Goal: Task Accomplishment & Management: Use online tool/utility

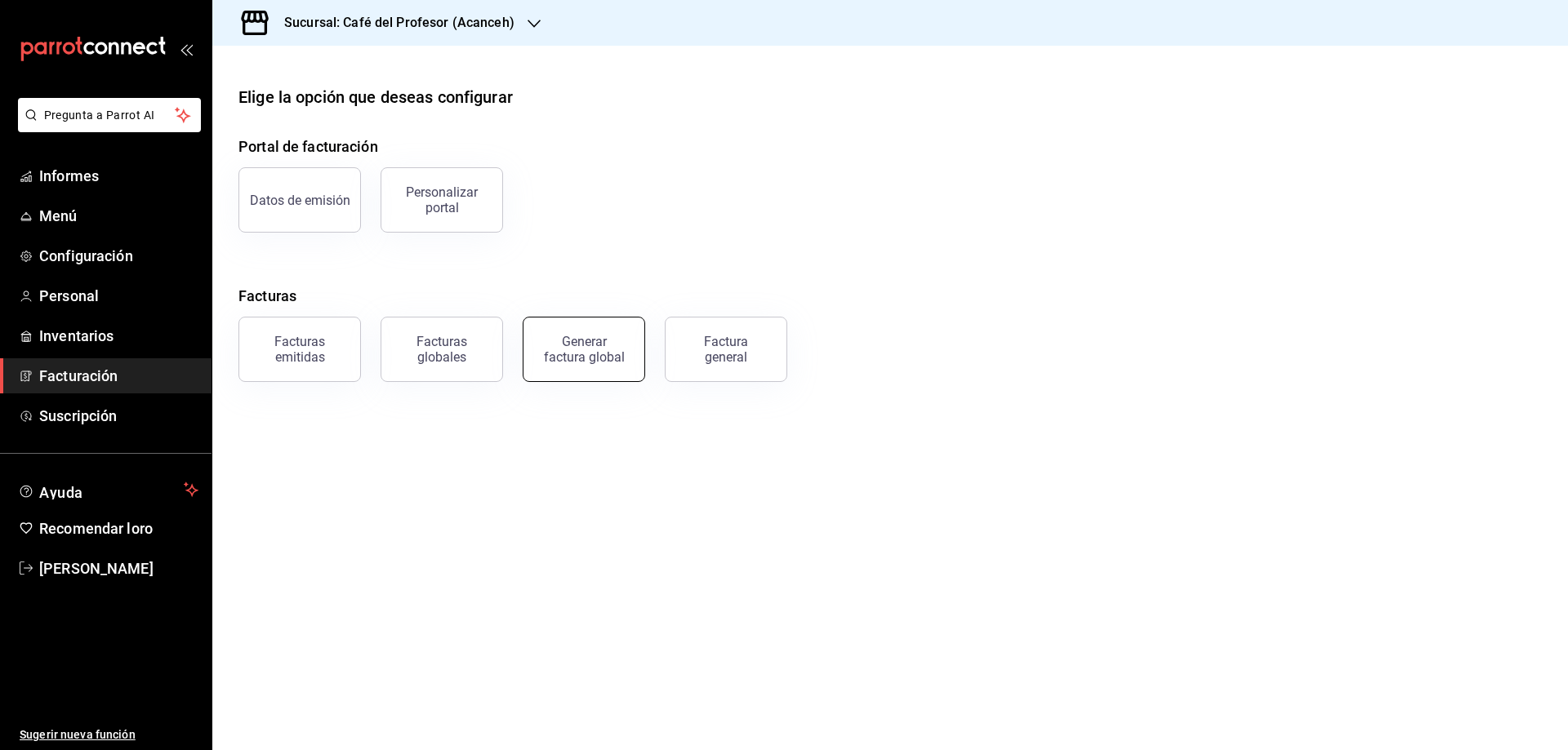
click at [561, 353] on font "Generar factura global" at bounding box center [584, 349] width 81 height 31
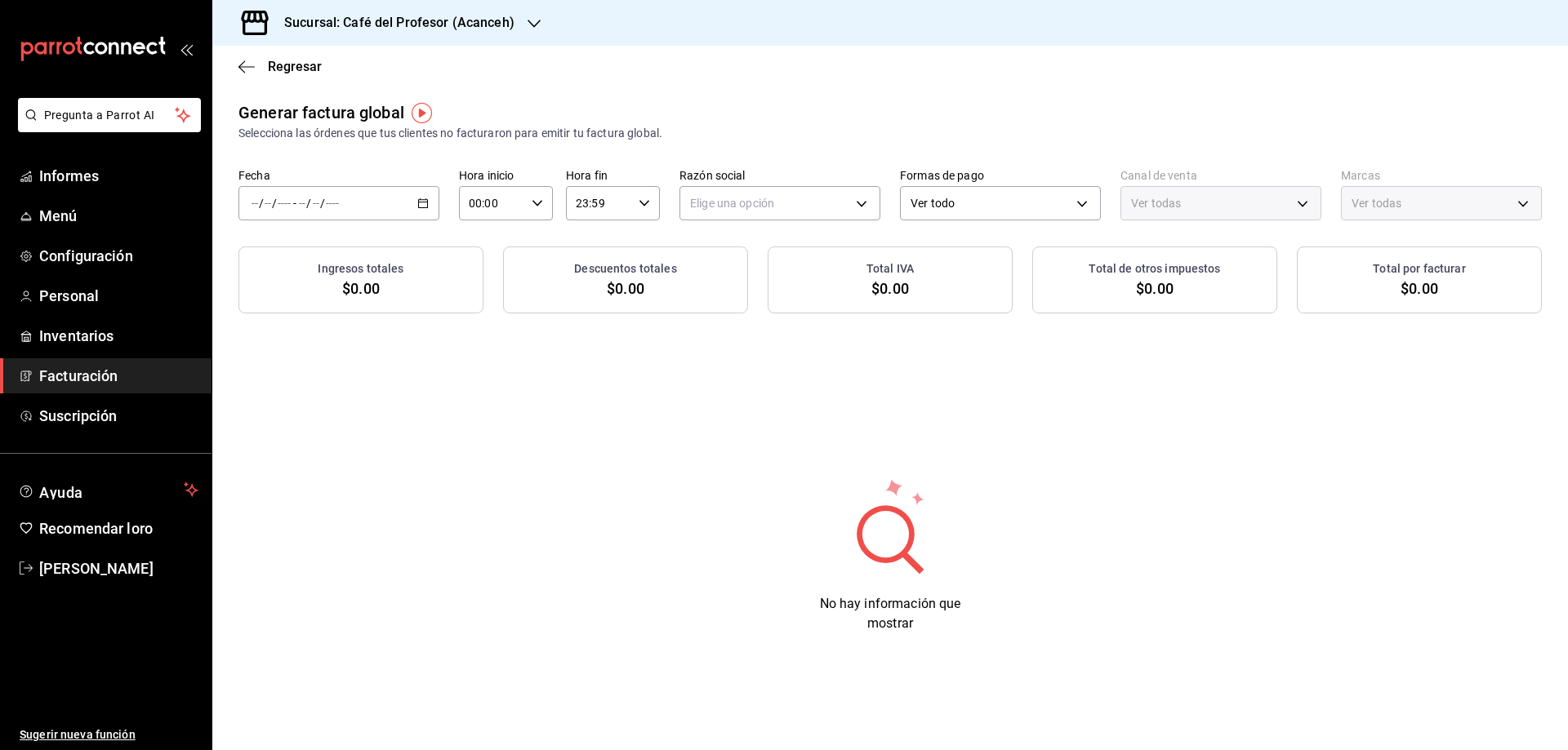
type input "PARROT,UBER_EATS,RAPPI,DIDI_FOOD,ONLINE"
click at [426, 202] on \(Stroke\) "button" at bounding box center [423, 201] width 9 height 1
click at [314, 251] on font "Rango de fechas" at bounding box center [295, 253] width 87 height 13
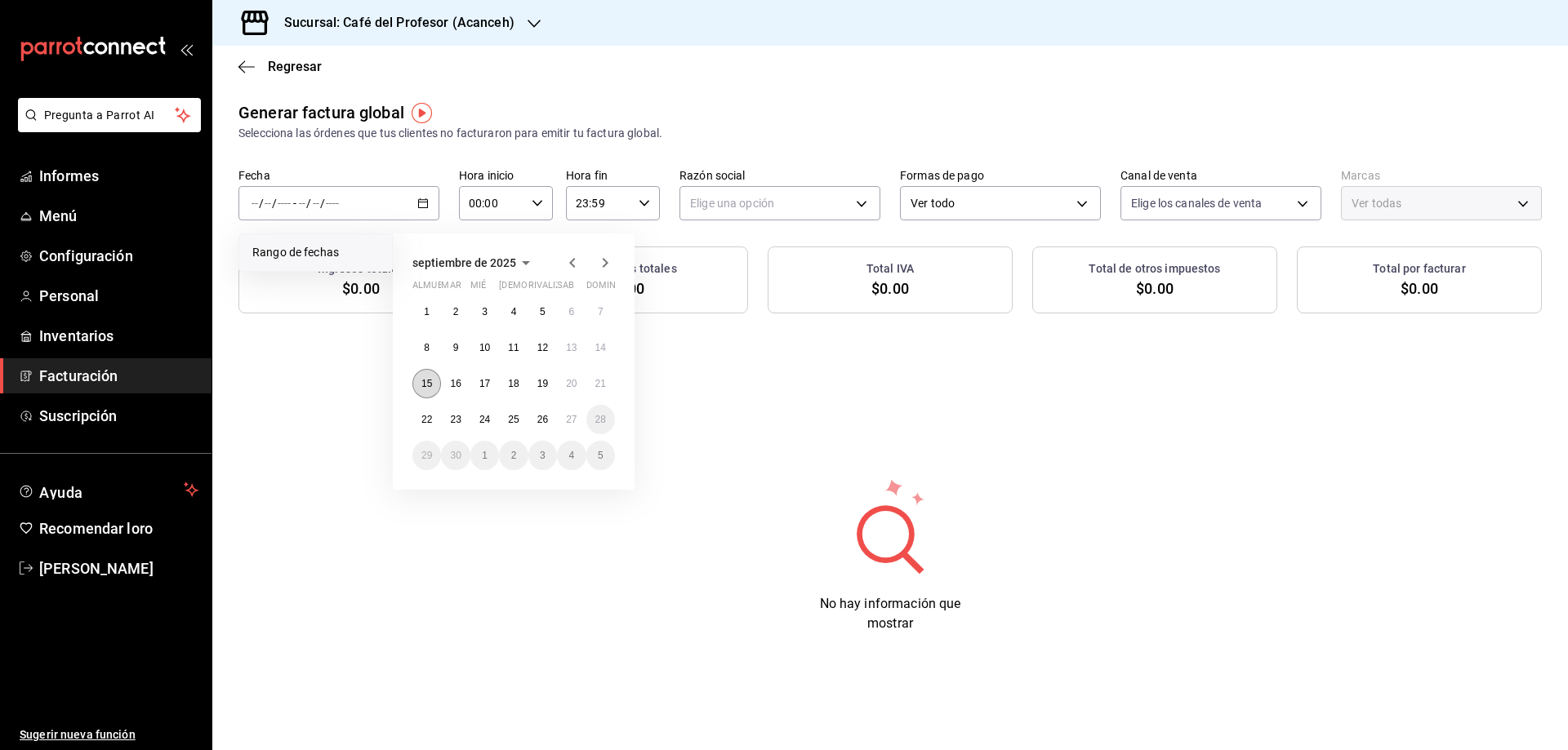
click at [430, 382] on font "15" at bounding box center [427, 384] width 11 height 12
click at [599, 394] on button "21" at bounding box center [601, 383] width 29 height 29
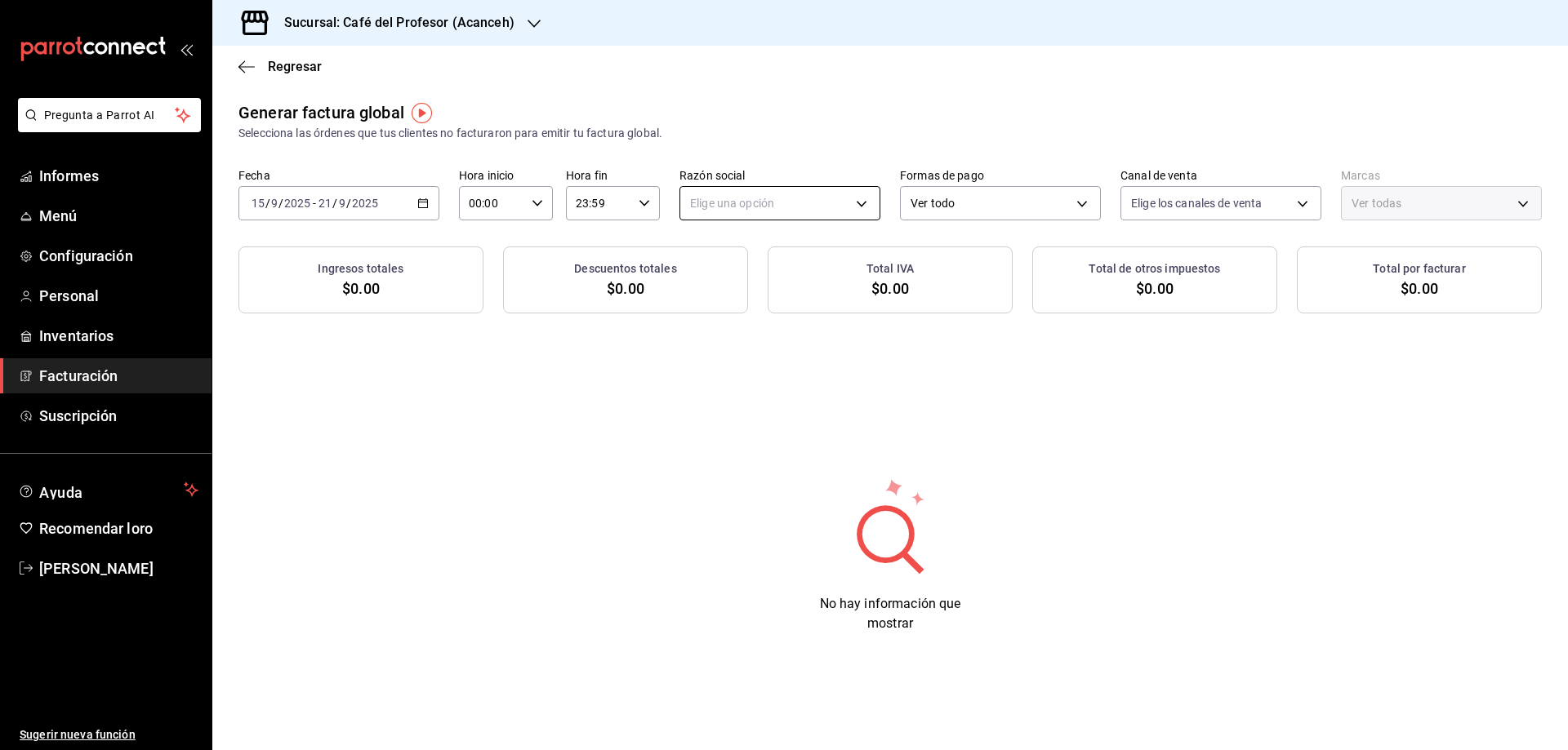
click at [728, 204] on body "Pregunta a Parrot AI Informes Menú Configuración Personal Inventarios Facturaci…" at bounding box center [784, 375] width 1568 height 750
click at [717, 282] on font "CAFÉ ALTAIR" at bounding box center [723, 287] width 67 height 13
type input "13035fa2-4482-428a-a46b-159a3511a0b7"
type input "c1a8b8e6-187f-497f-b24d-8667d510d931"
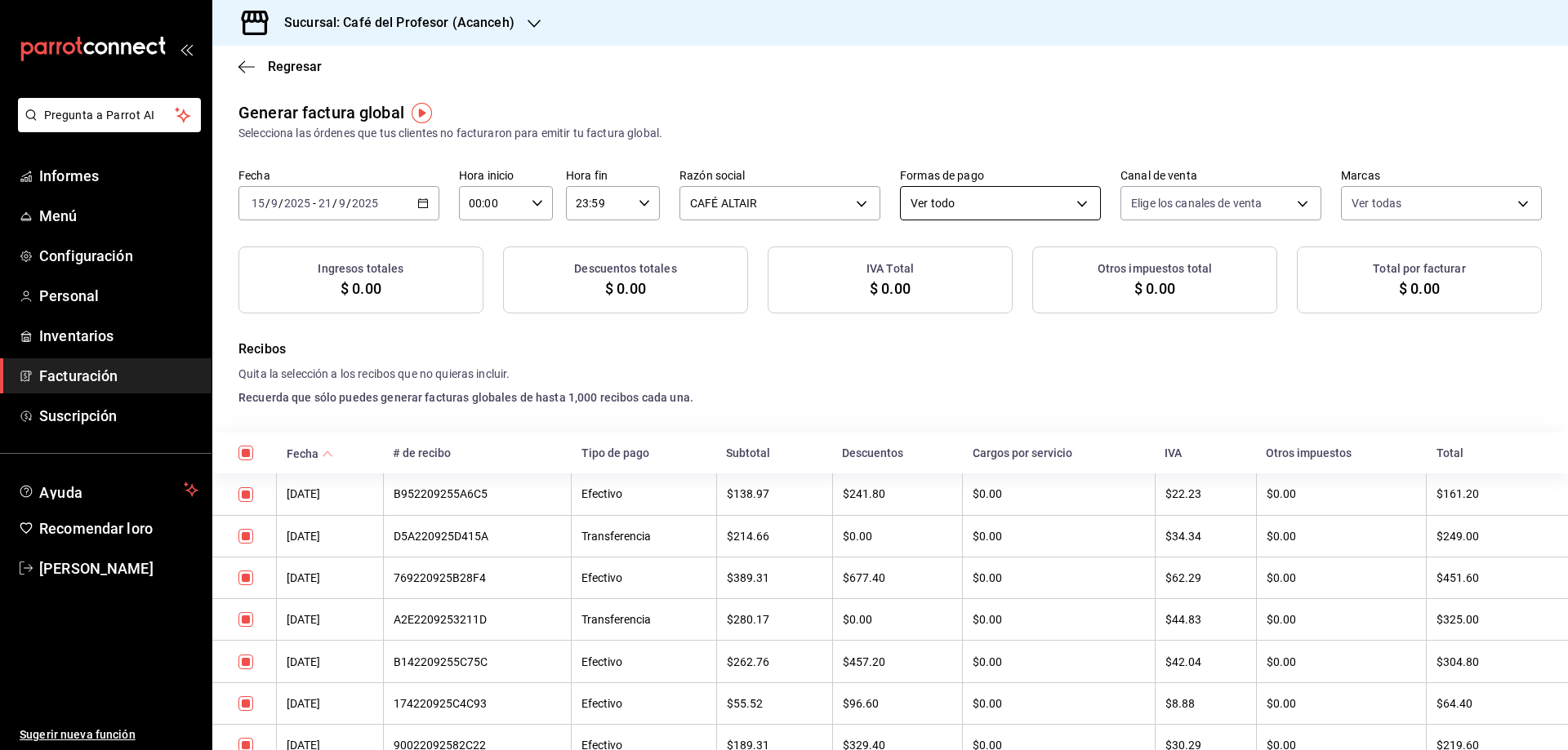
checkbox input "true"
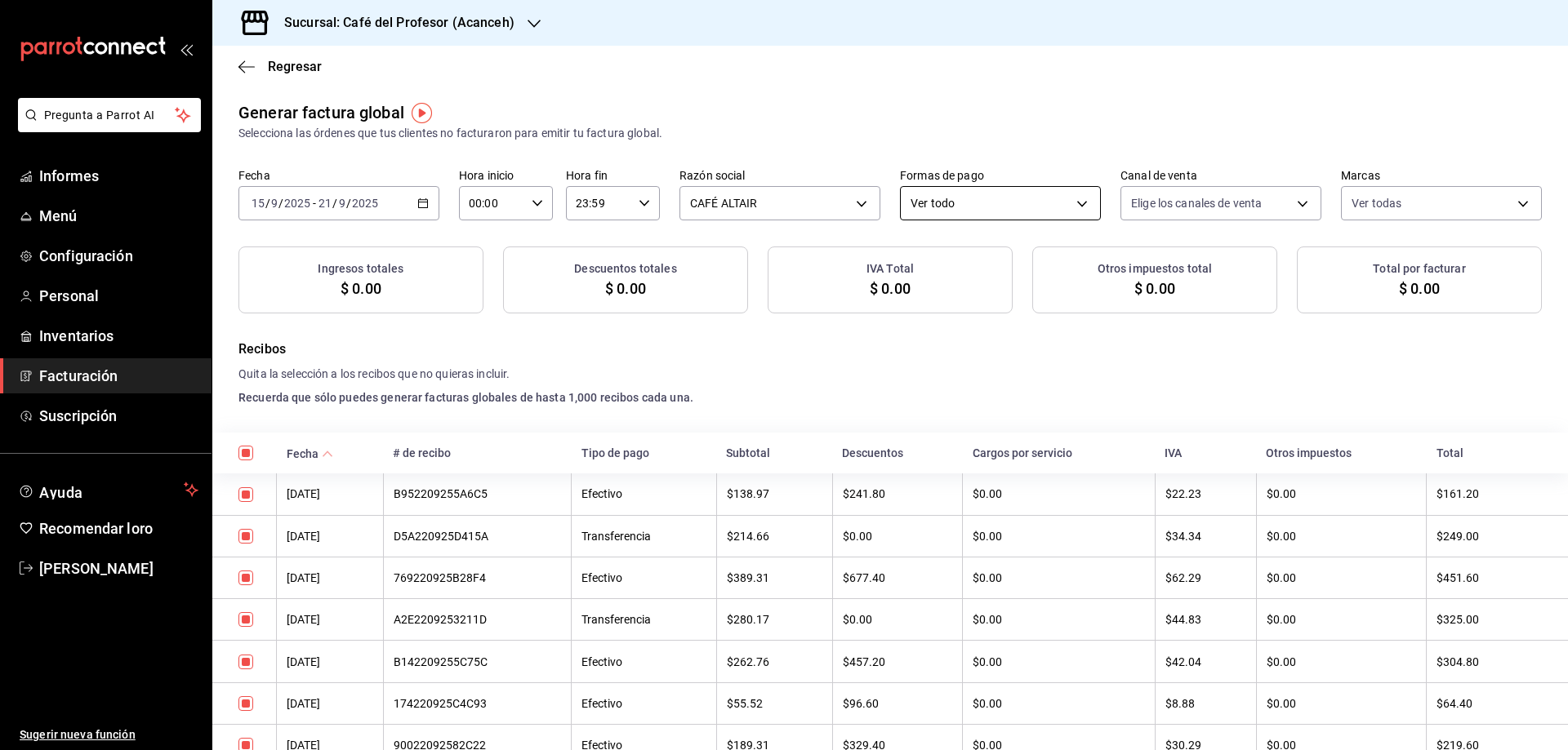
checkbox input "true"
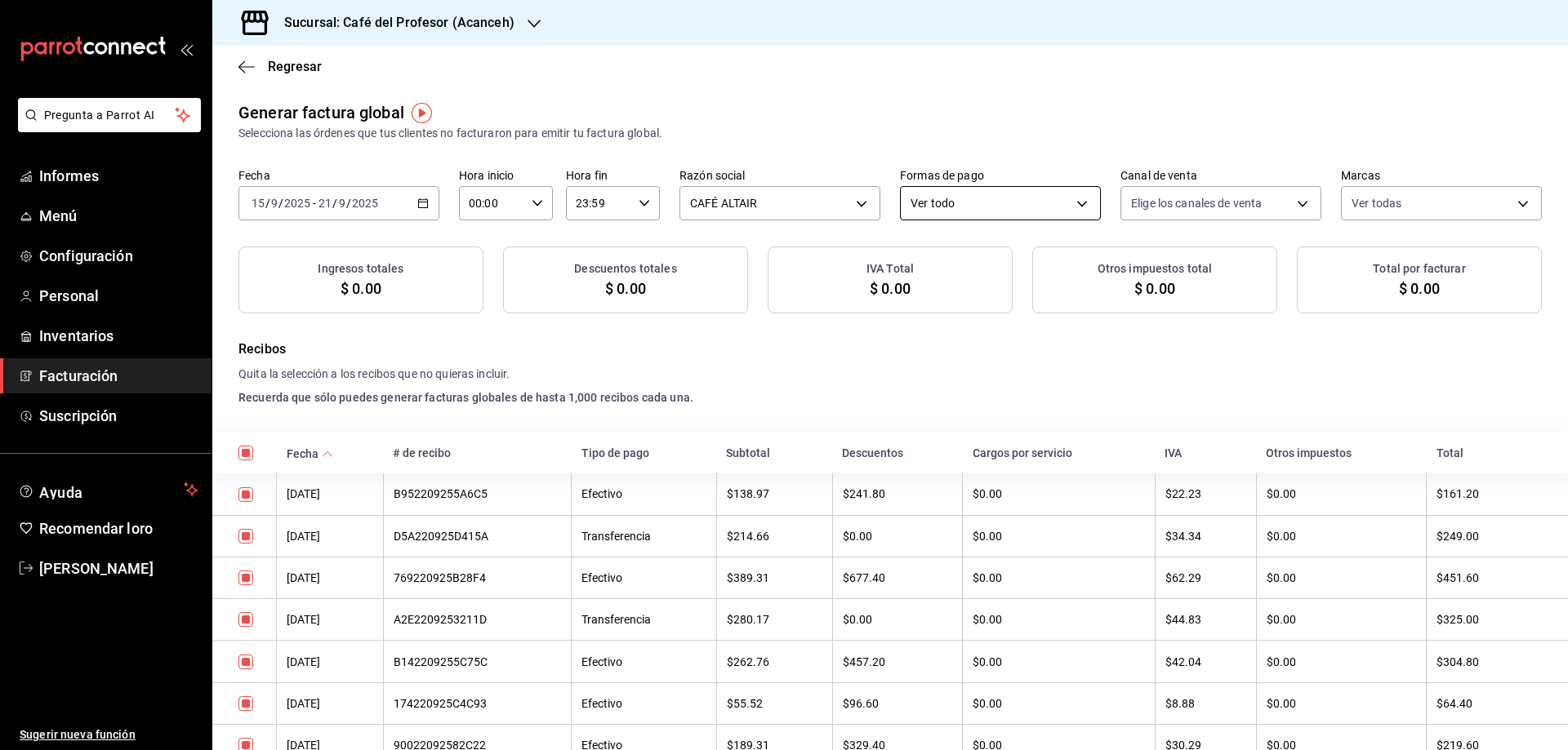
checkbox input "true"
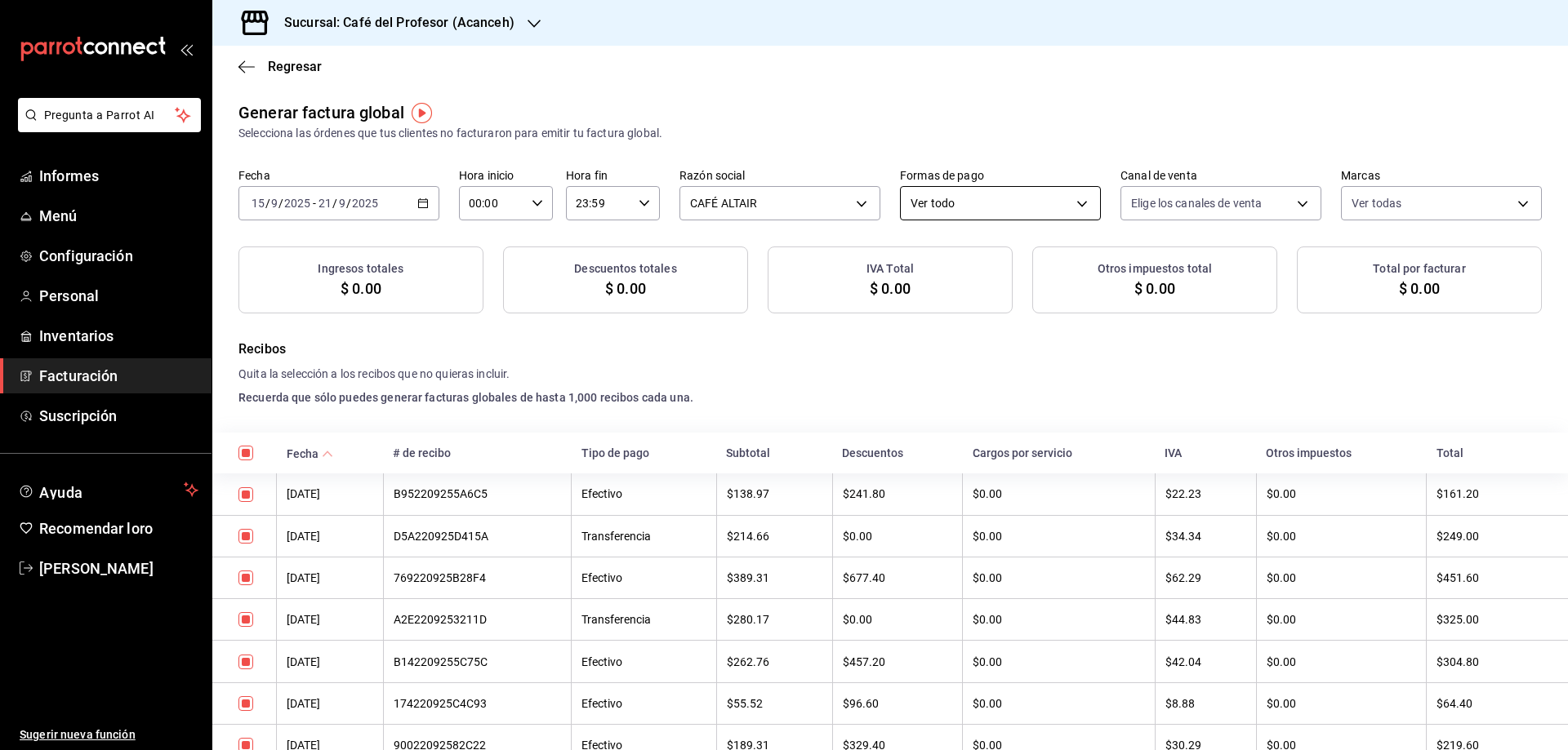
checkbox input "true"
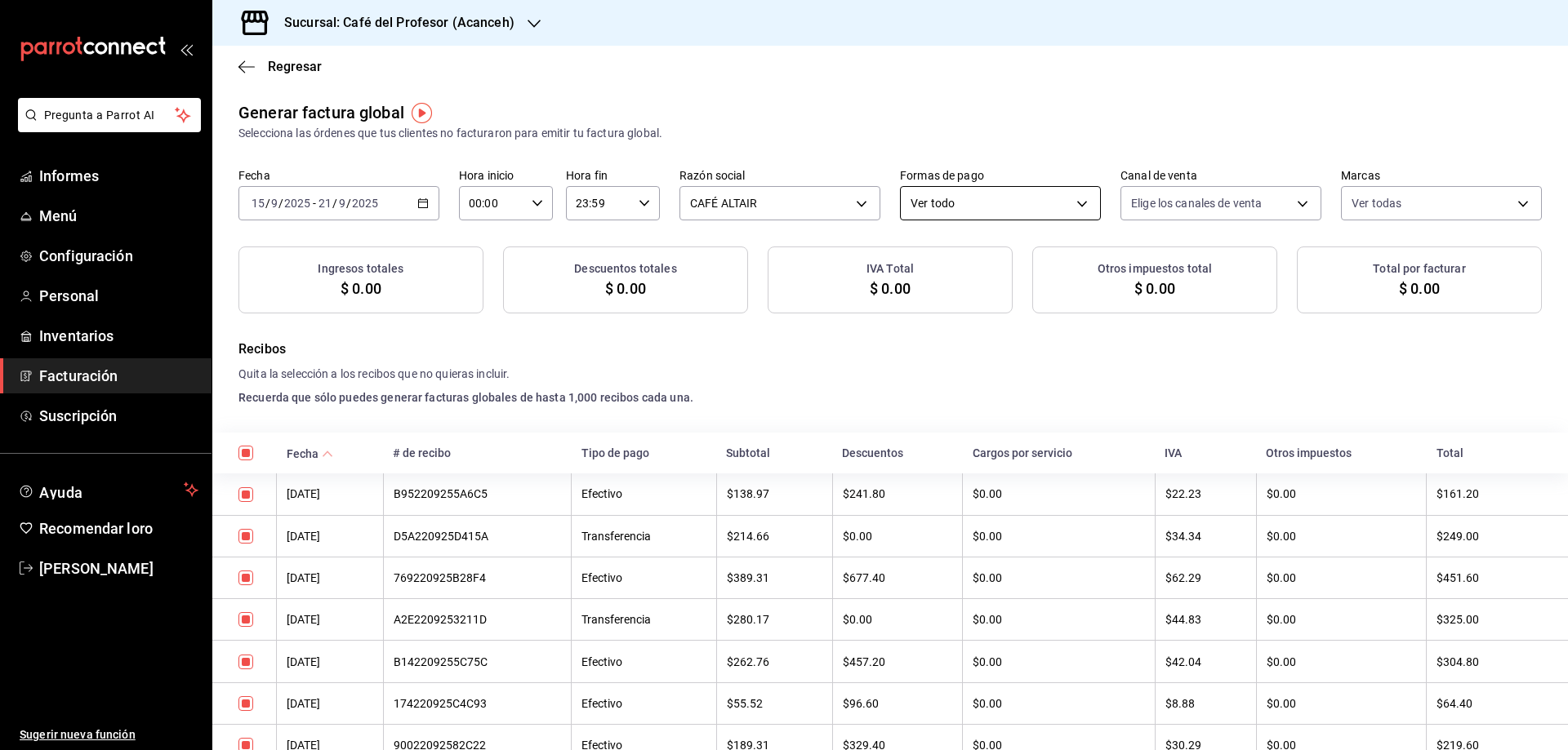
checkbox input "true"
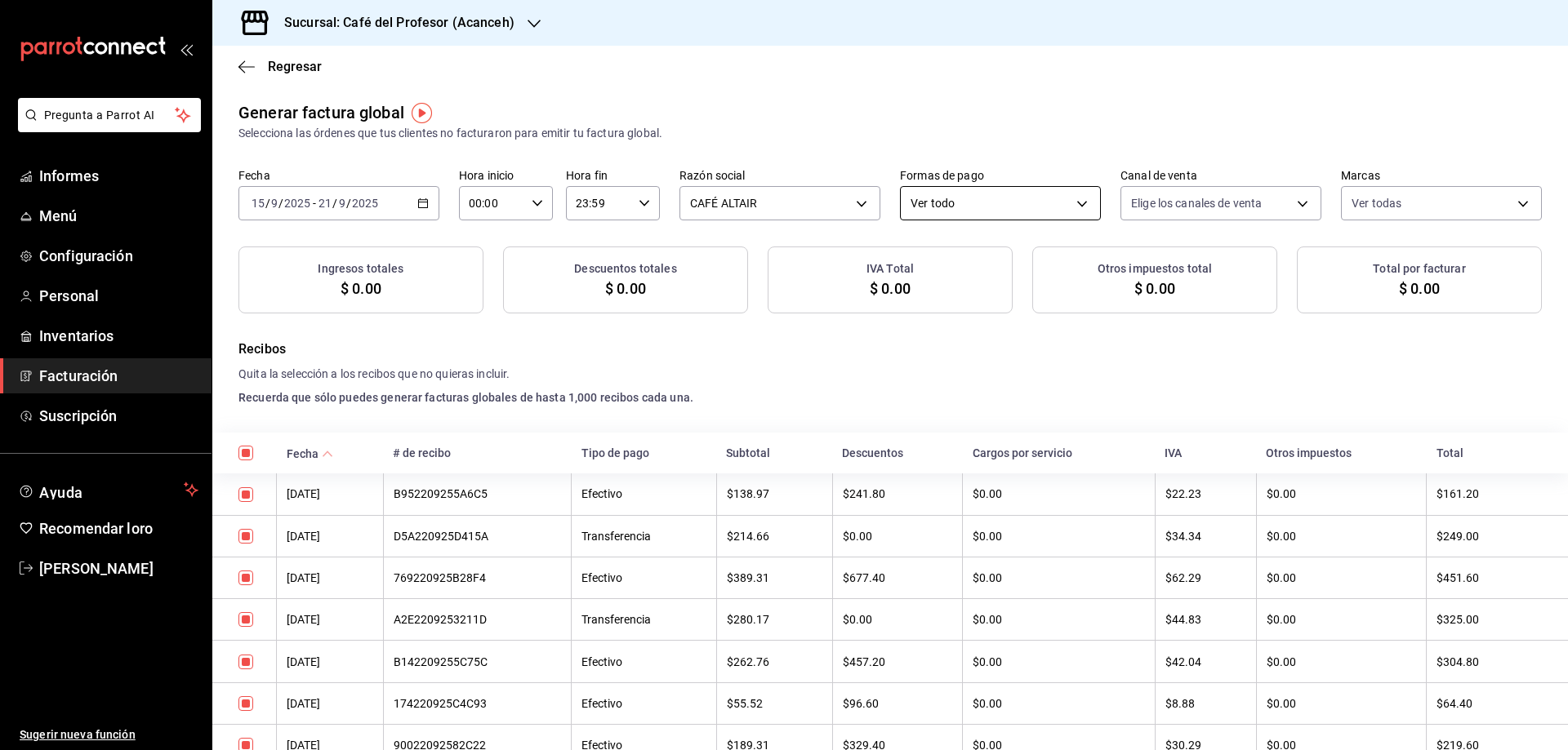
checkbox input "true"
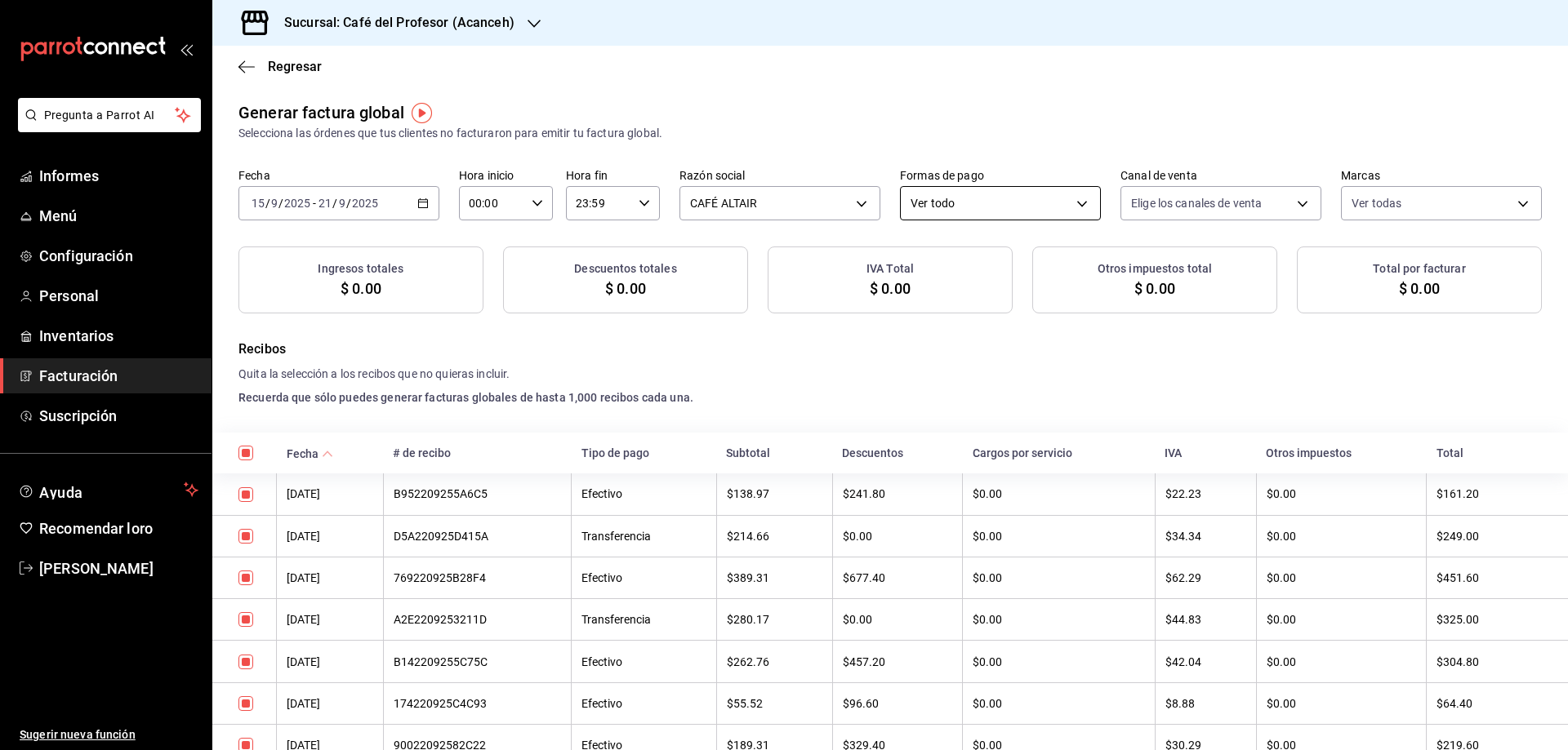
checkbox input "true"
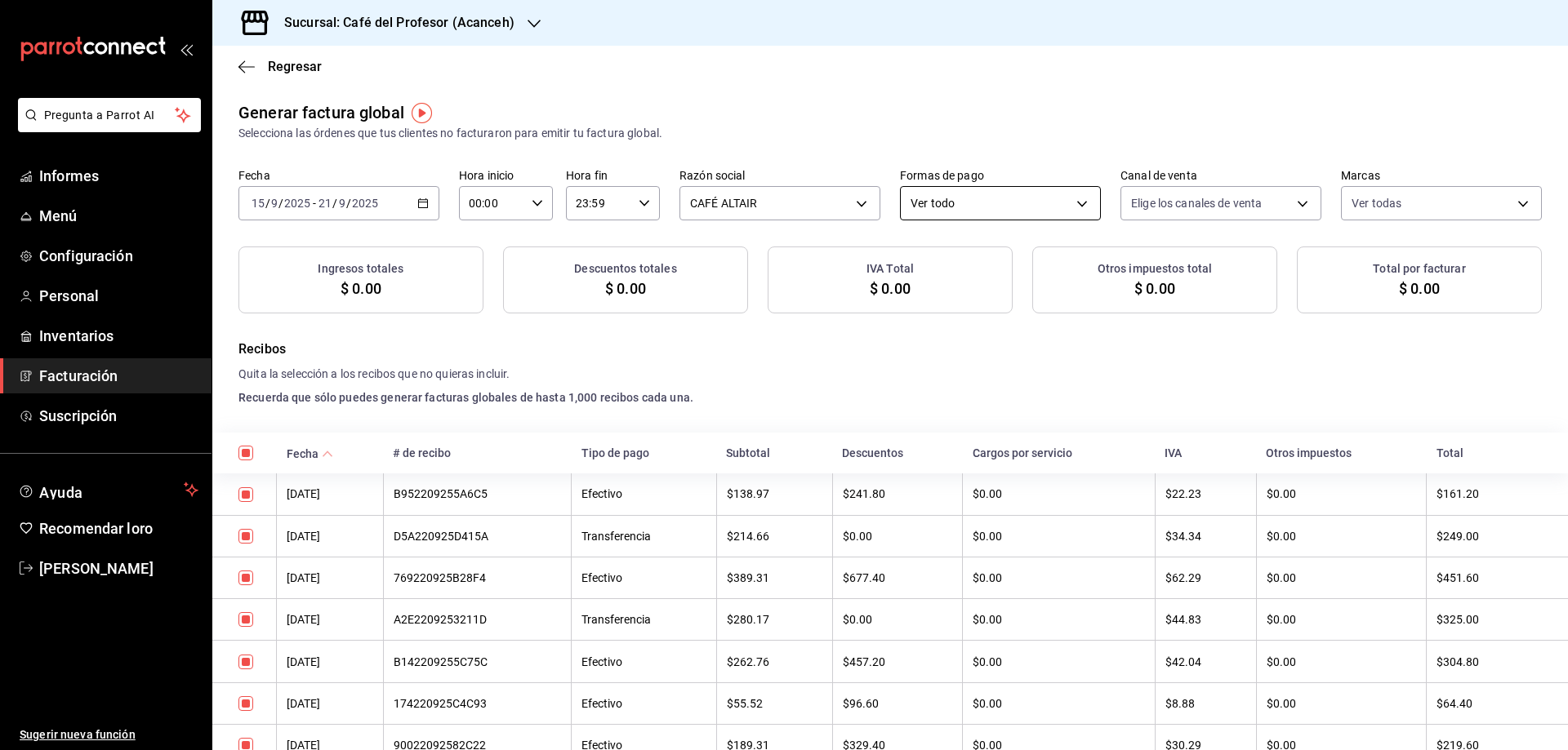
checkbox input "true"
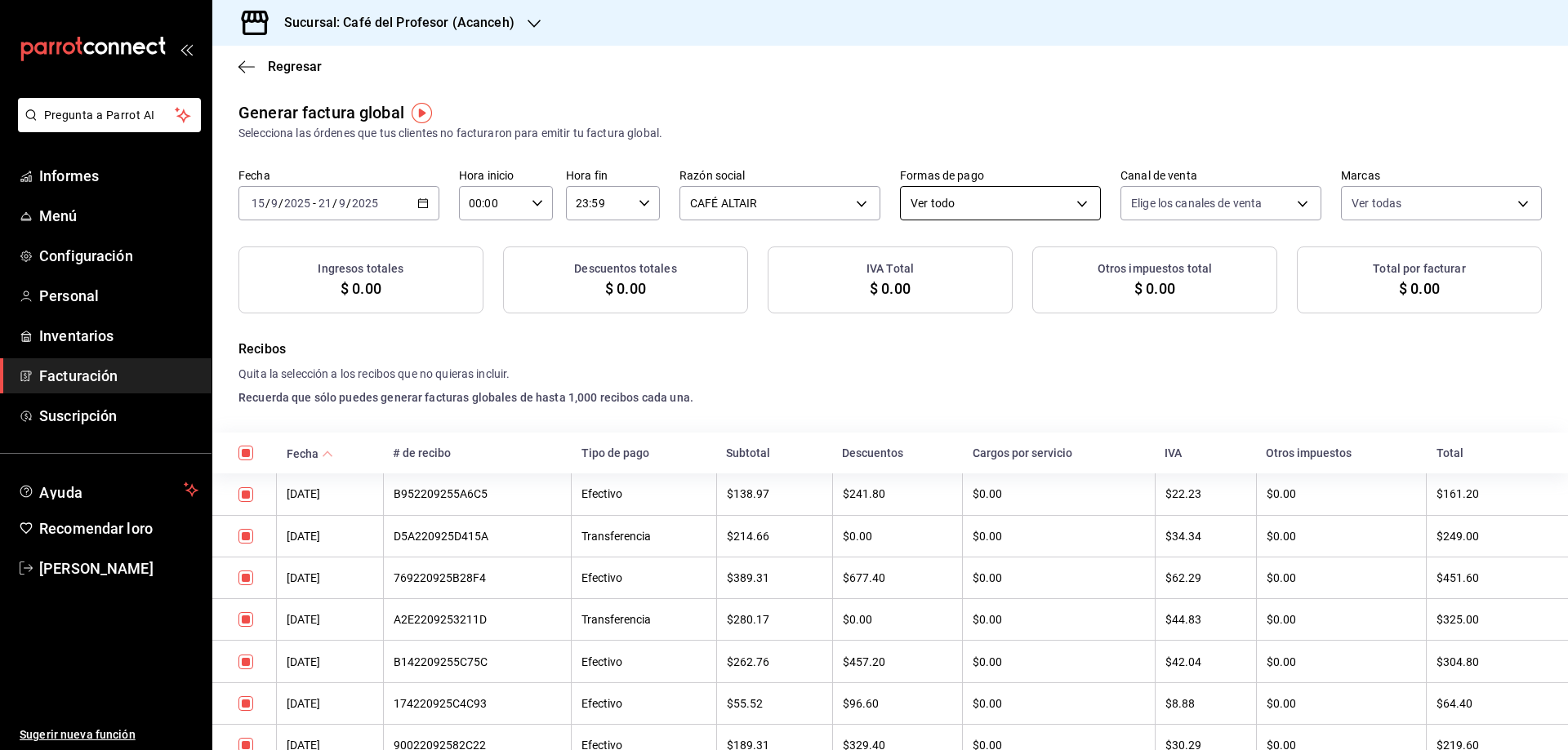
checkbox input "true"
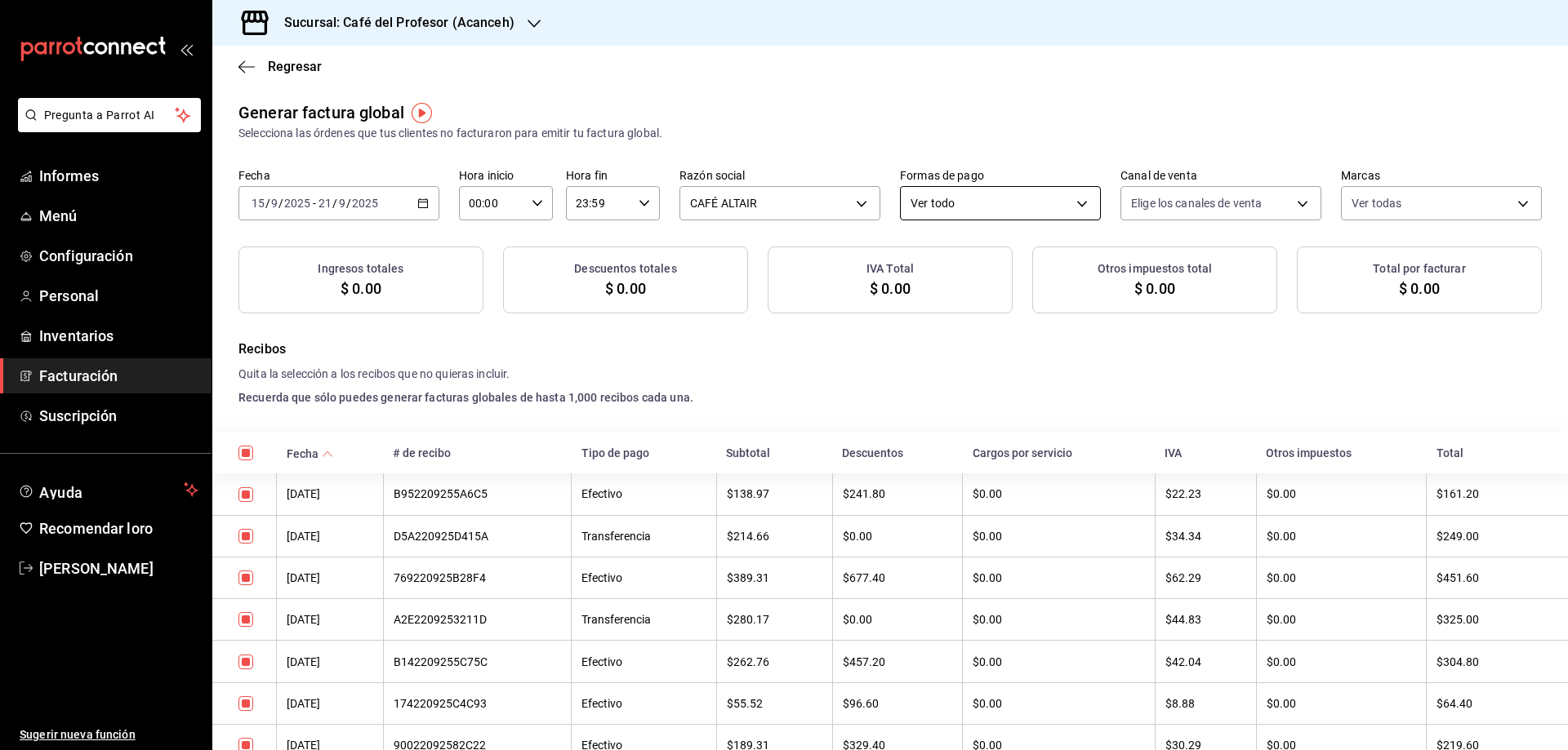
checkbox input "true"
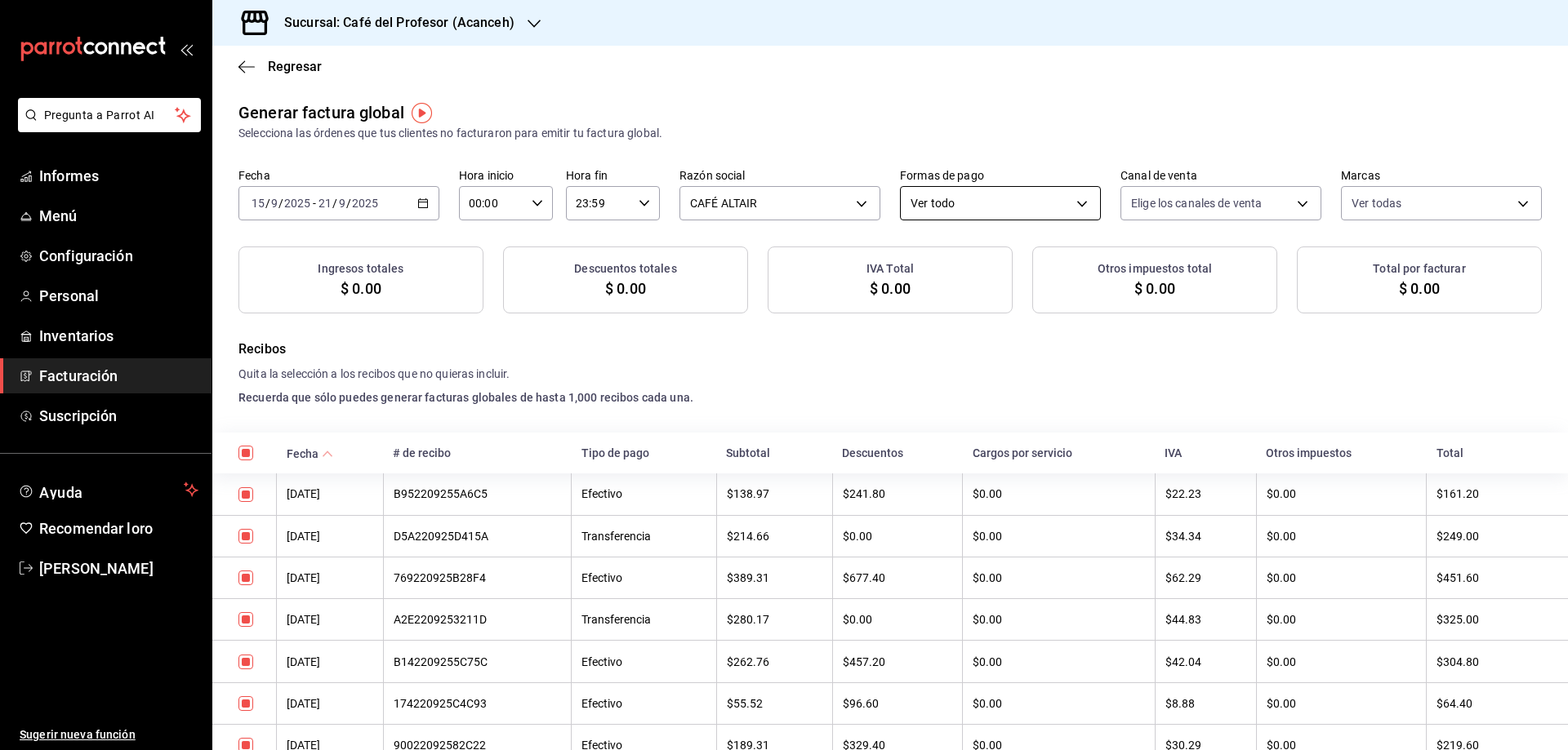
checkbox input "true"
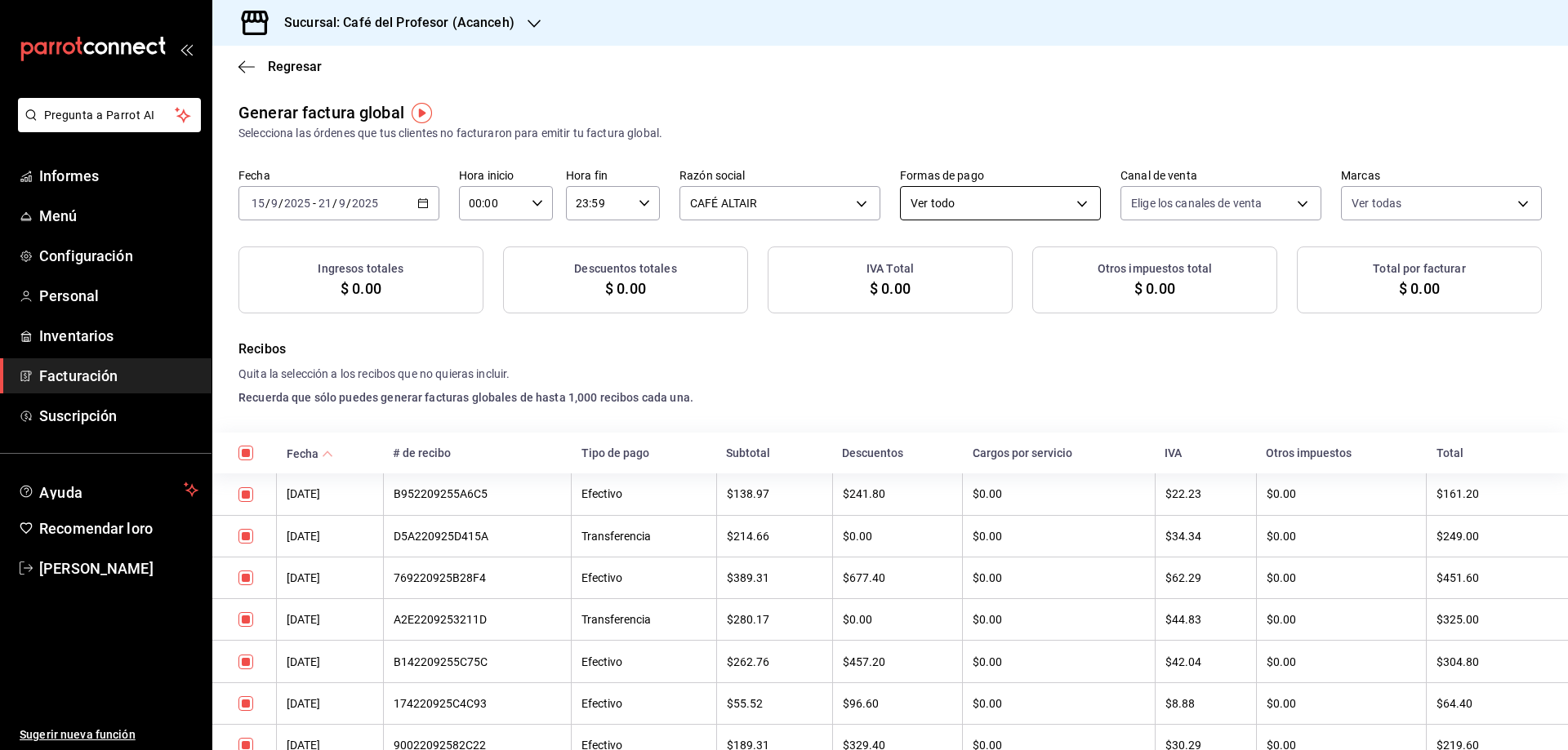
checkbox input "true"
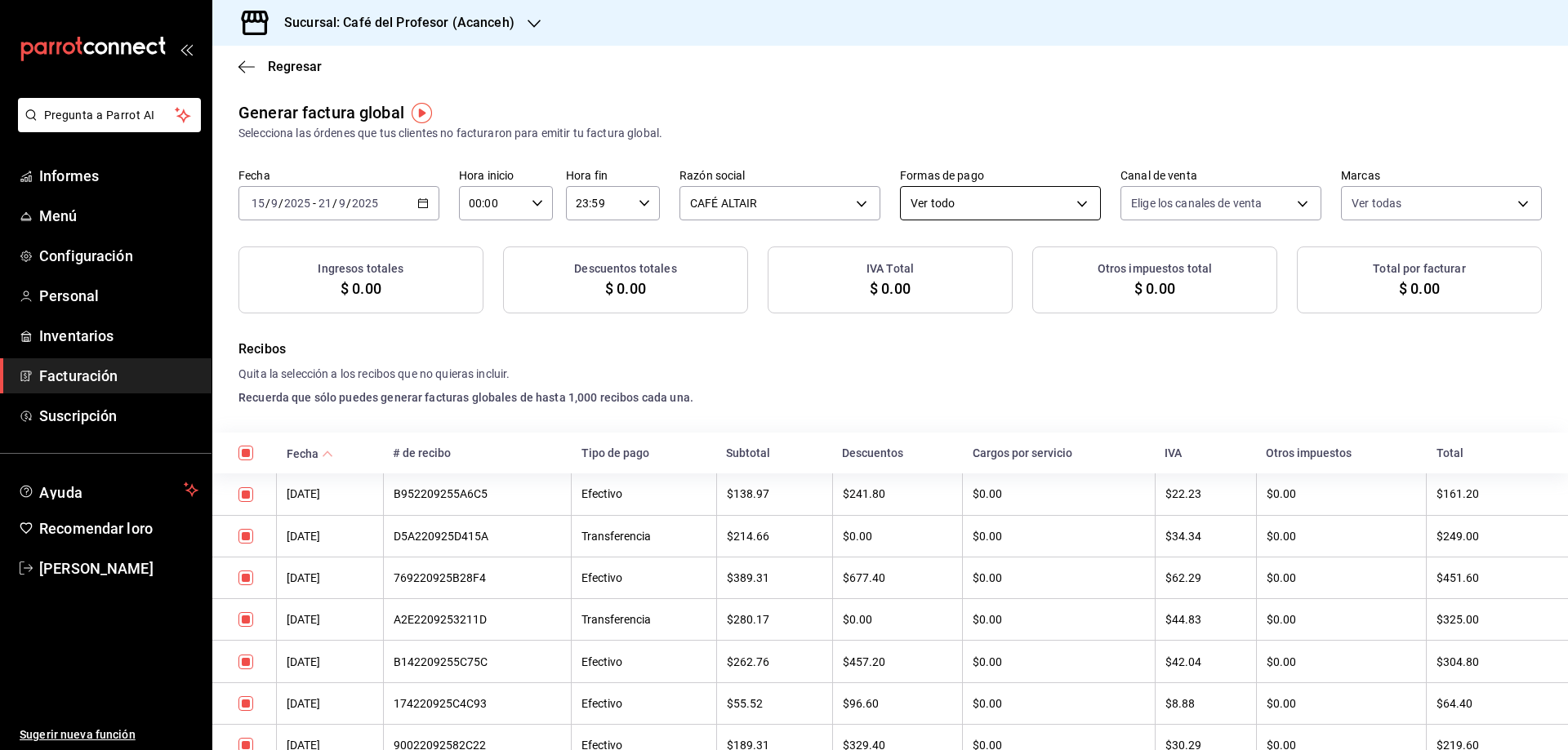
checkbox input "true"
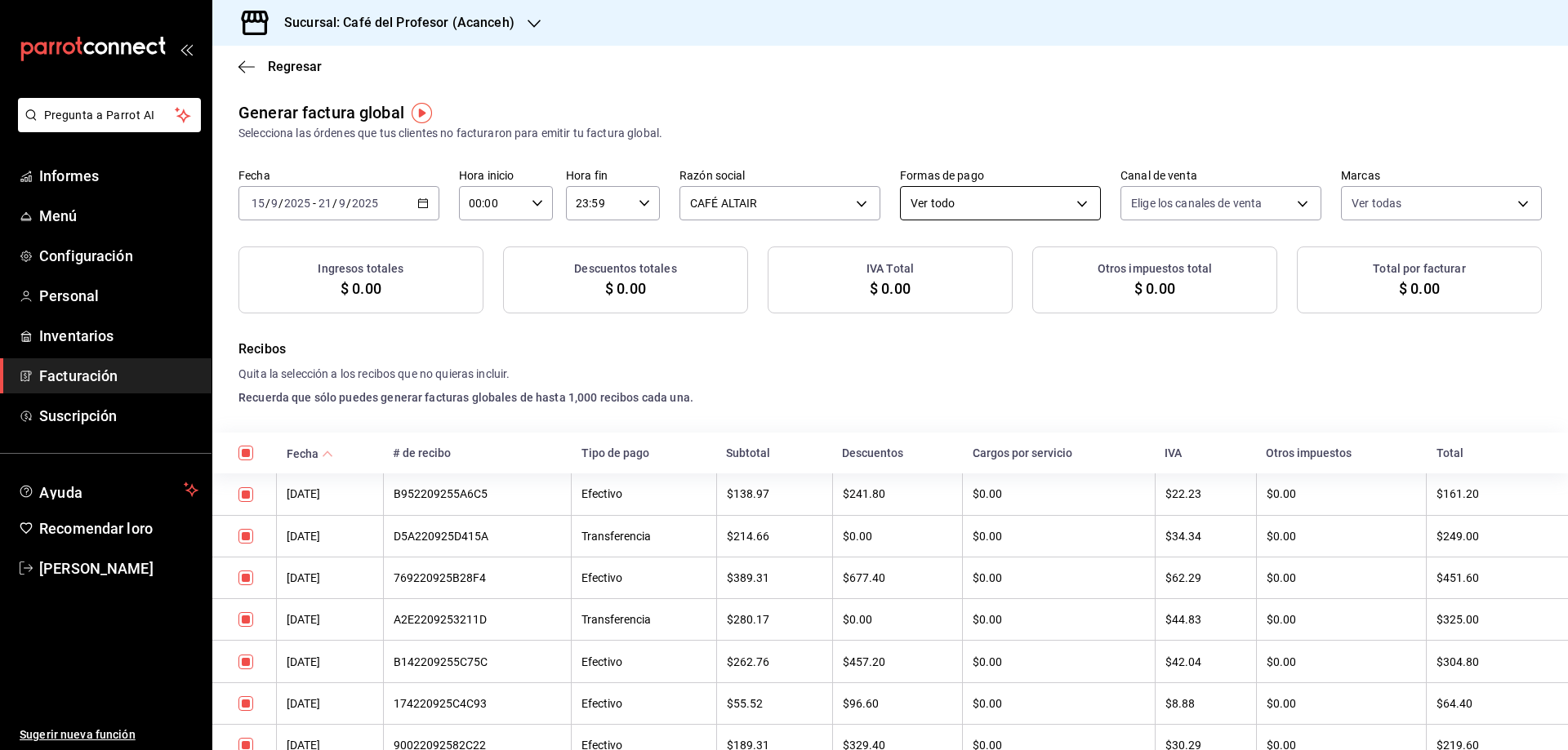
checkbox input "true"
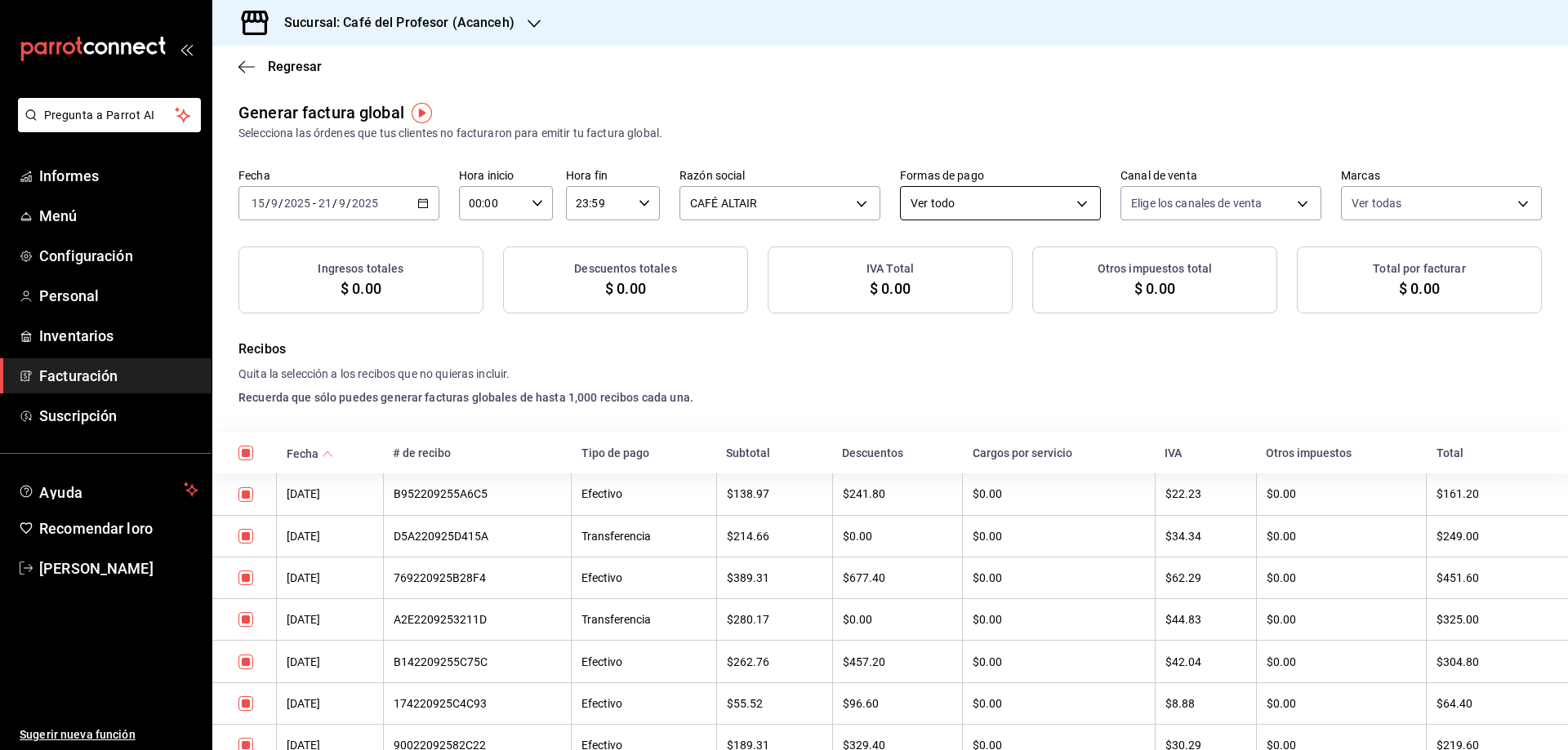
checkbox input "true"
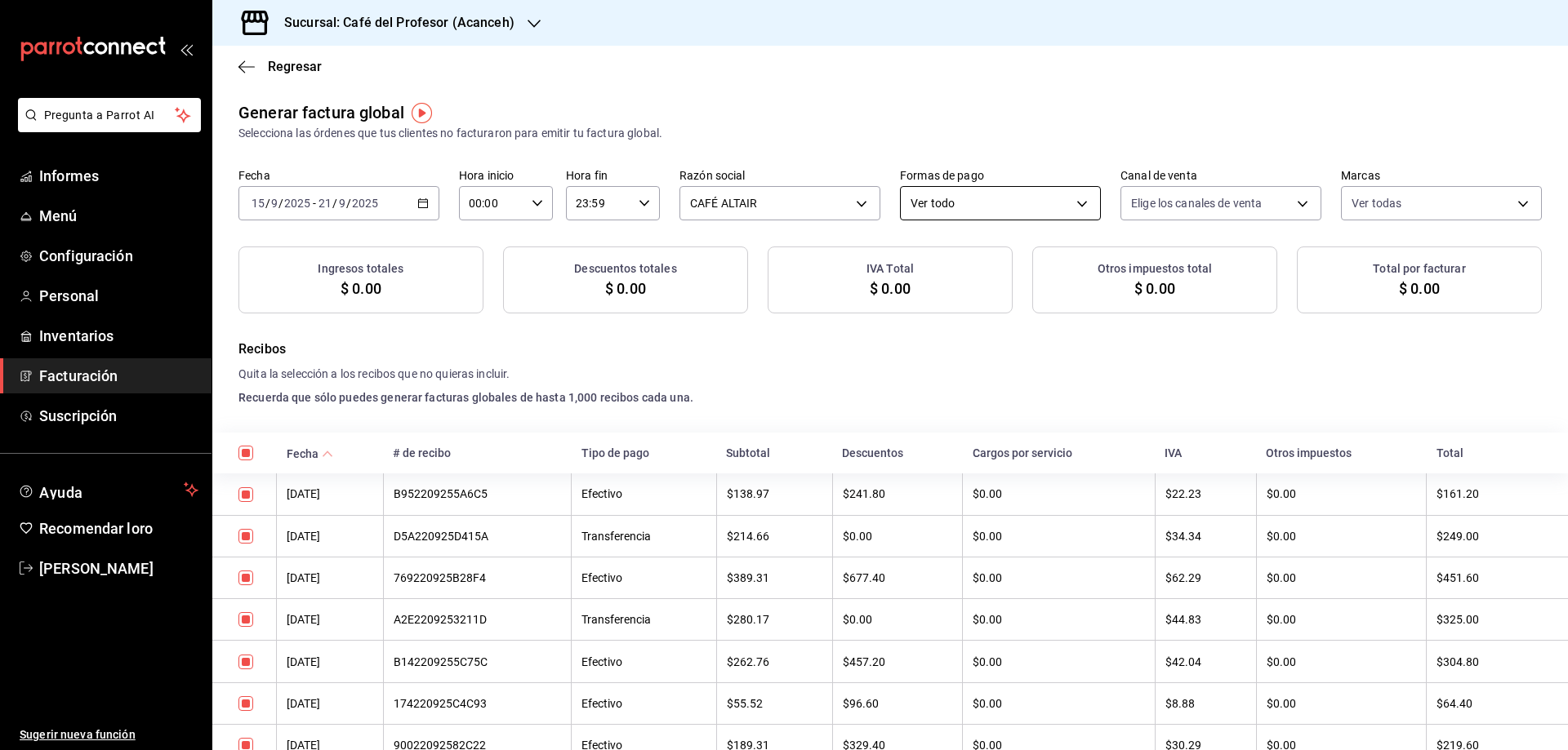
checkbox input "true"
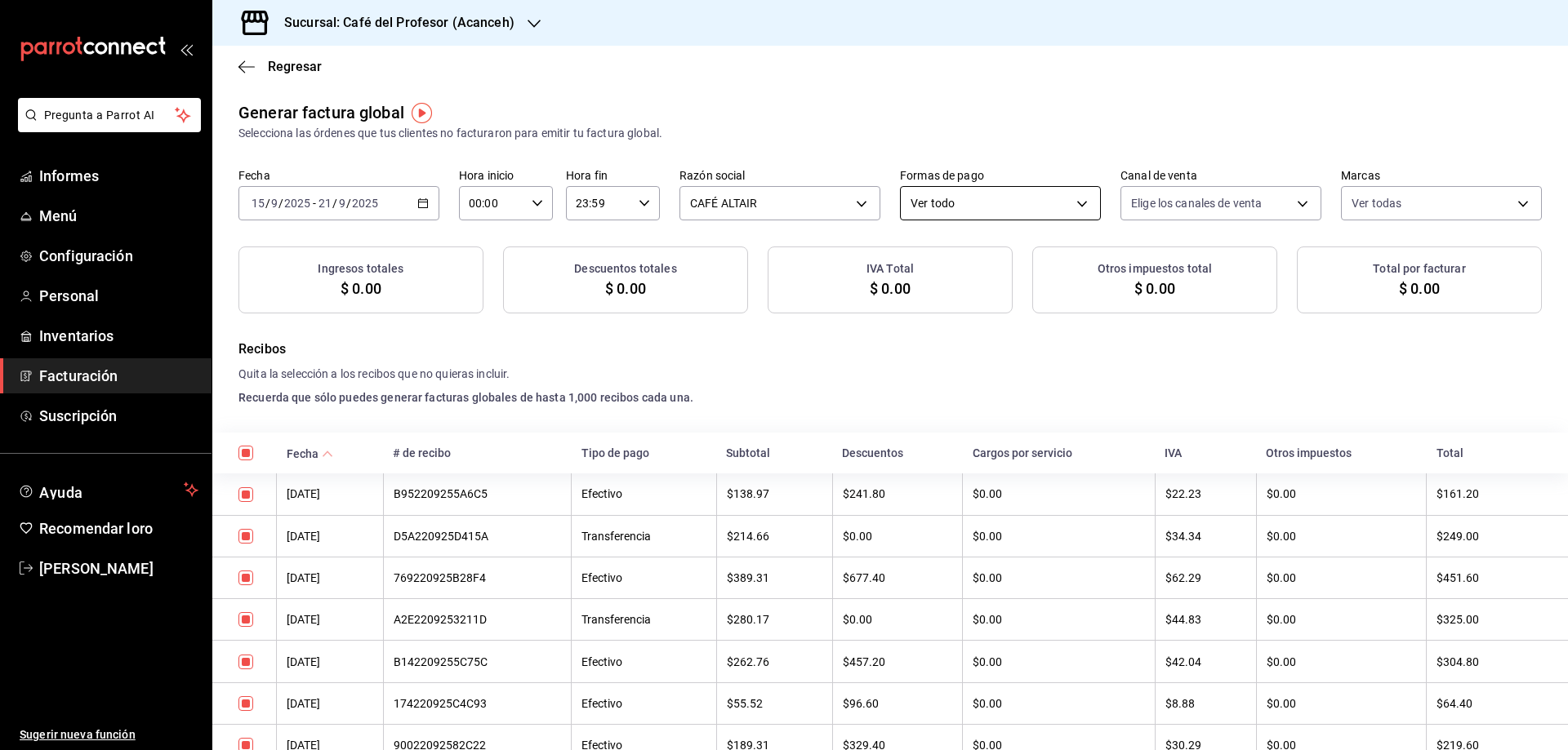
checkbox input "true"
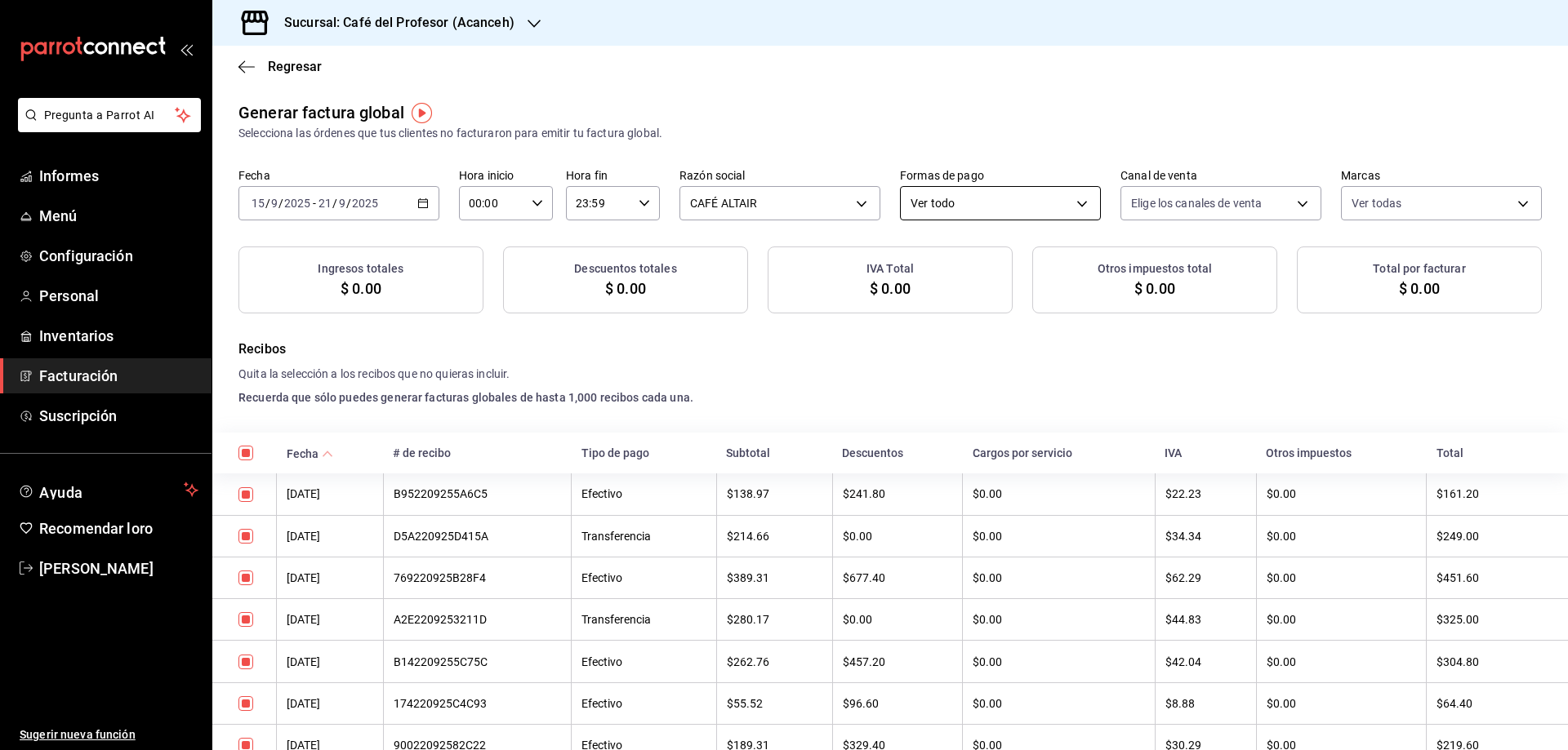
checkbox input "true"
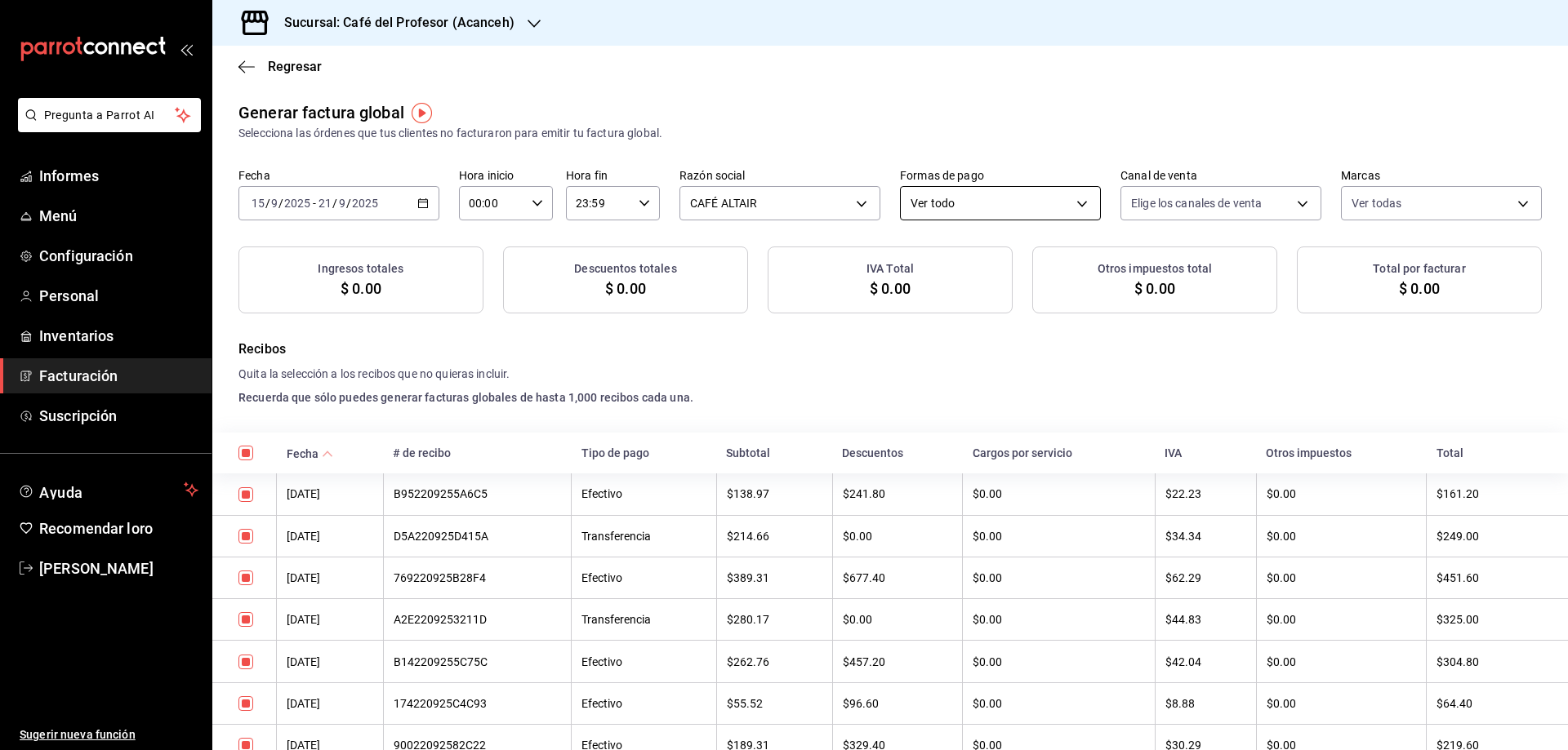
checkbox input "true"
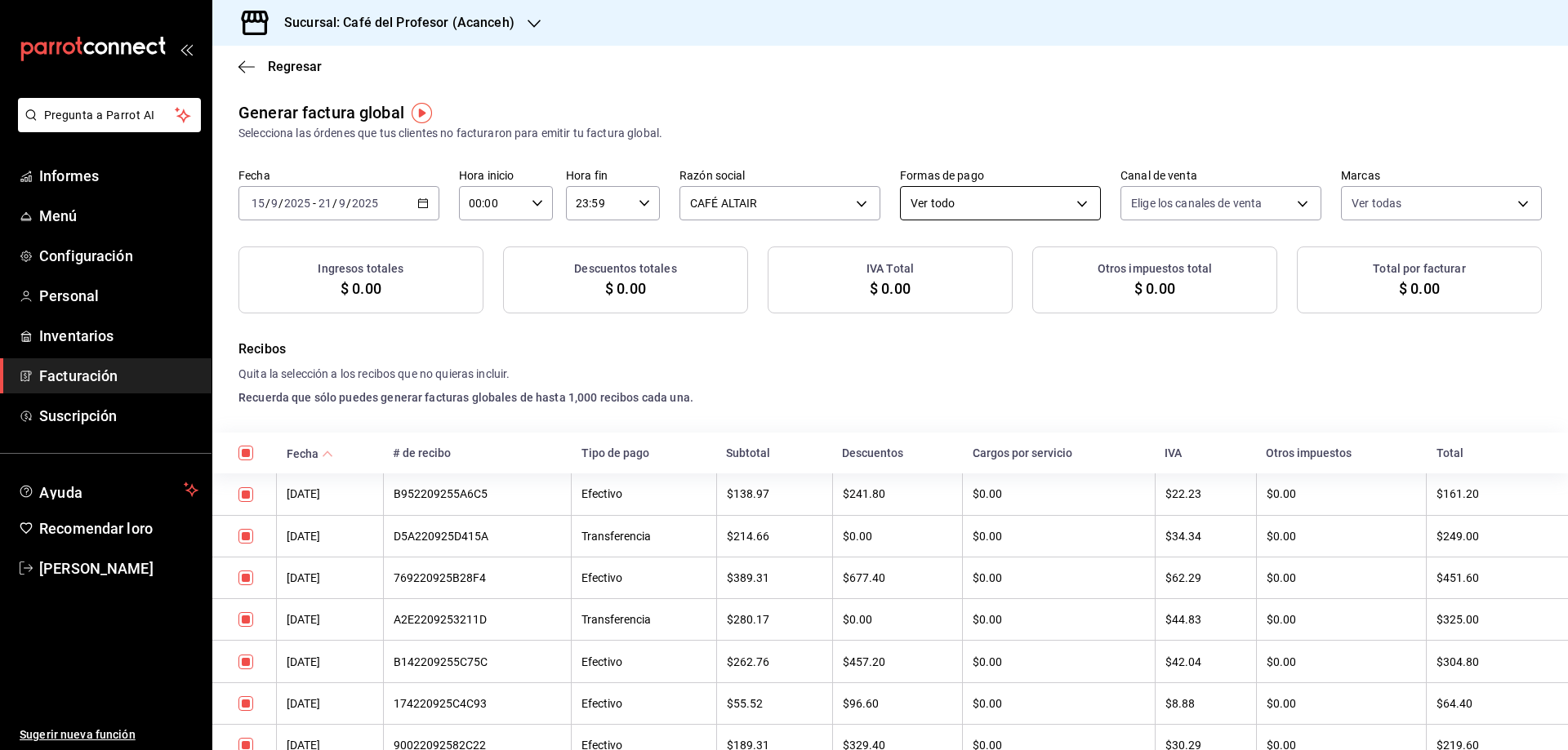
checkbox input "true"
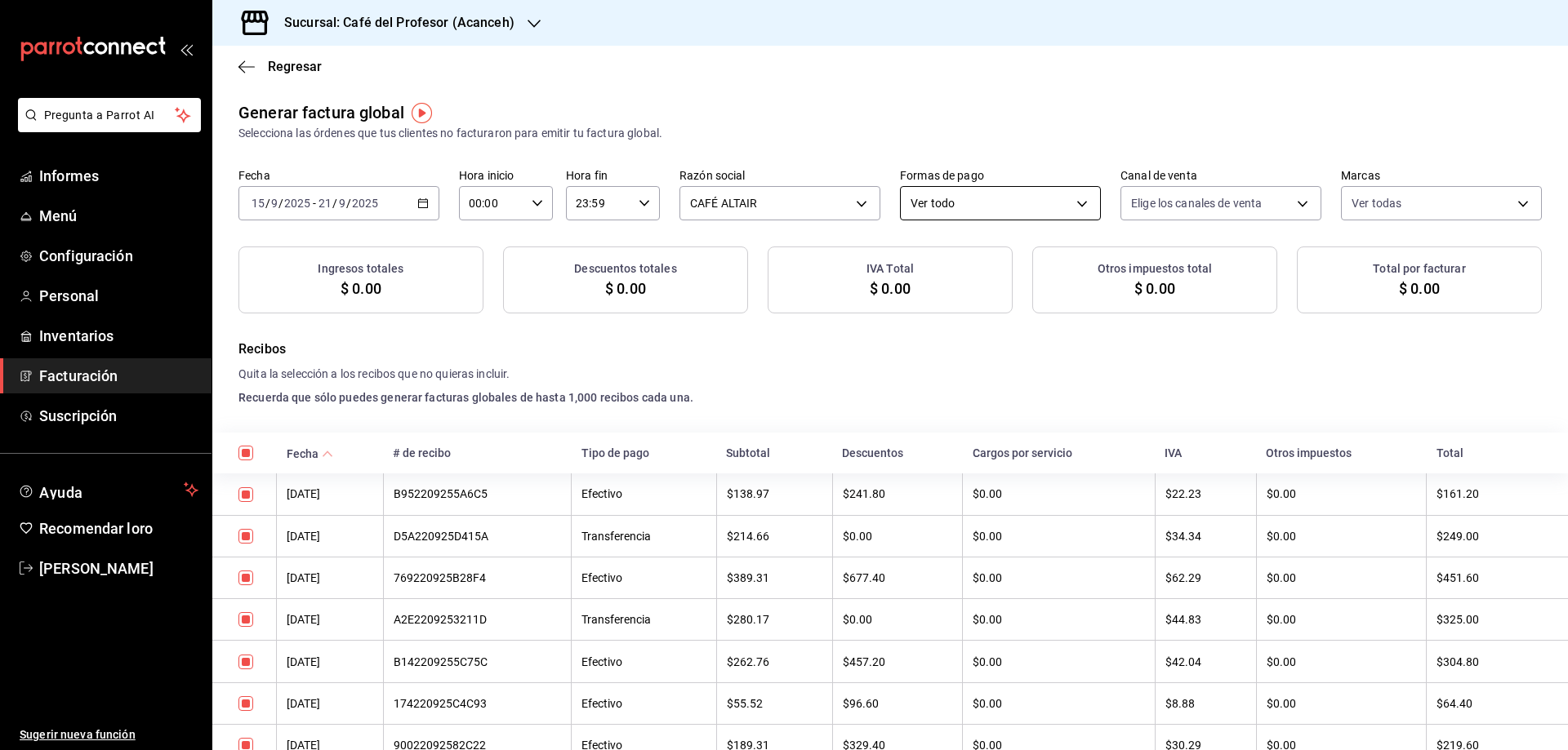
checkbox input "true"
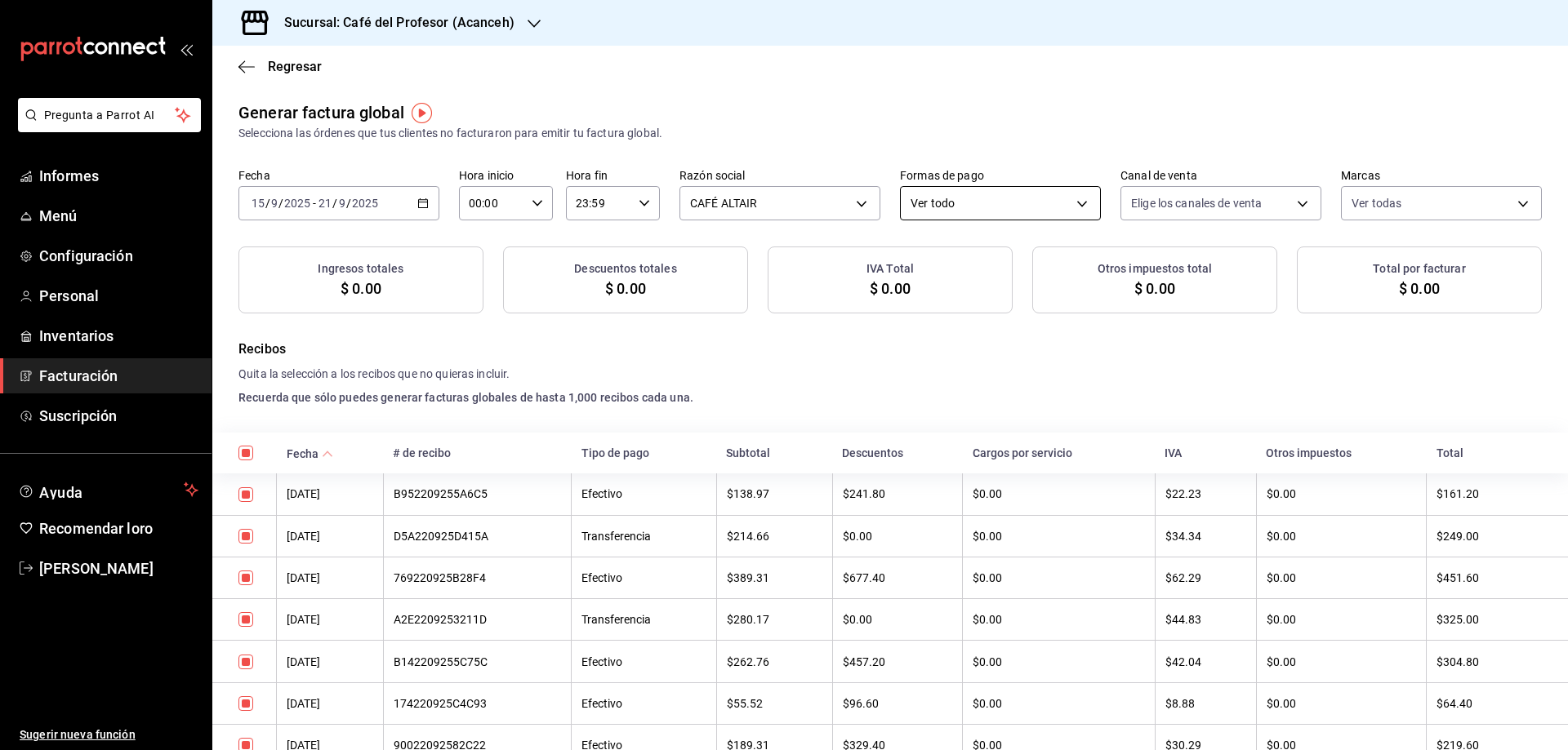
checkbox input "true"
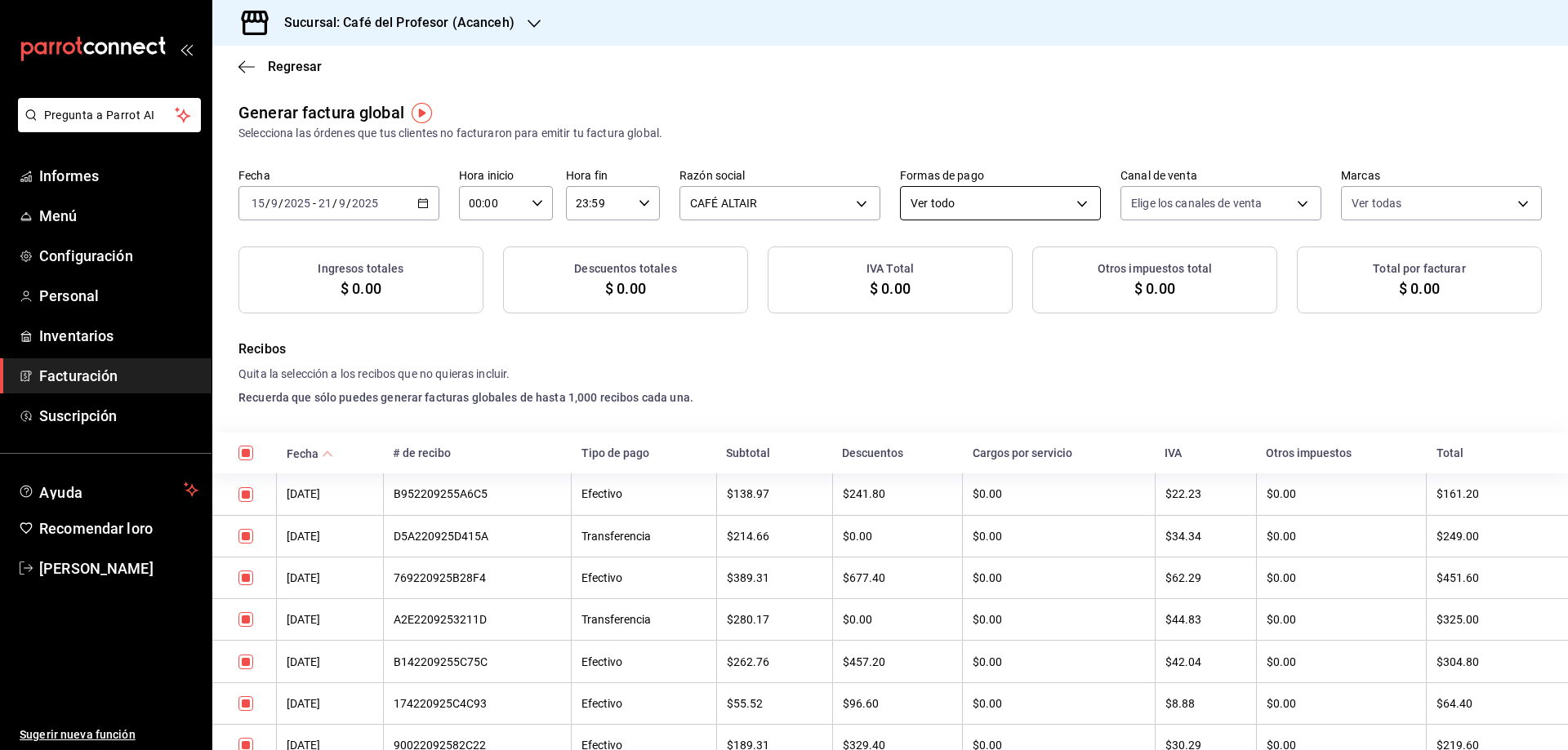
checkbox input "true"
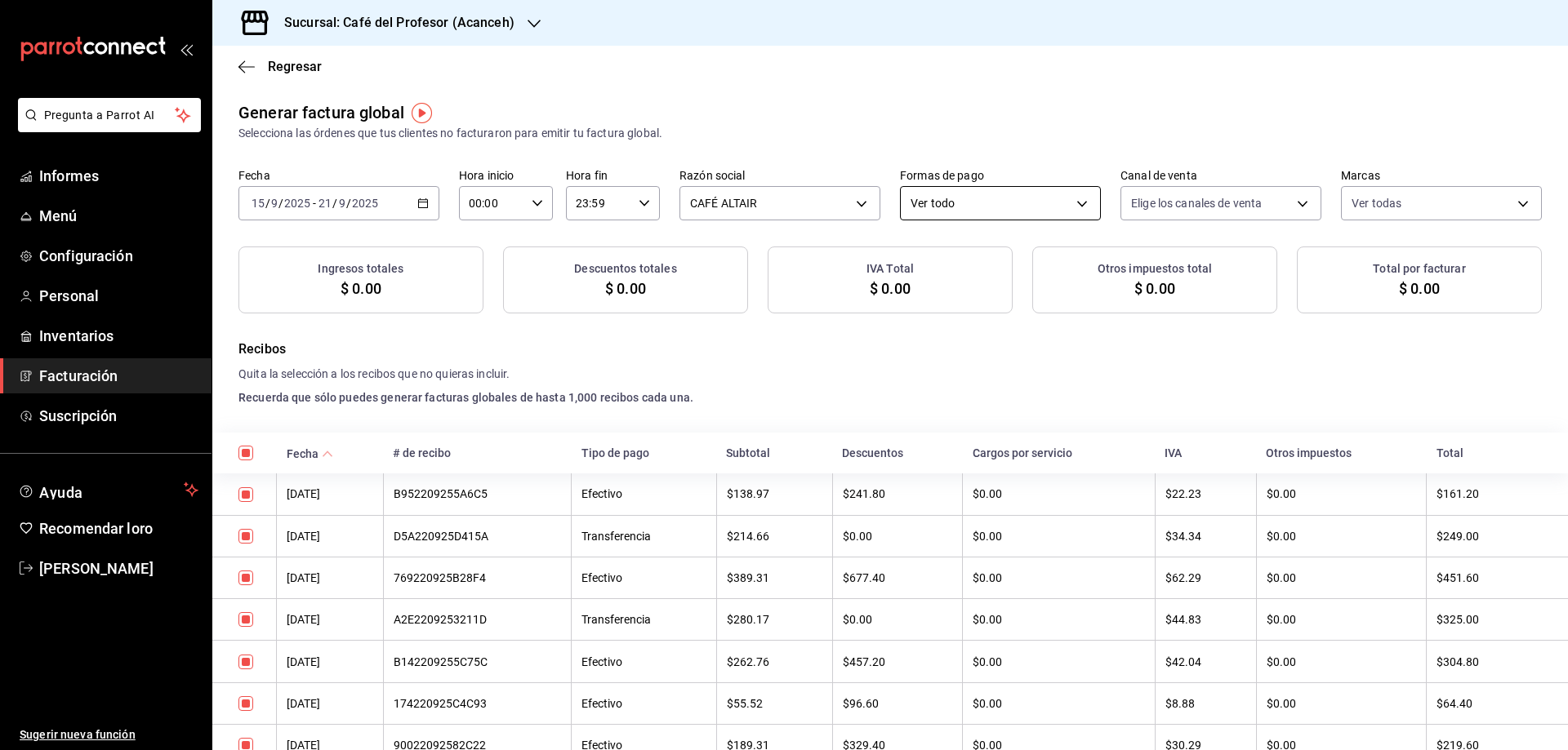
checkbox input "true"
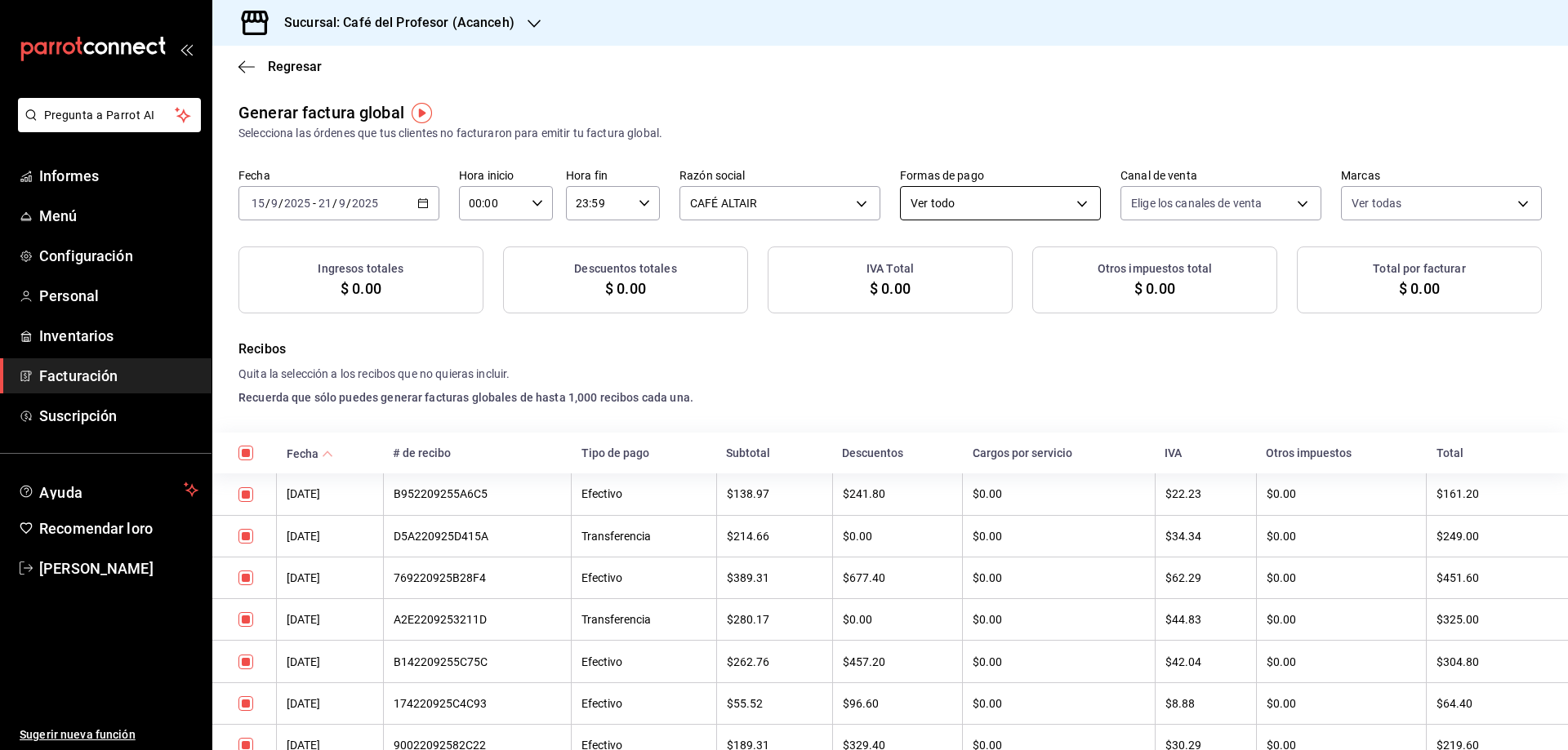
checkbox input "true"
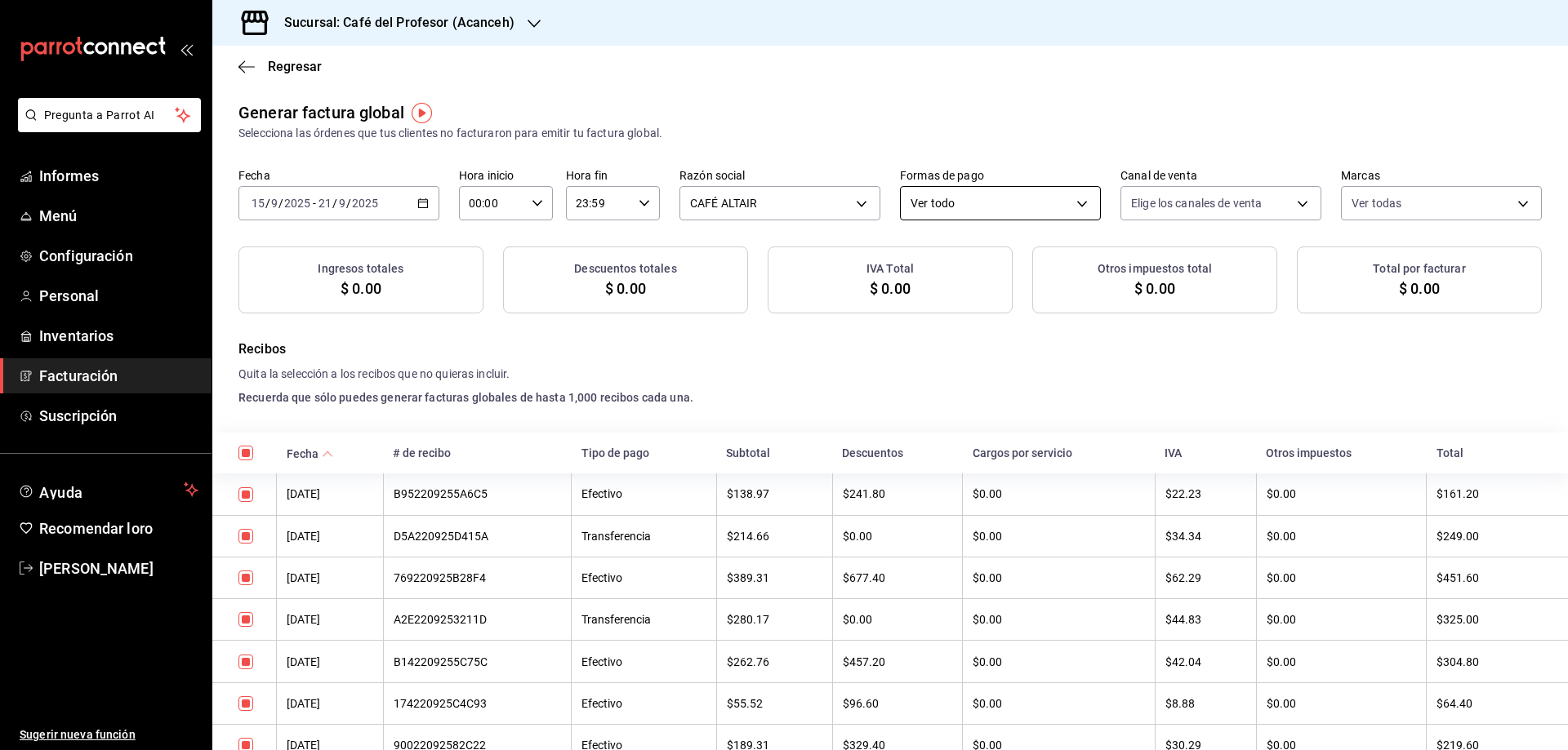
checkbox input "true"
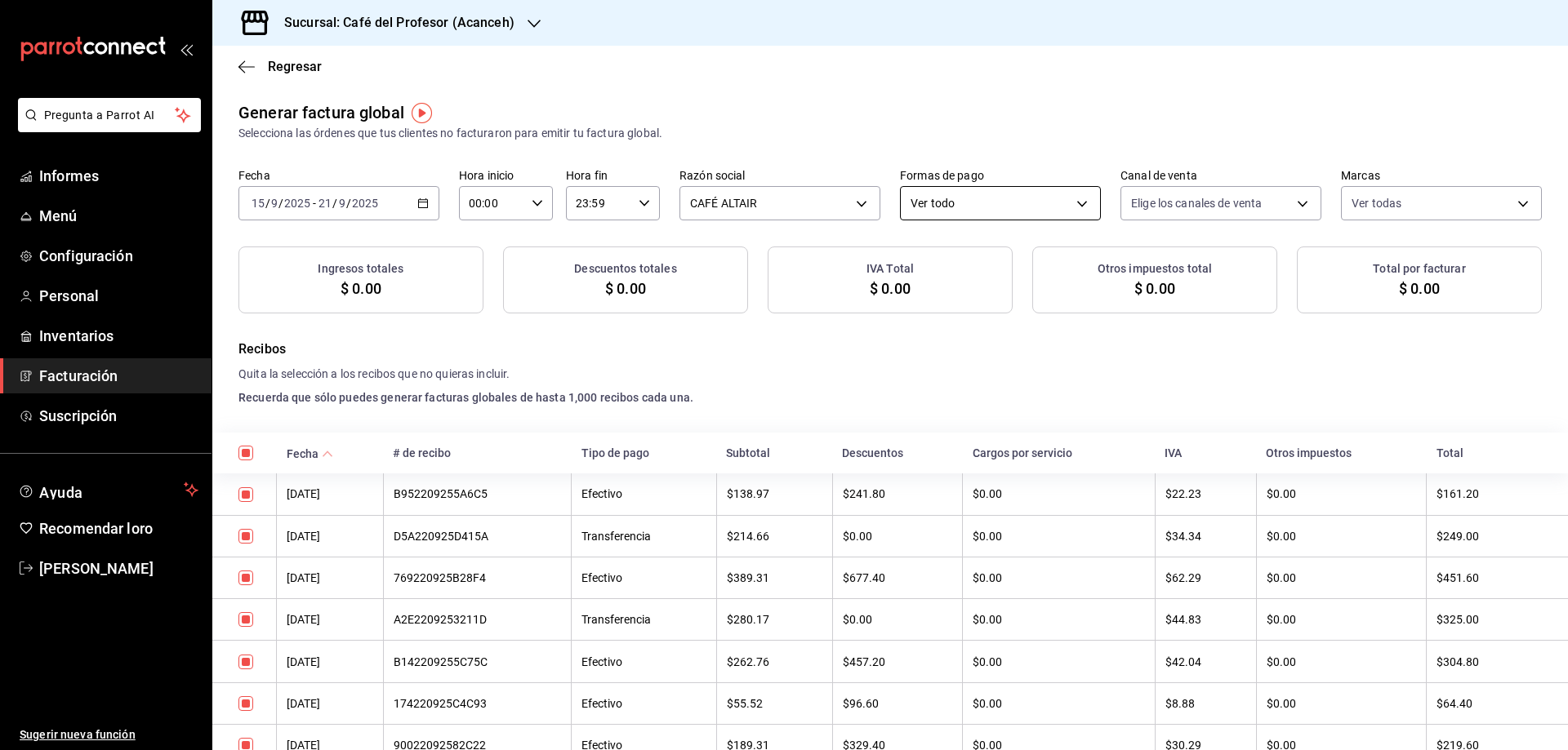
checkbox input "true"
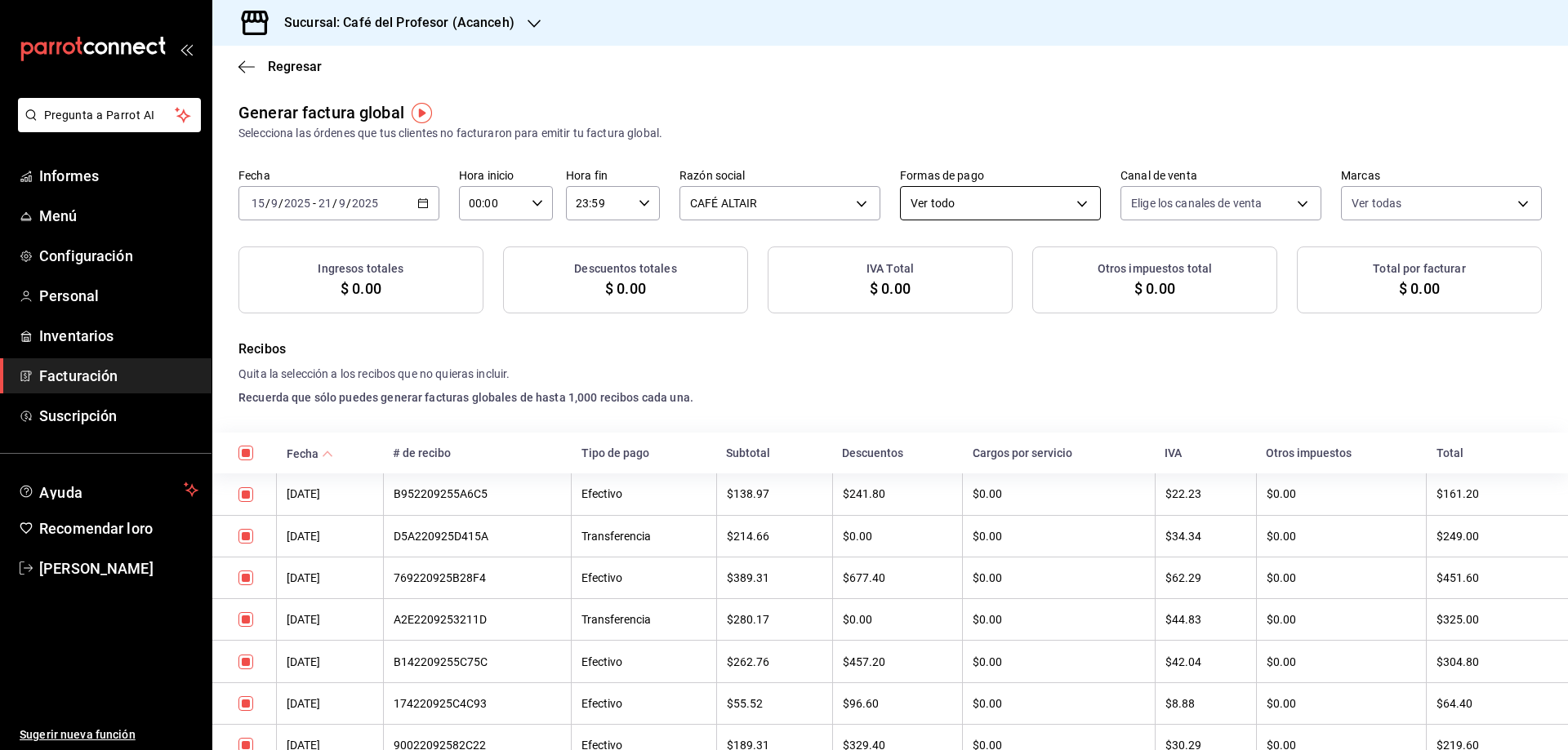
checkbox input "true"
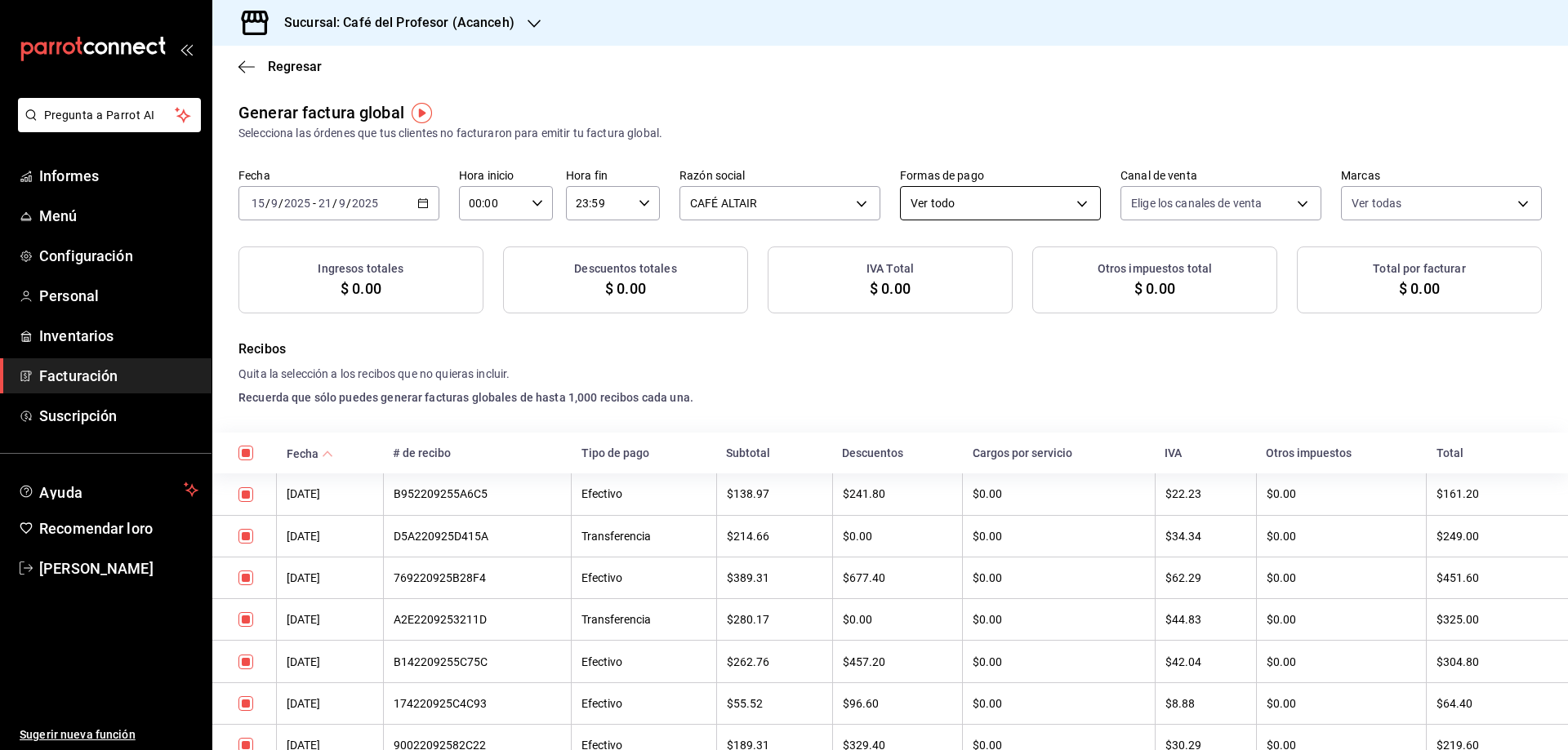
checkbox input "true"
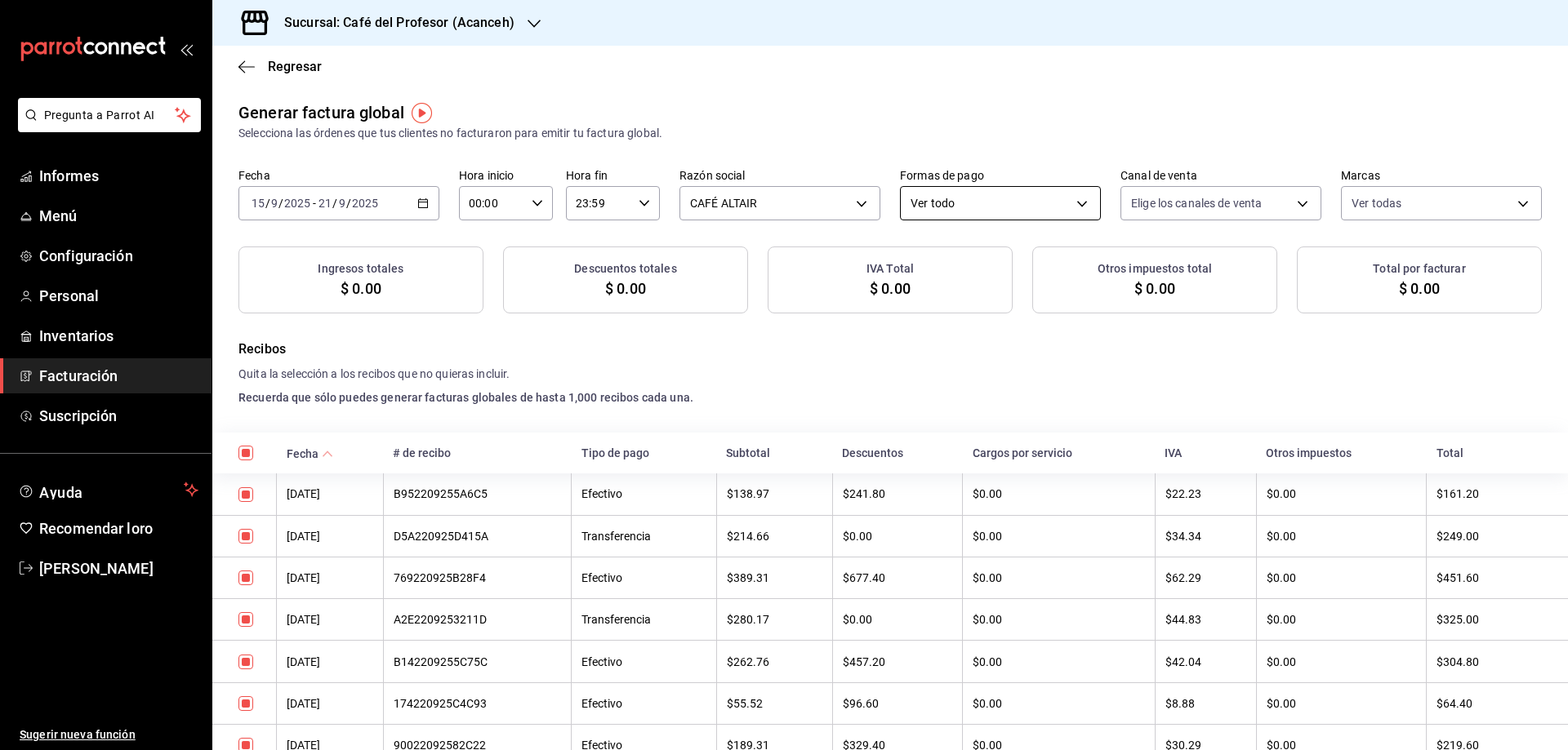
checkbox input "true"
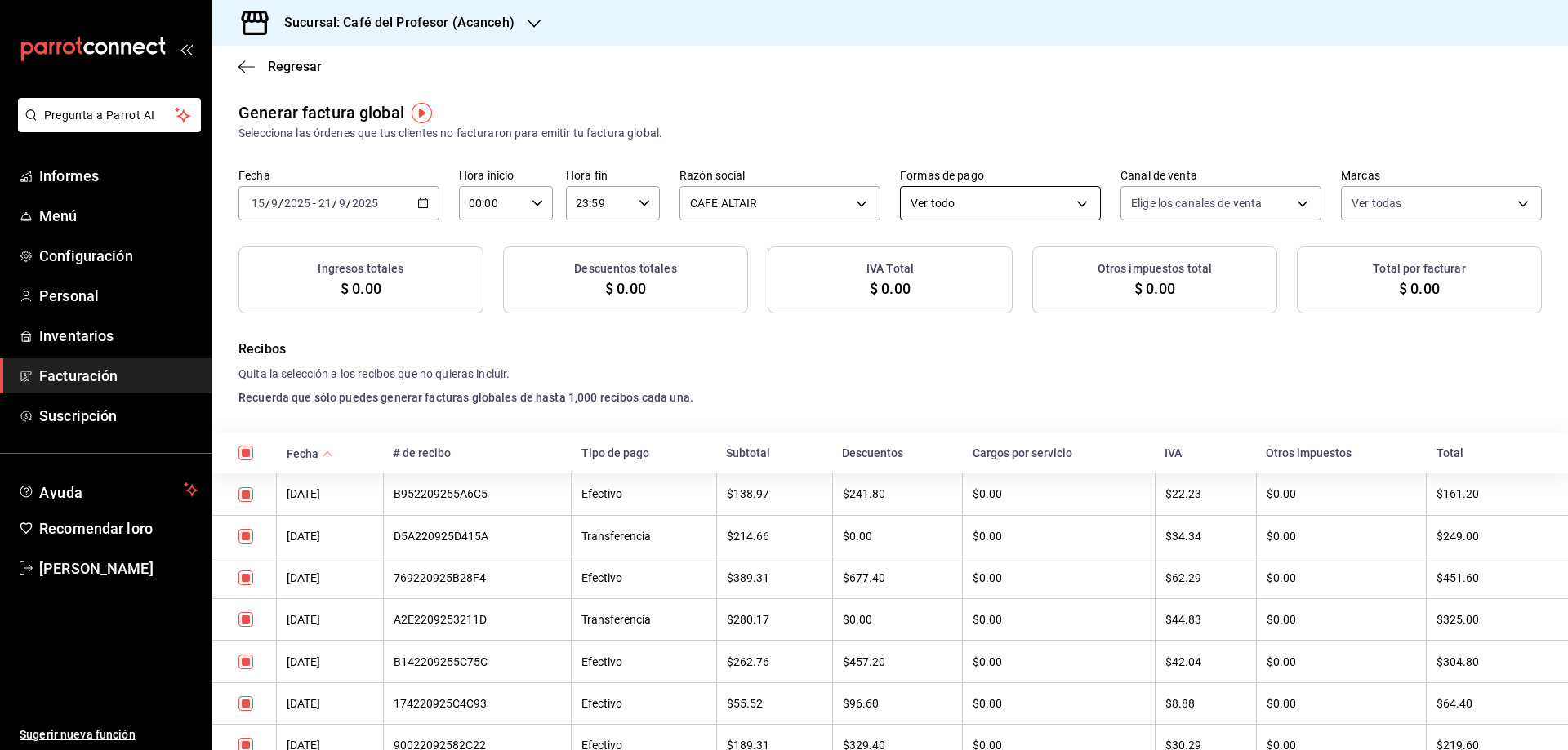
checkbox input "true"
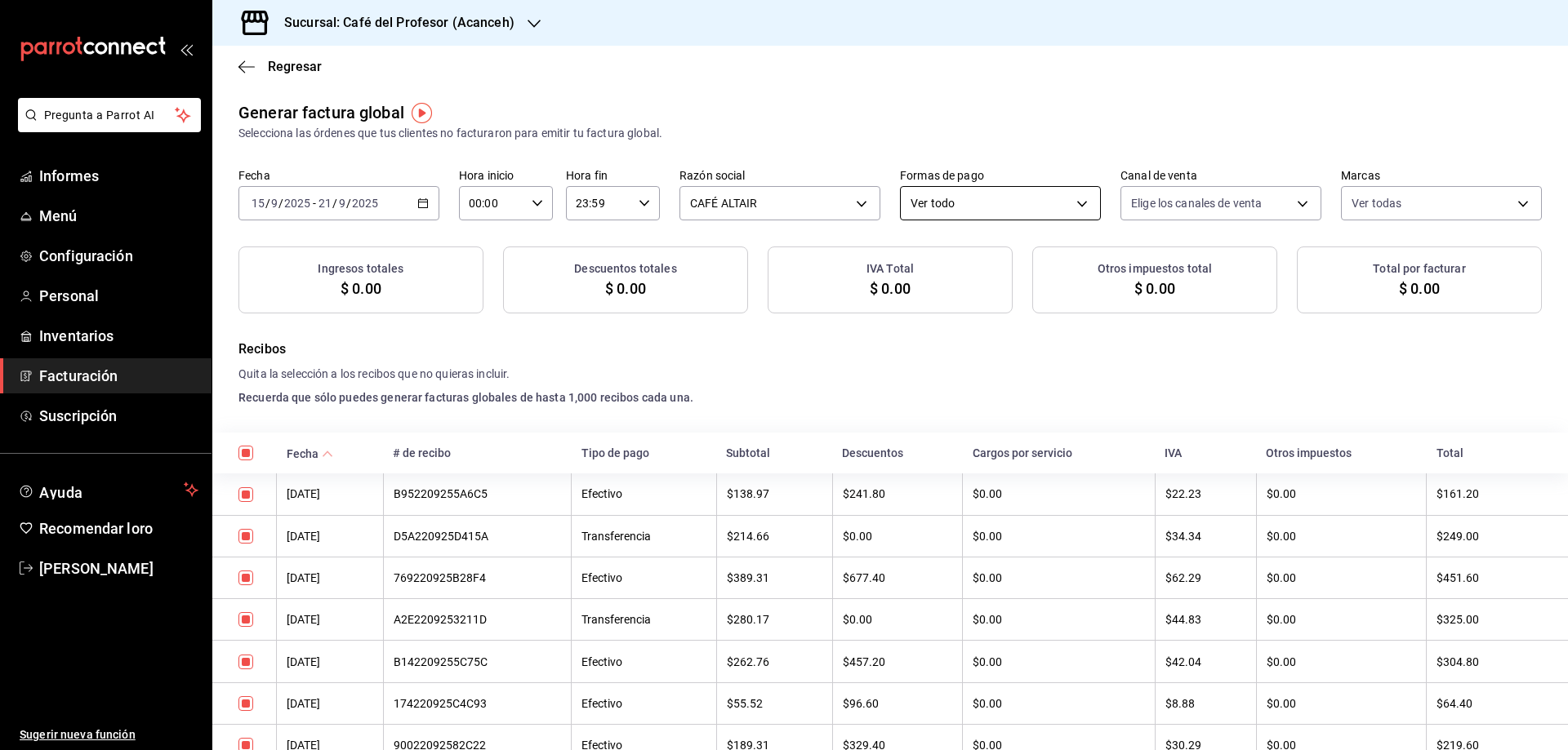
checkbox input "true"
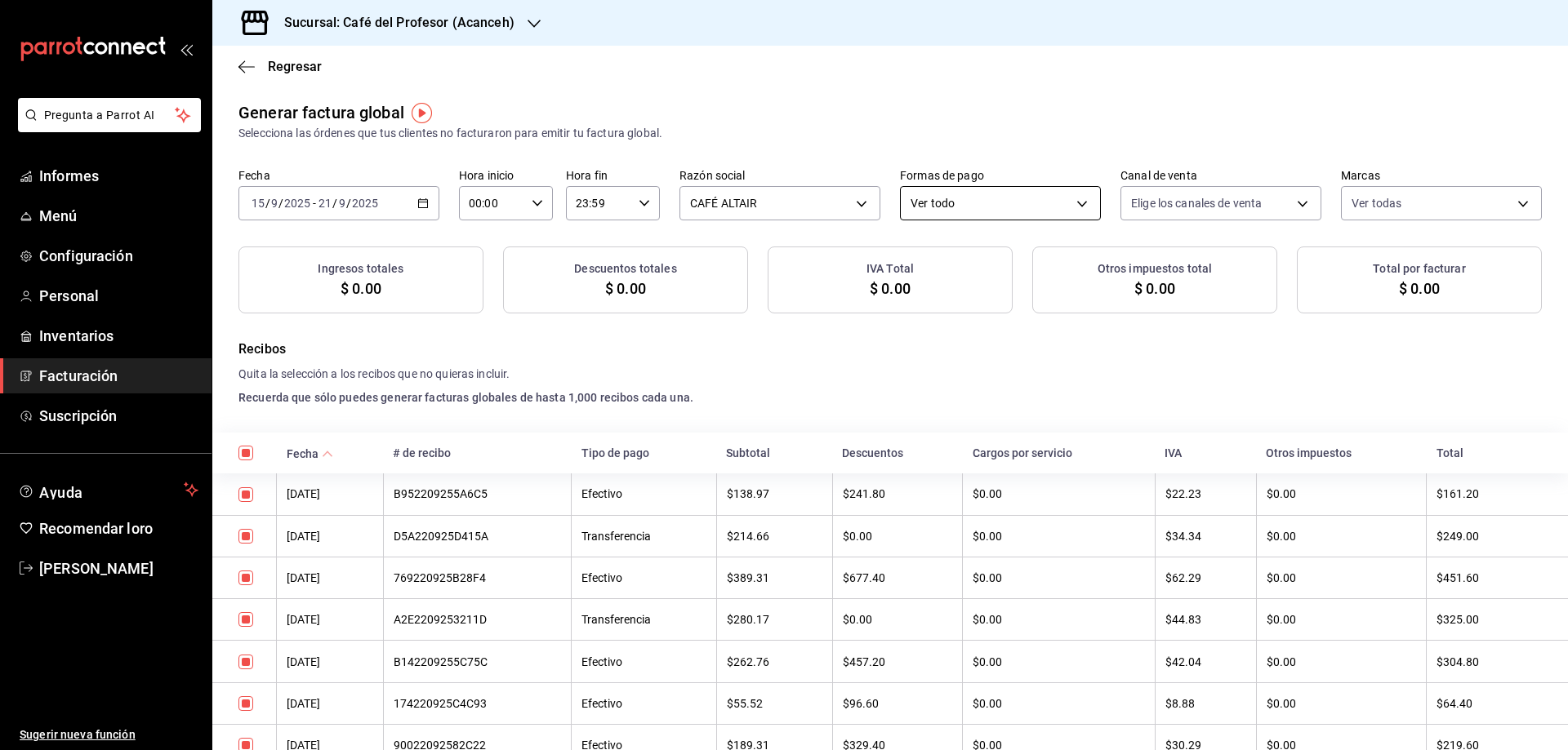
checkbox input "true"
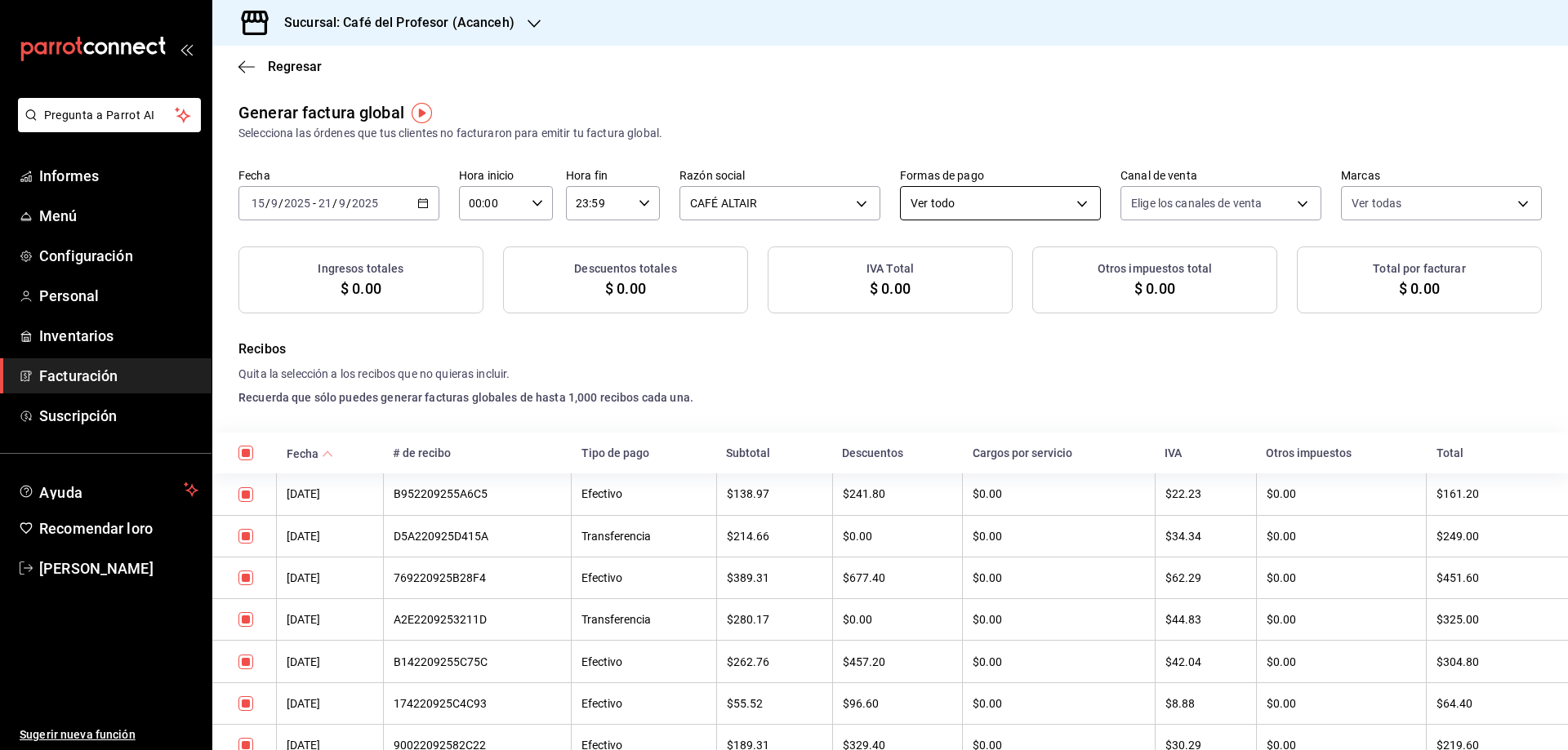
checkbox input "true"
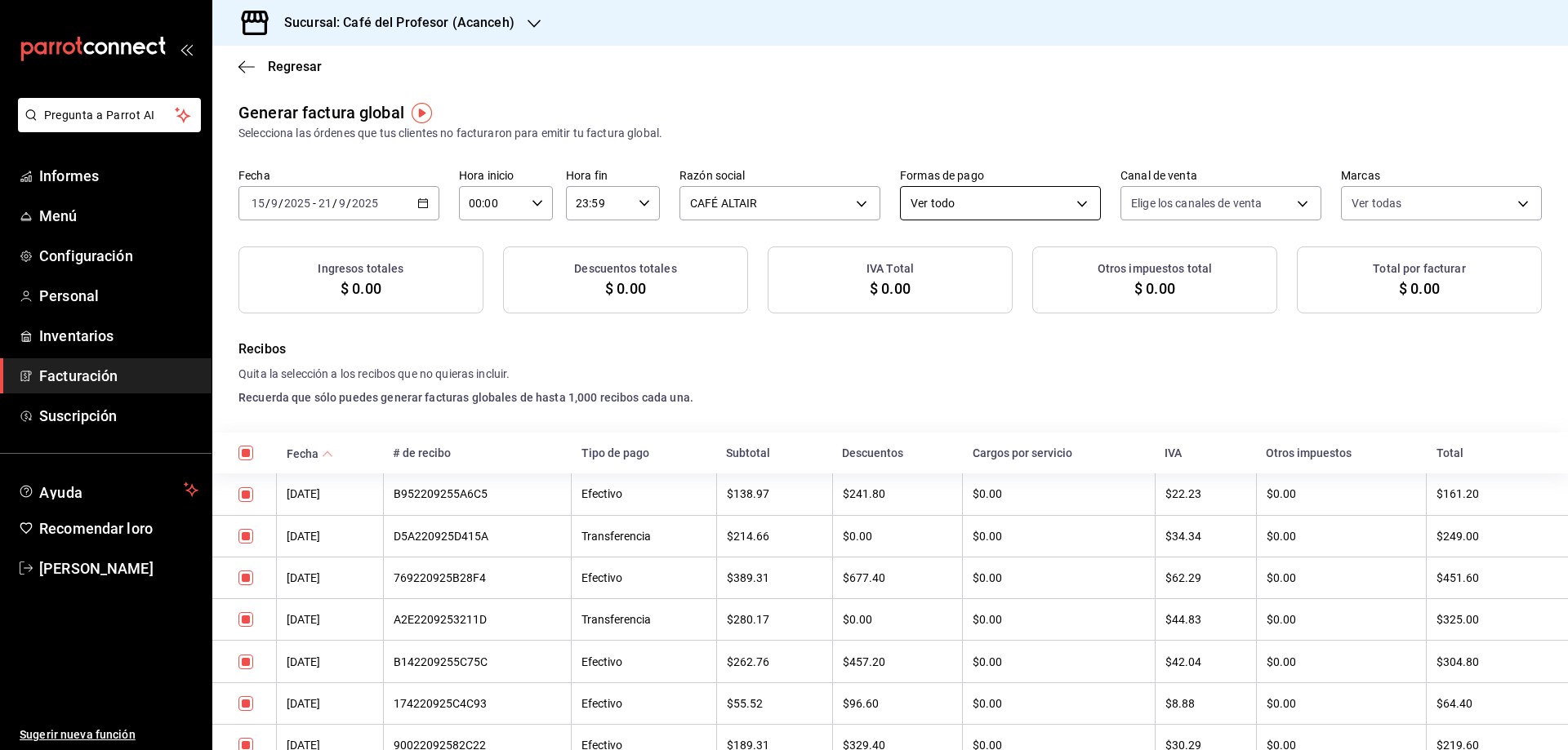
checkbox input "true"
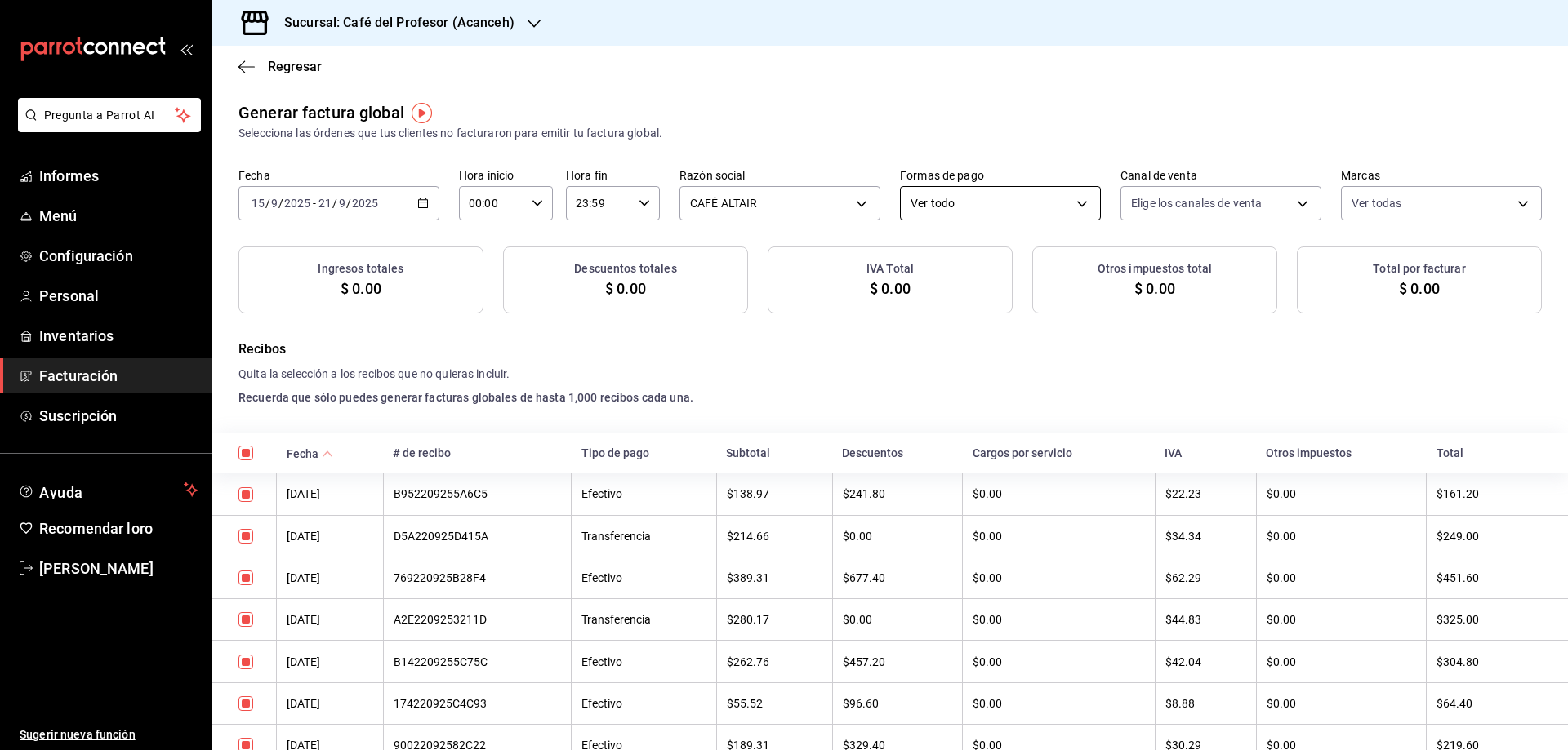
checkbox input "true"
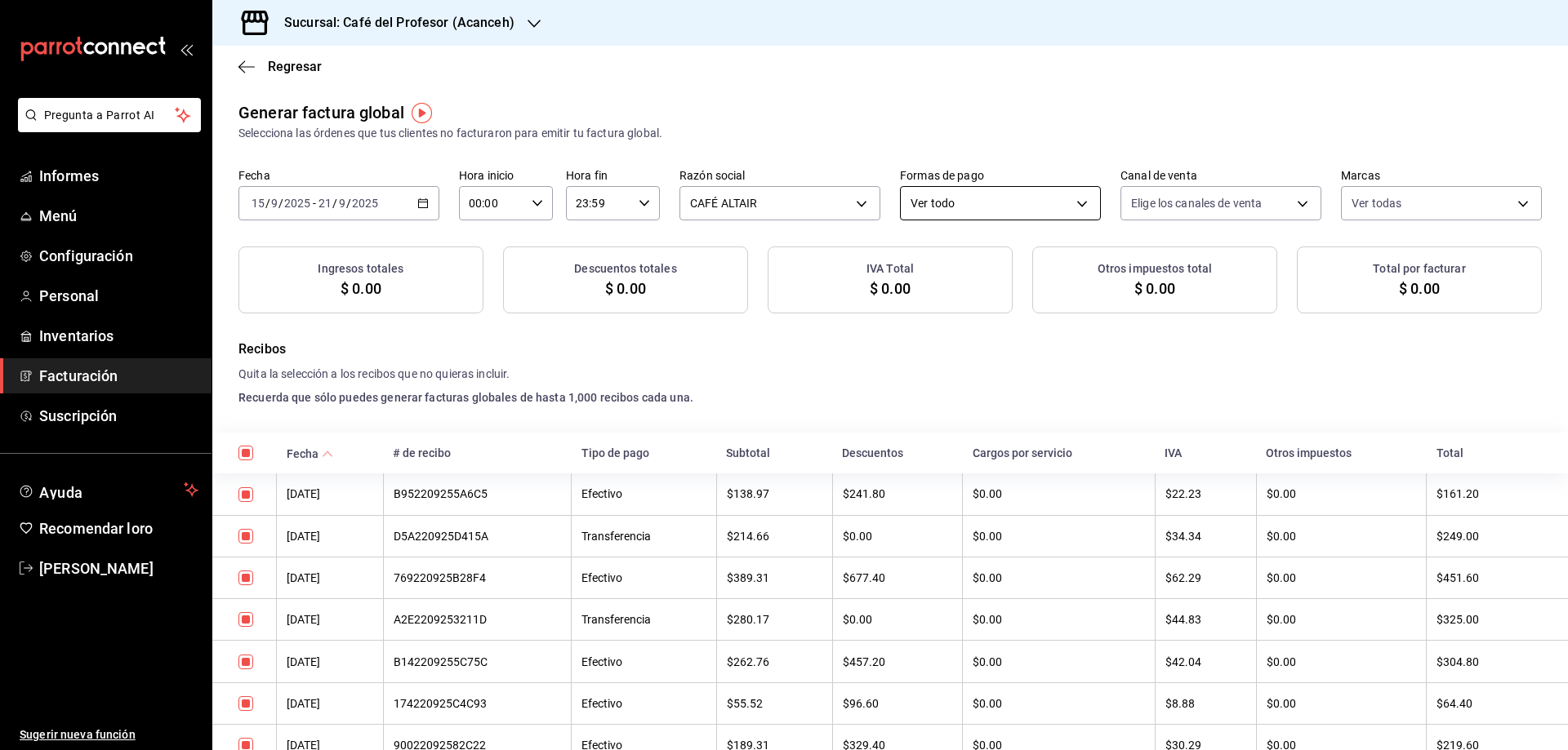
checkbox input "true"
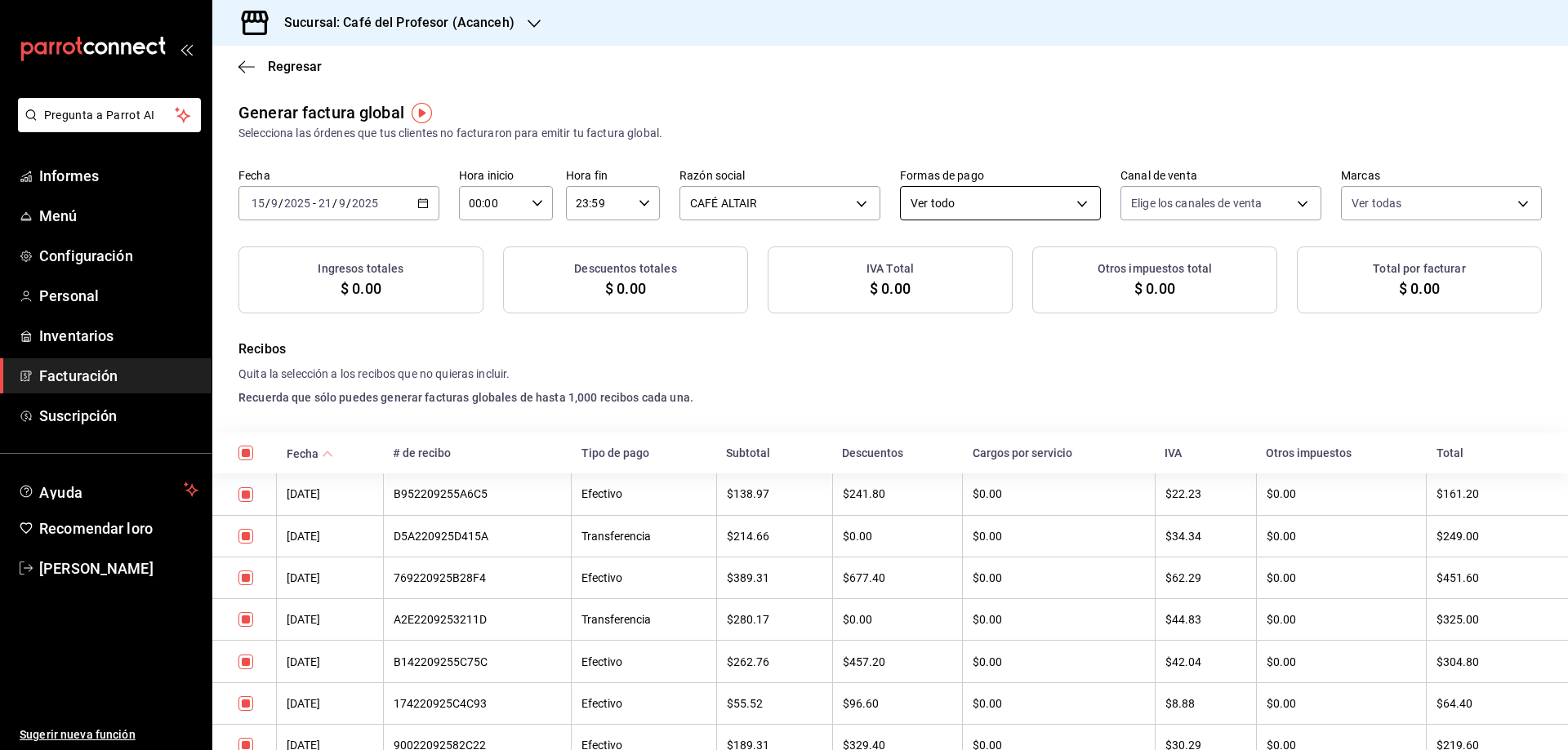
checkbox input "true"
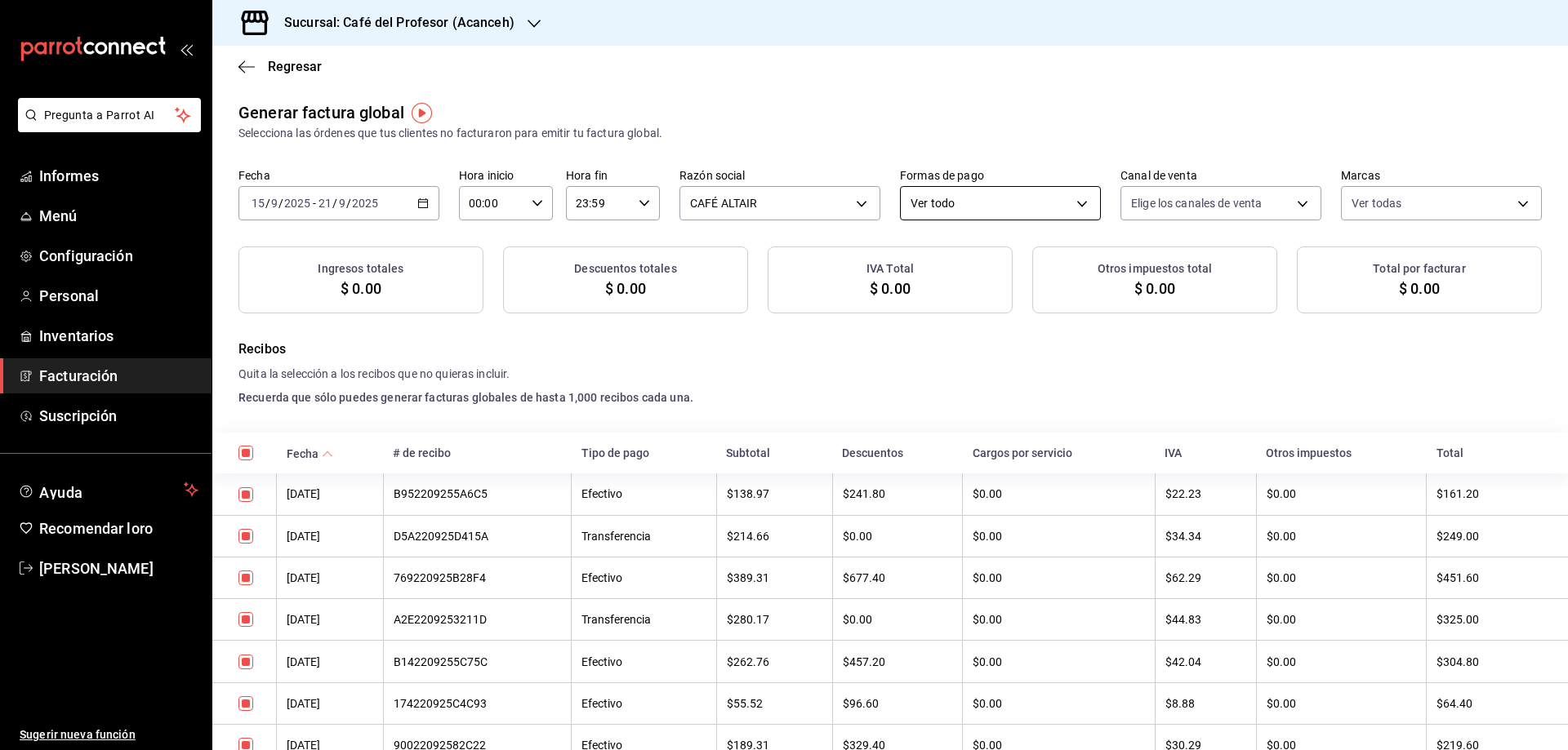
checkbox input "true"
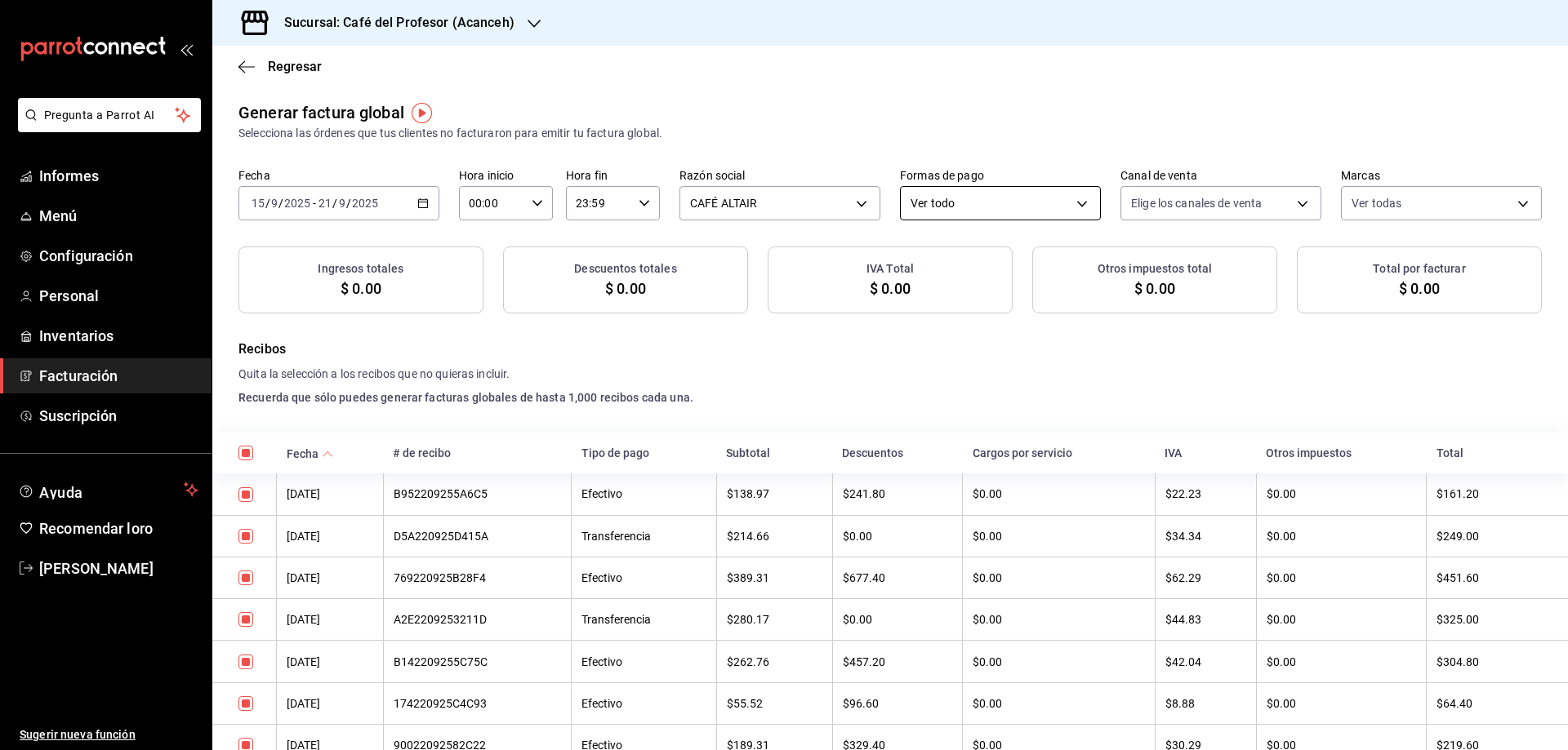
checkbox input "true"
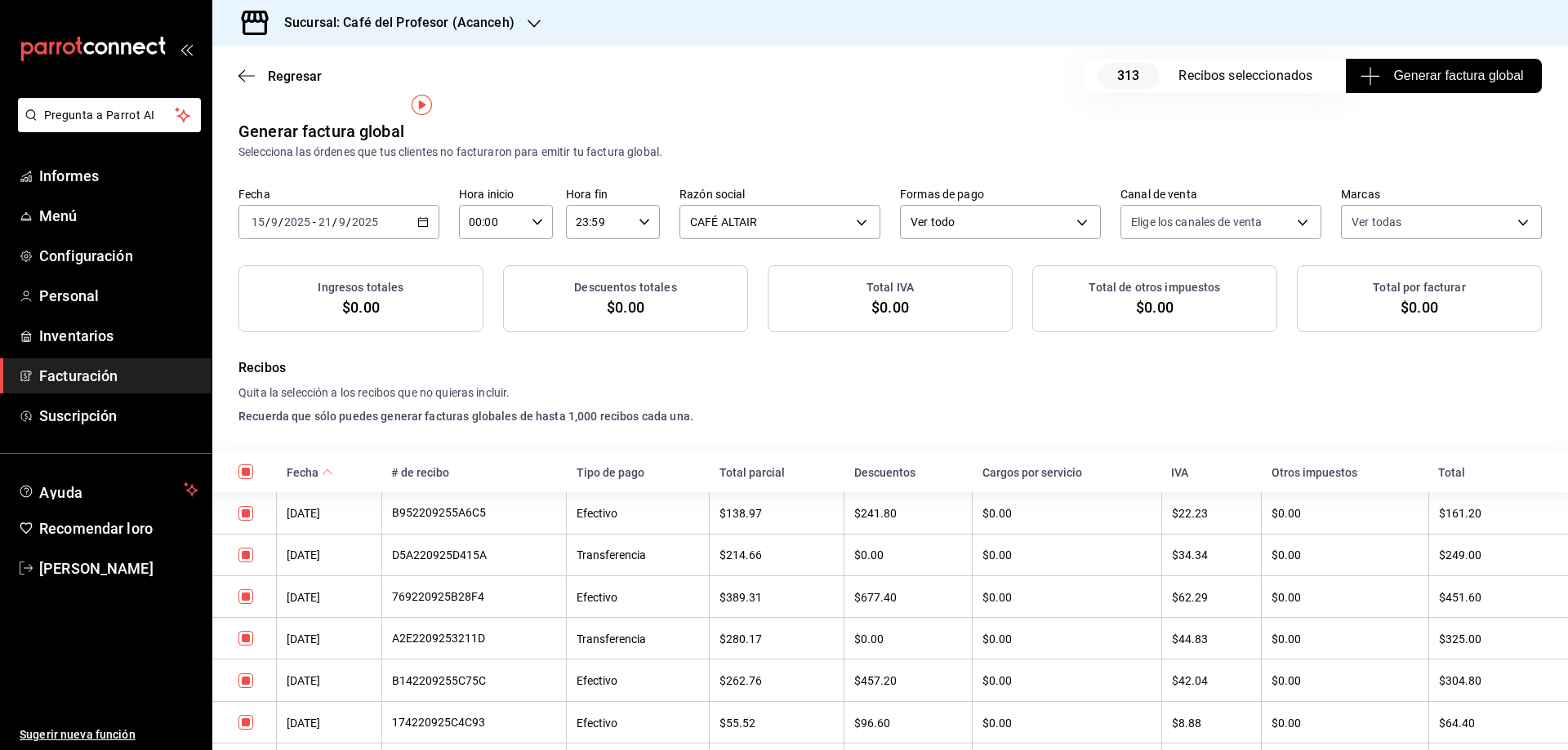
scroll to position [109, 0]
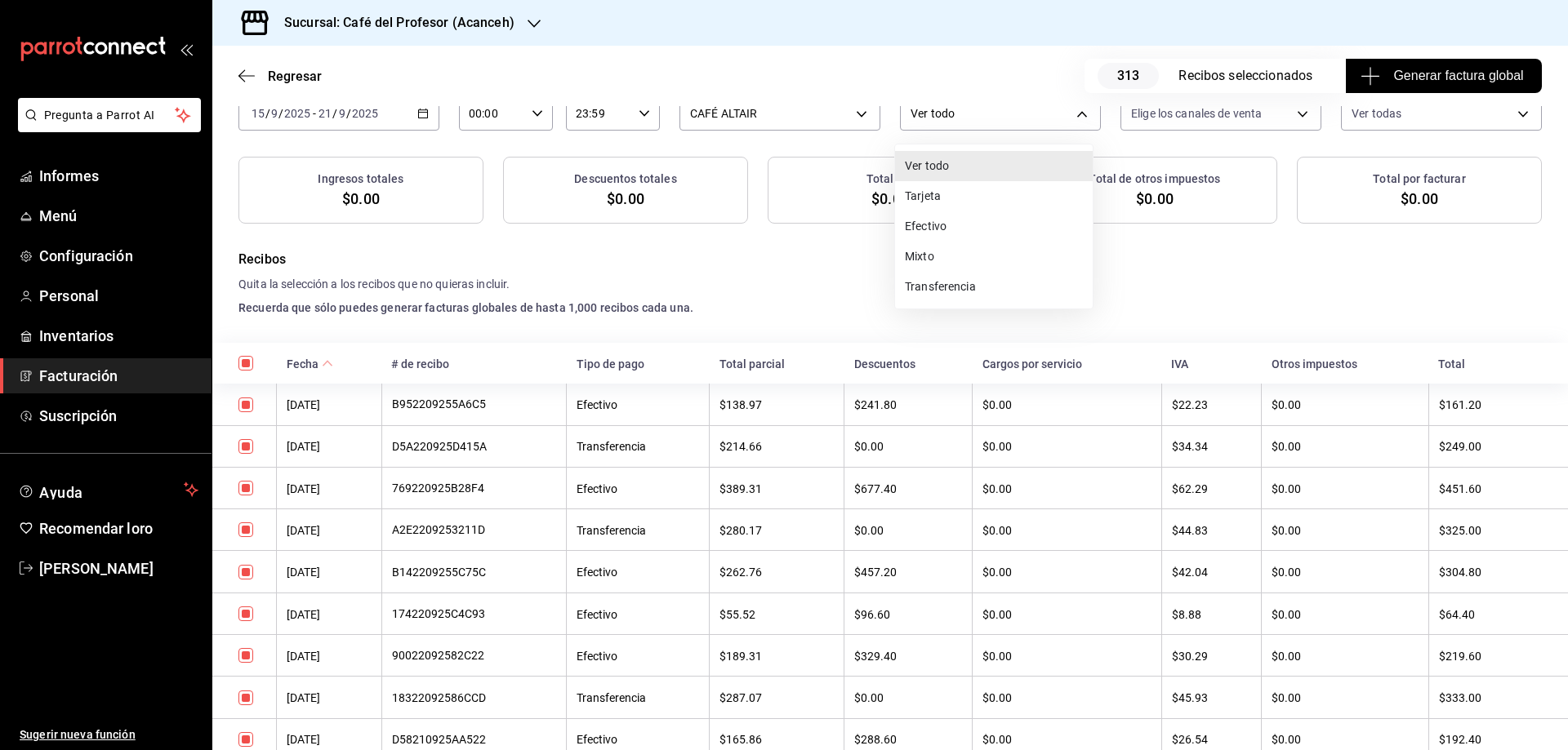
click at [1051, 112] on body "Pregunta a Parrot AI Informes Menú Configuración Personal Inventarios Facturaci…" at bounding box center [784, 375] width 1568 height 750
click at [932, 288] on font "Transferencia" at bounding box center [940, 290] width 71 height 13
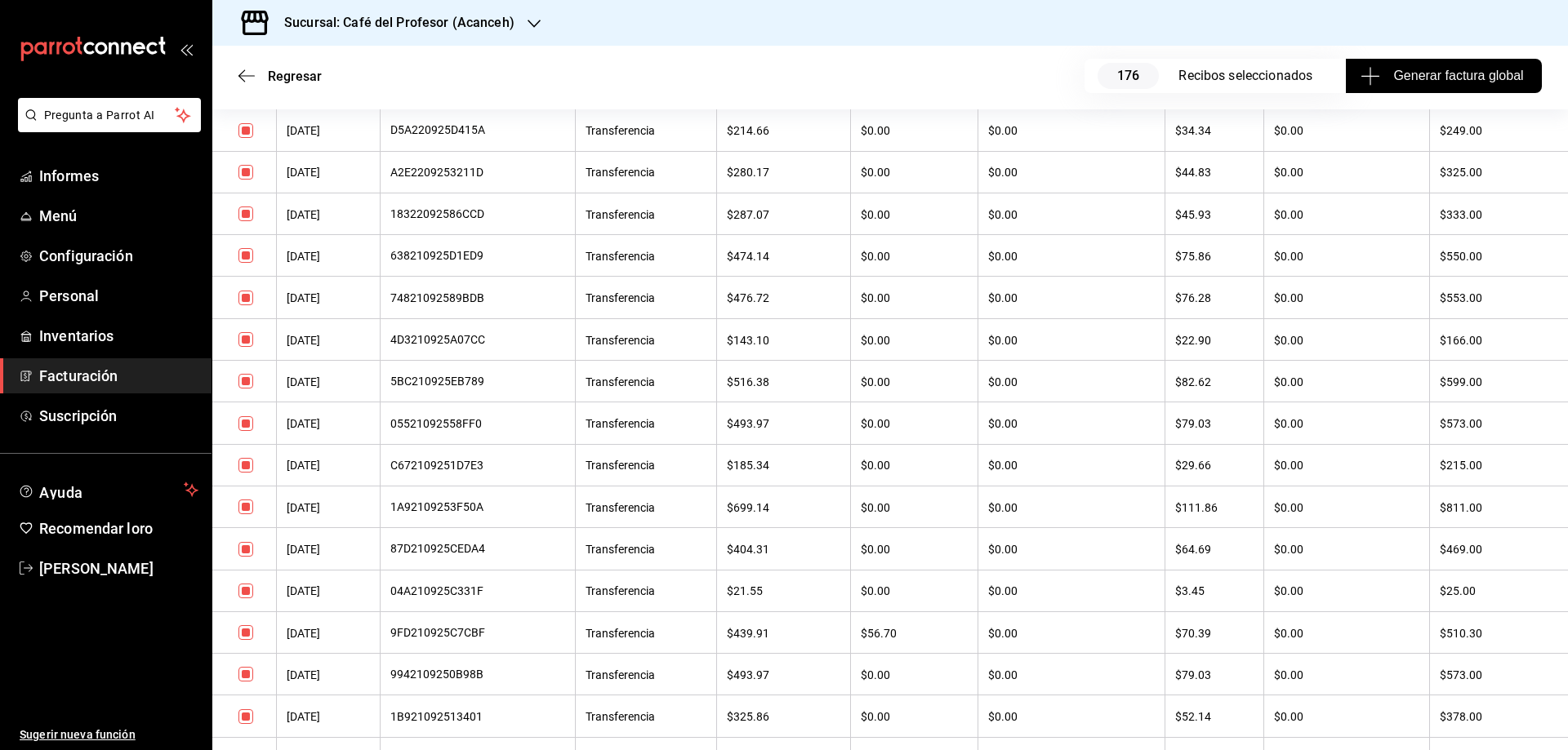
scroll to position [356, 0]
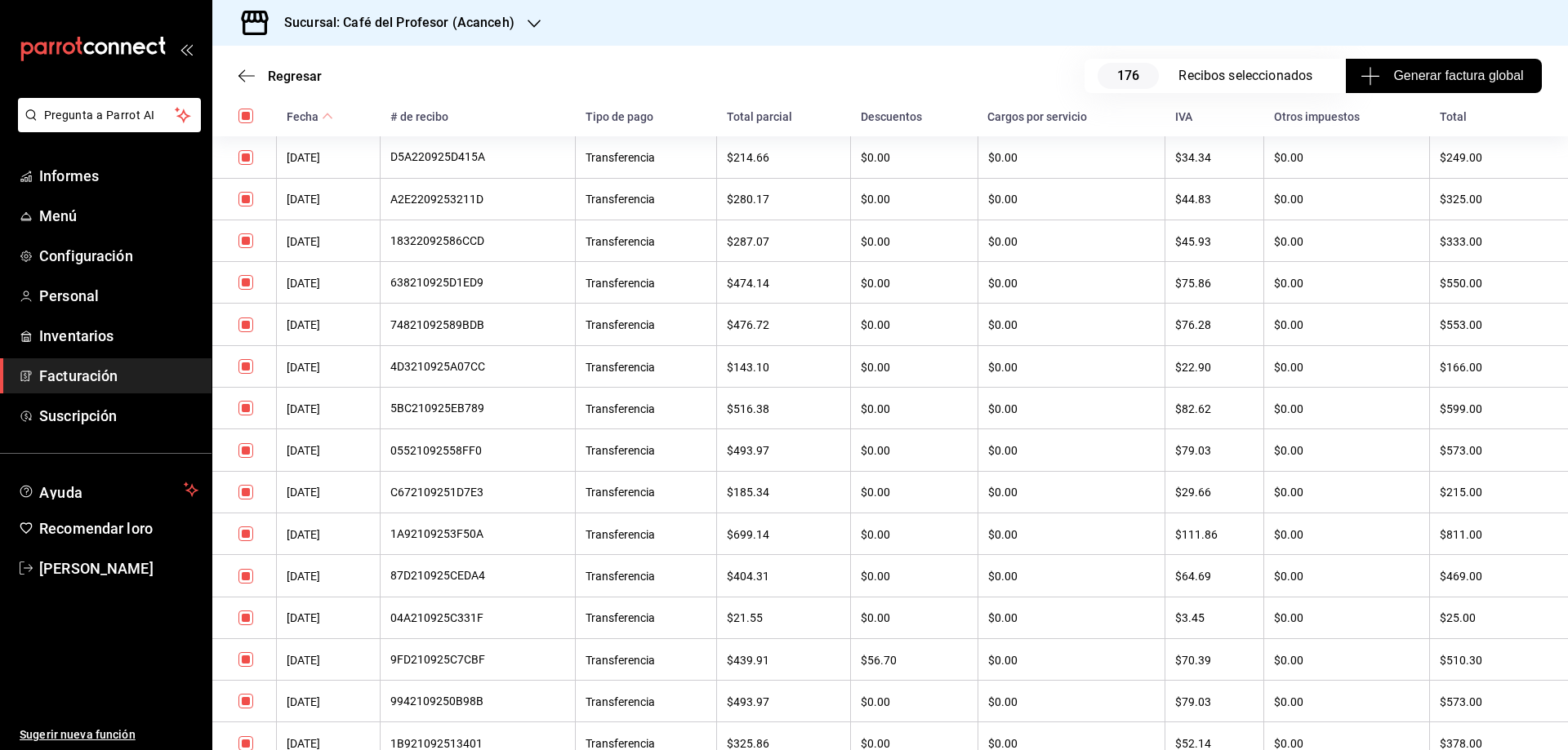
click at [1393, 63] on button "Generar factura global" at bounding box center [1444, 76] width 196 height 35
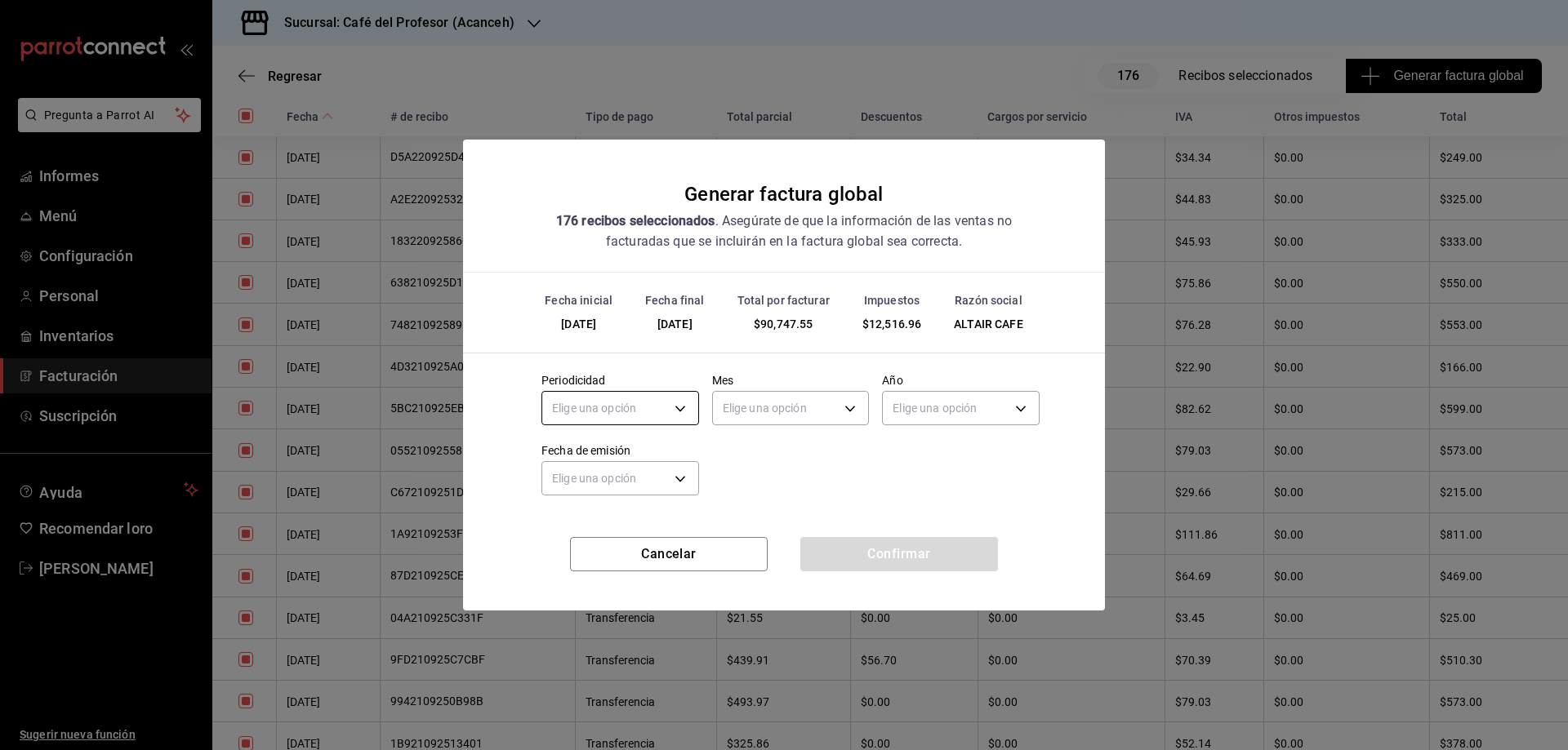
click at [680, 408] on body "Pregunta a Parrot AI Informes Menú Configuración Personal Inventarios Facturaci…" at bounding box center [784, 375] width 1568 height 750
click at [581, 488] on font "Semanal" at bounding box center [577, 488] width 45 height 13
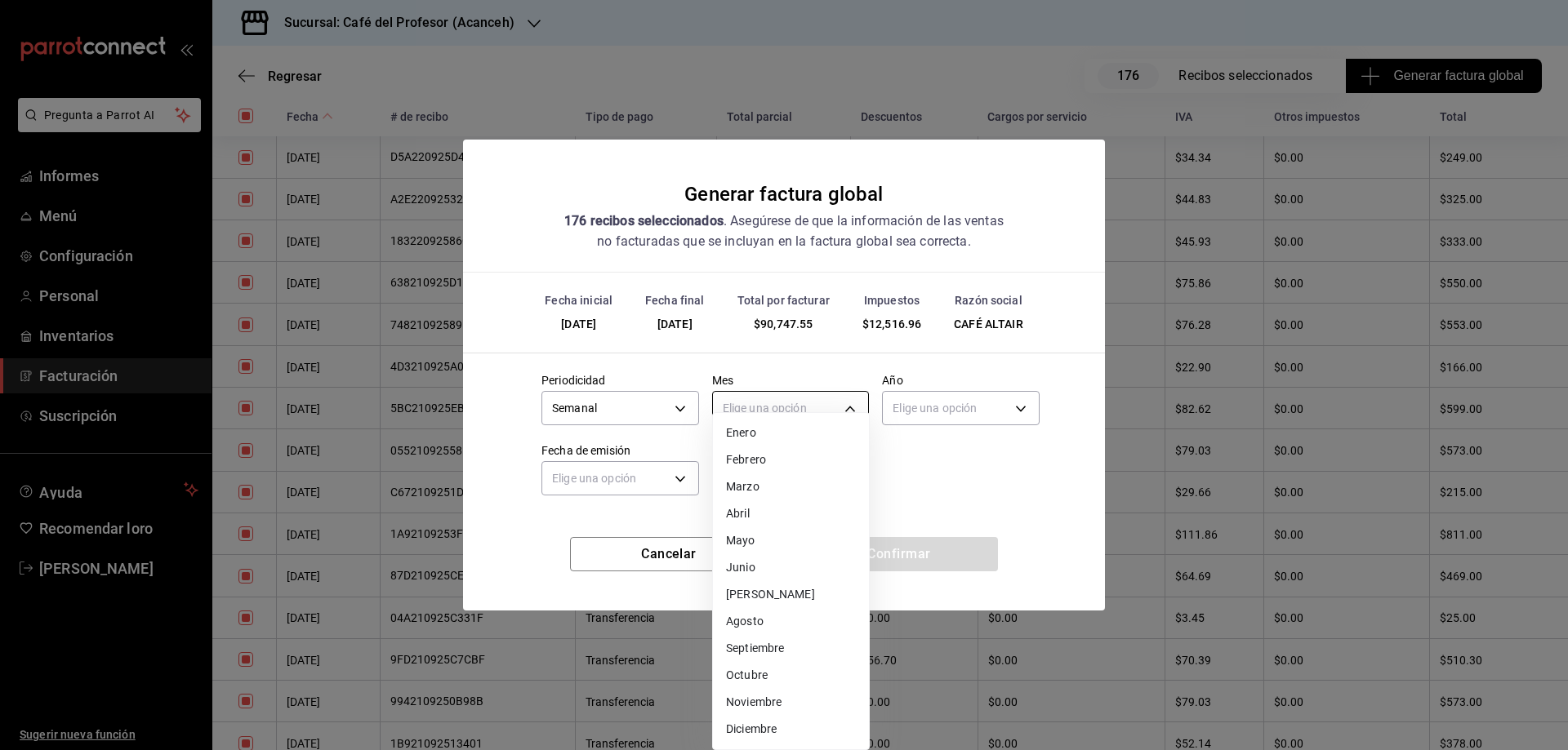
click at [765, 401] on body "Pregunta a Parrot AI Informes Menú Configuración Personal Inventarios Facturaci…" at bounding box center [784, 375] width 1568 height 750
click at [751, 649] on font "Septiembre" at bounding box center [754, 654] width 58 height 13
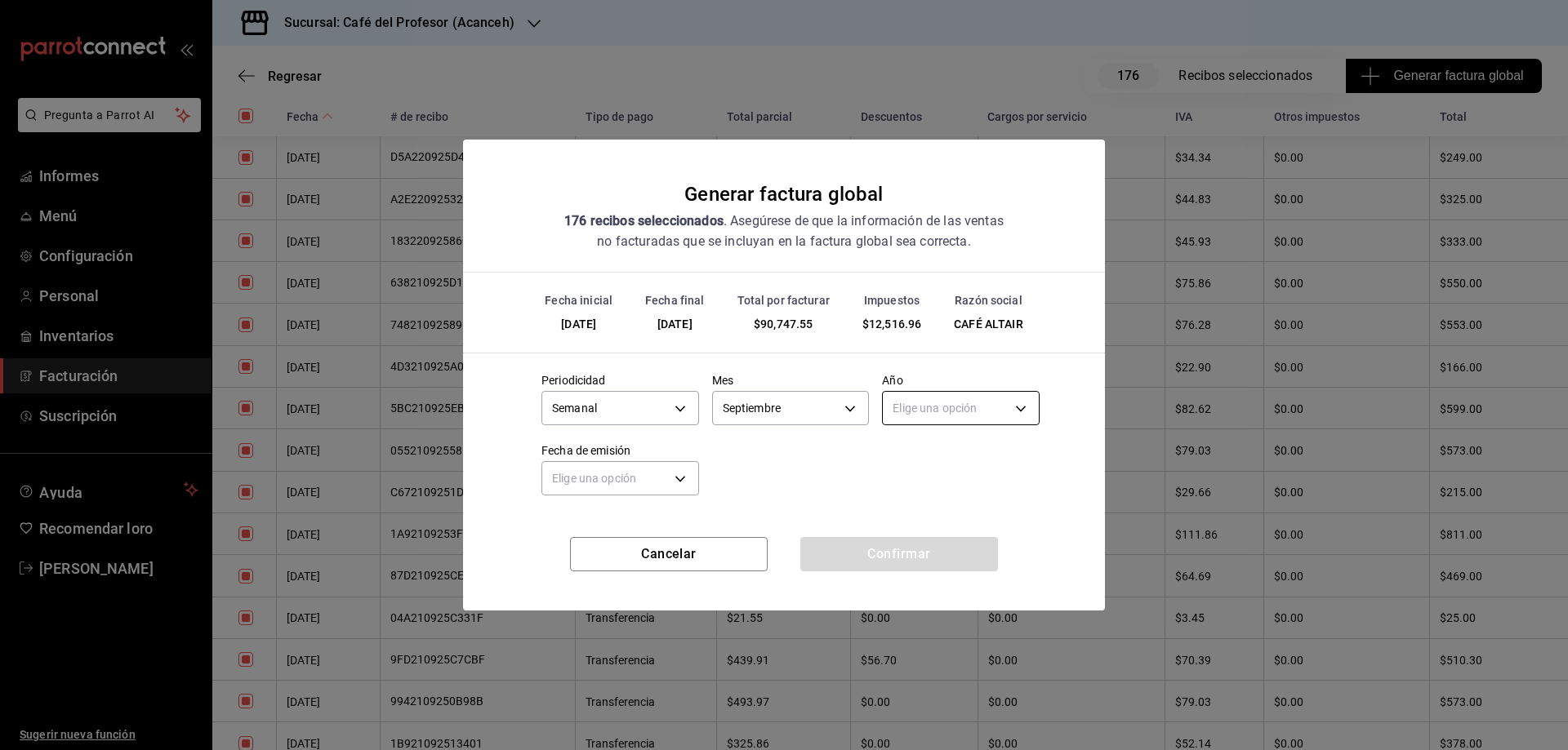
click at [957, 410] on body "Pregunta a Parrot AI Informes Menú Configuración Personal Inventarios Facturaci…" at bounding box center [784, 375] width 1568 height 750
click at [914, 461] on font "2025" at bounding box center [910, 460] width 27 height 13
click at [674, 480] on body "Pregunta a Parrot AI Informes Menú Configuración Personal Inventarios Facturaci…" at bounding box center [784, 375] width 1568 height 750
click at [560, 559] on font "Ayer" at bounding box center [567, 558] width 24 height 13
click at [893, 550] on font "Confirmar" at bounding box center [899, 554] width 63 height 15
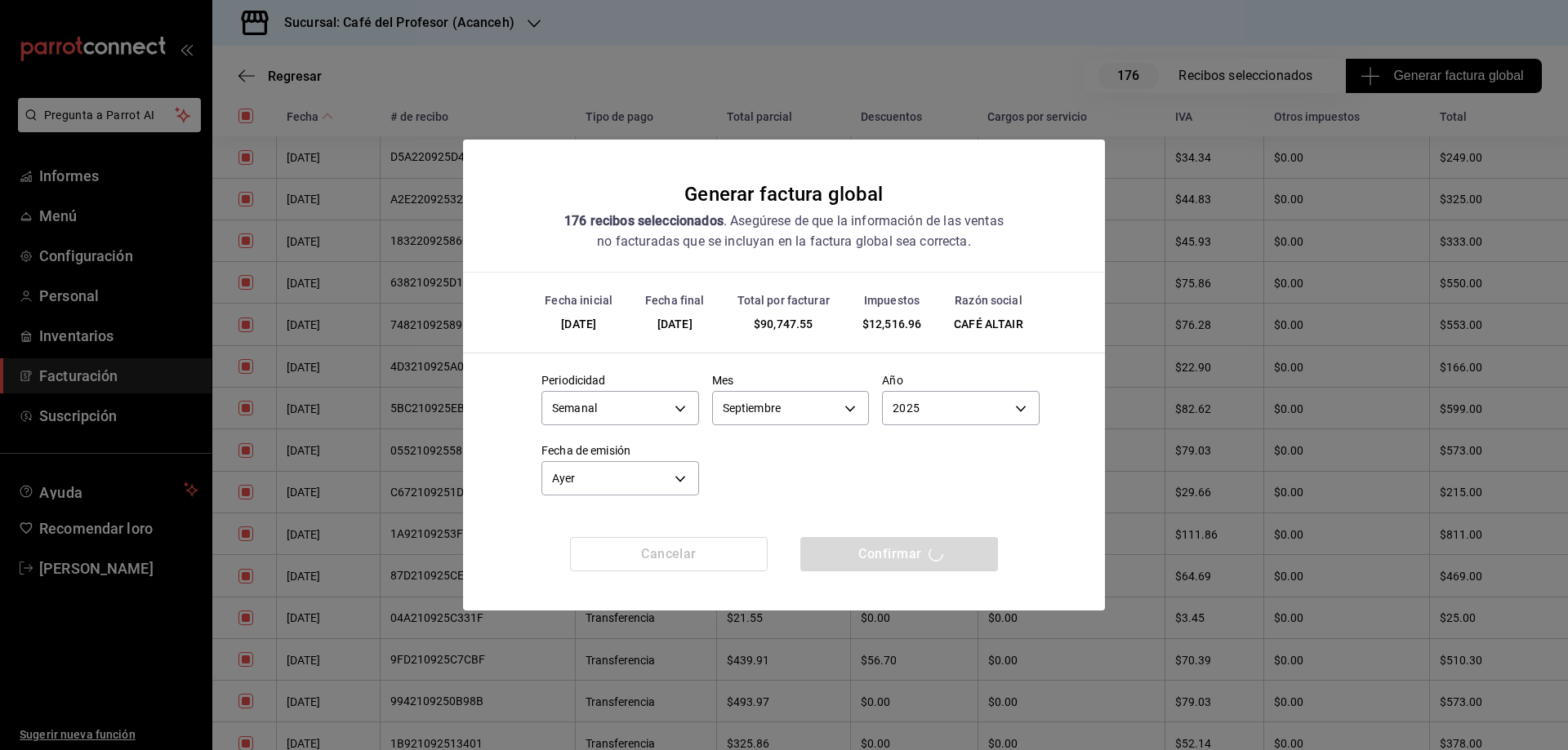
scroll to position [0, 0]
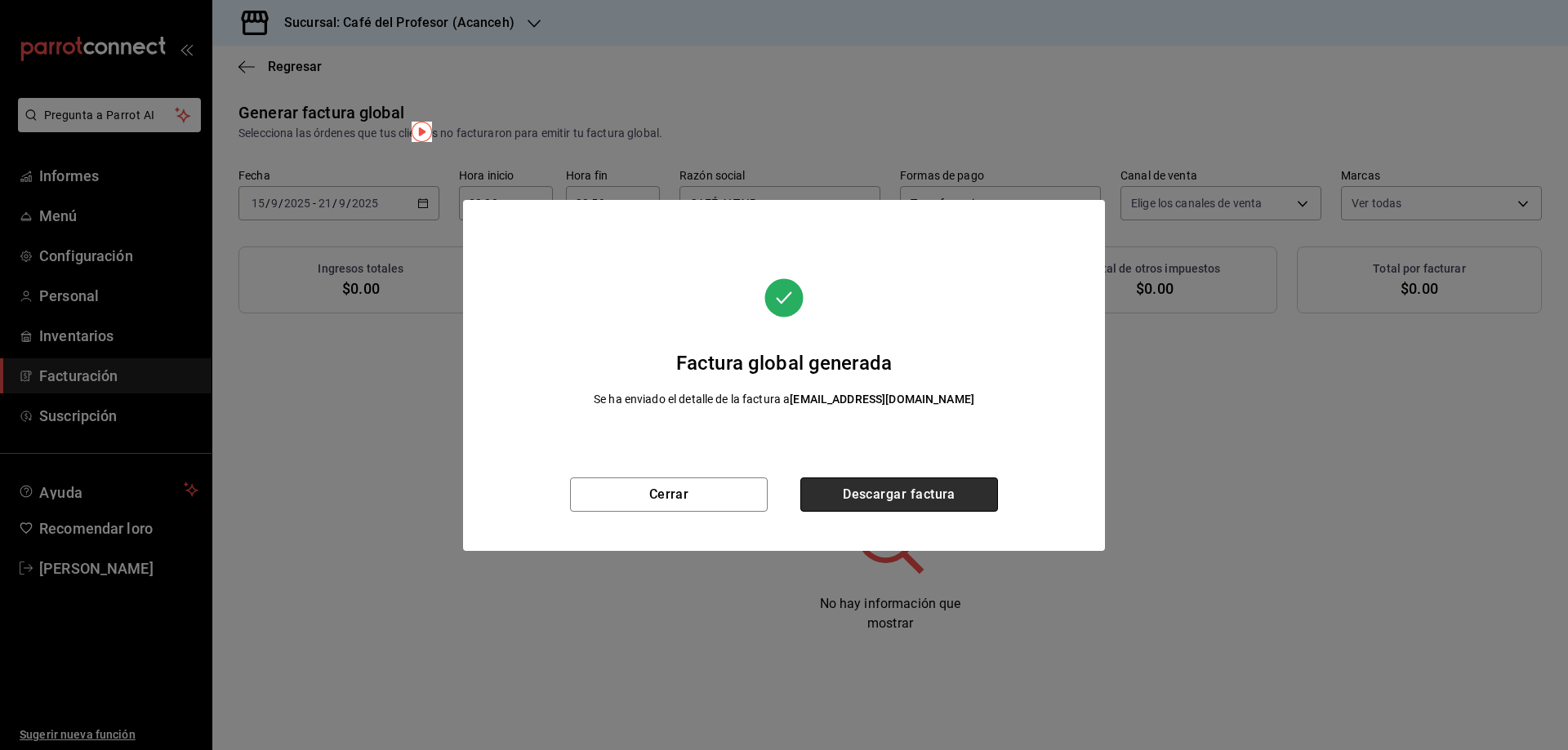
click at [866, 495] on font "Descargar factura" at bounding box center [899, 494] width 113 height 15
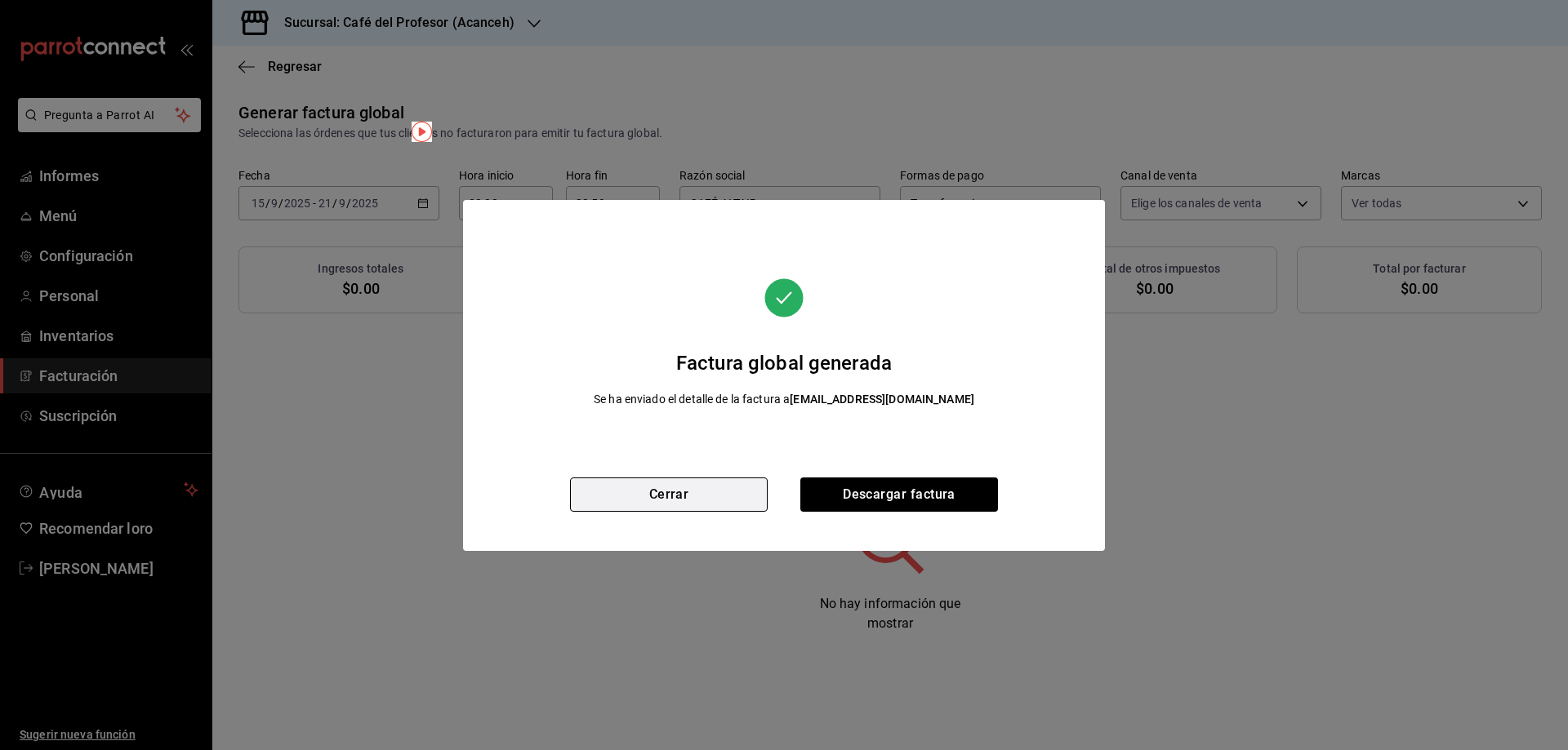
click at [637, 484] on button "Cerrar" at bounding box center [669, 495] width 197 height 35
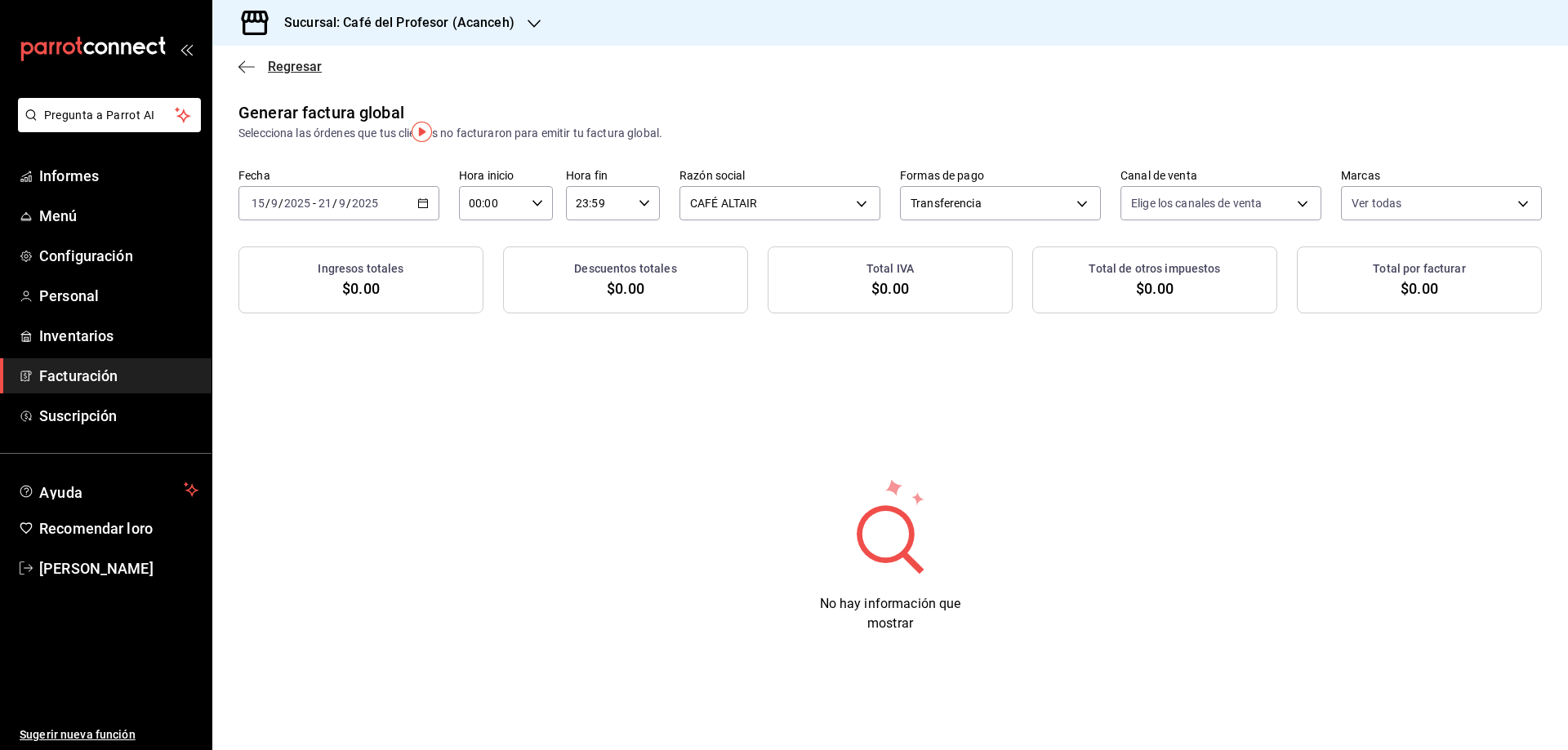
click at [293, 65] on font "Regresar" at bounding box center [295, 67] width 54 height 15
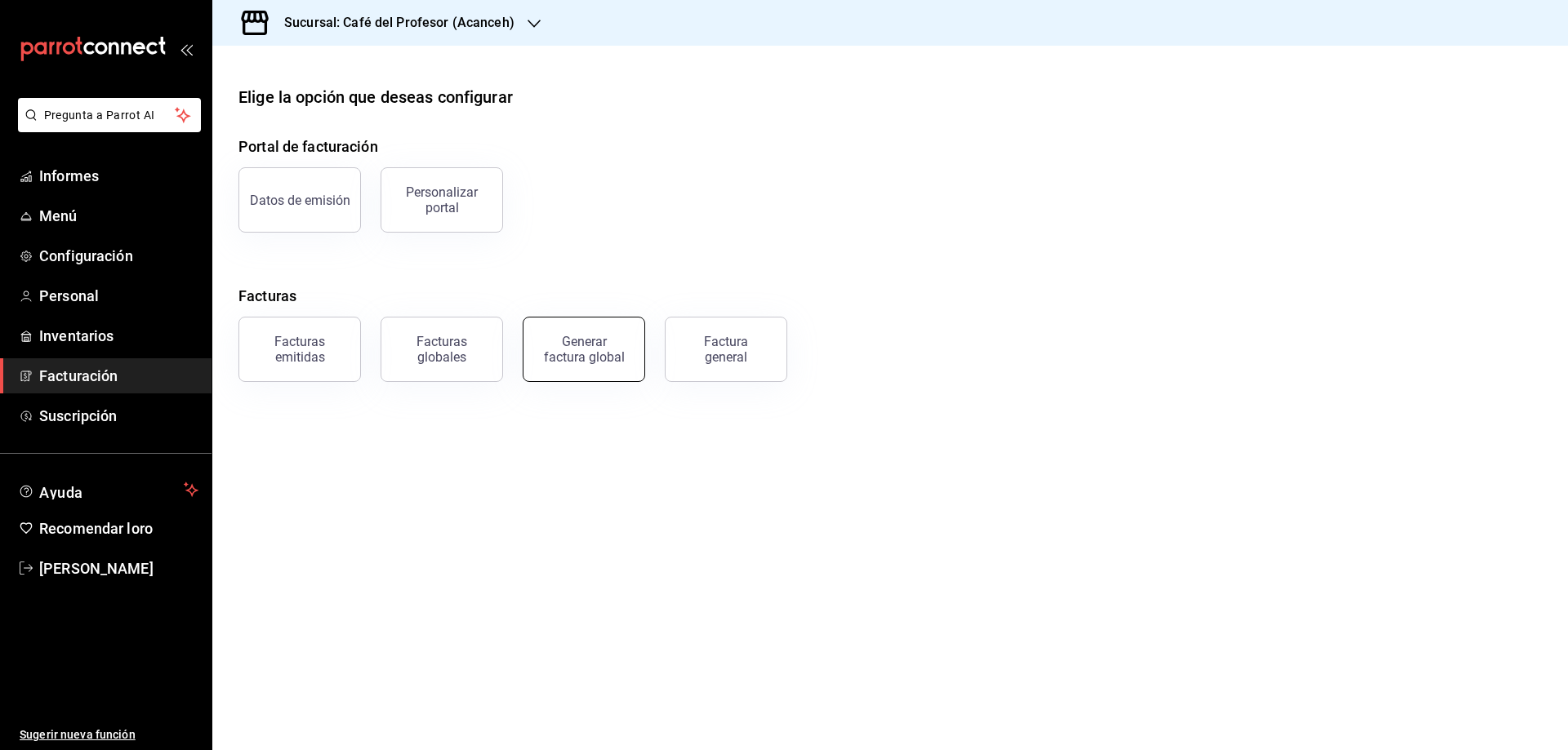
click at [589, 353] on font "Generar factura global" at bounding box center [584, 349] width 81 height 31
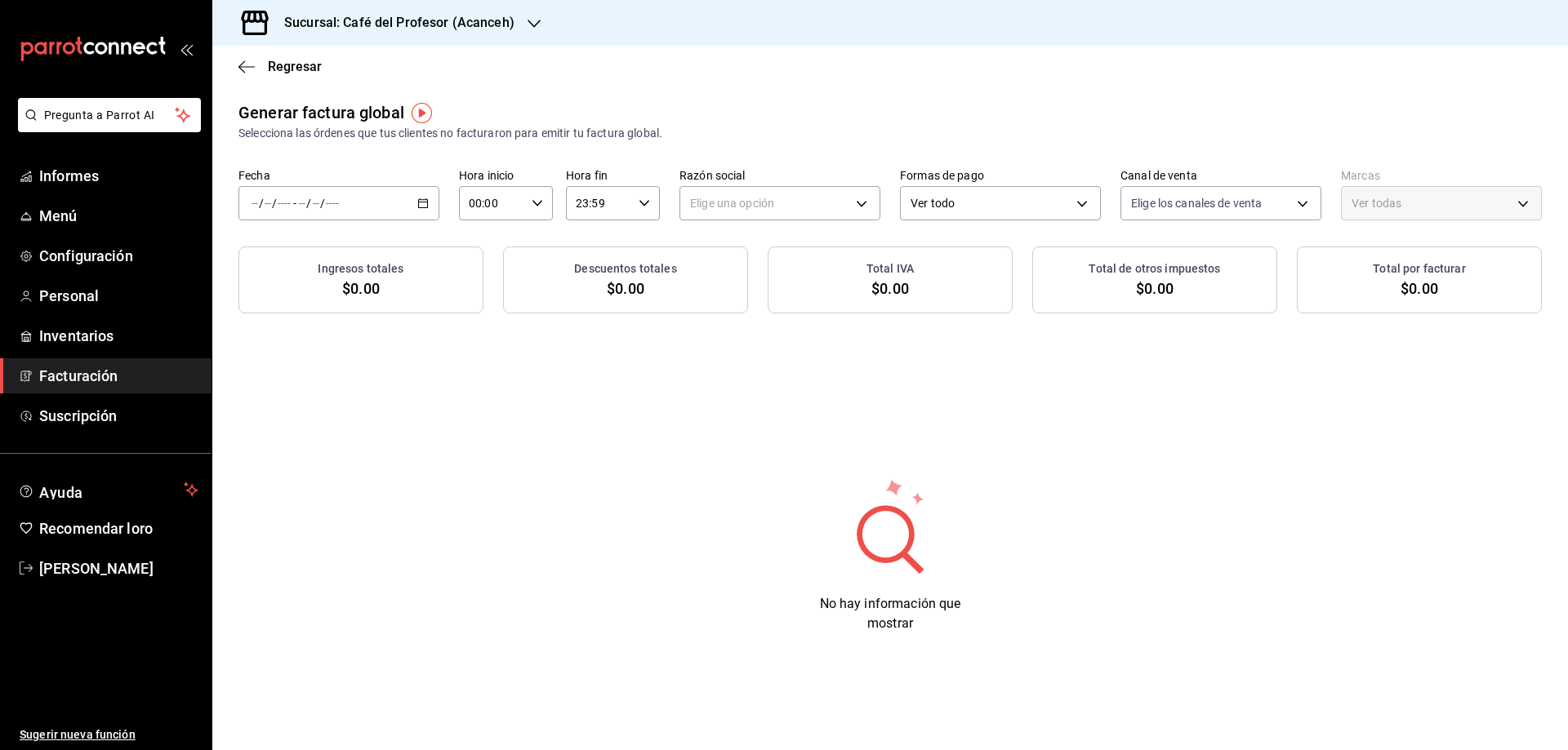
click at [429, 200] on div "/ / - / /" at bounding box center [339, 203] width 201 height 35
click at [327, 249] on font "Rango de fechas" at bounding box center [295, 253] width 87 height 13
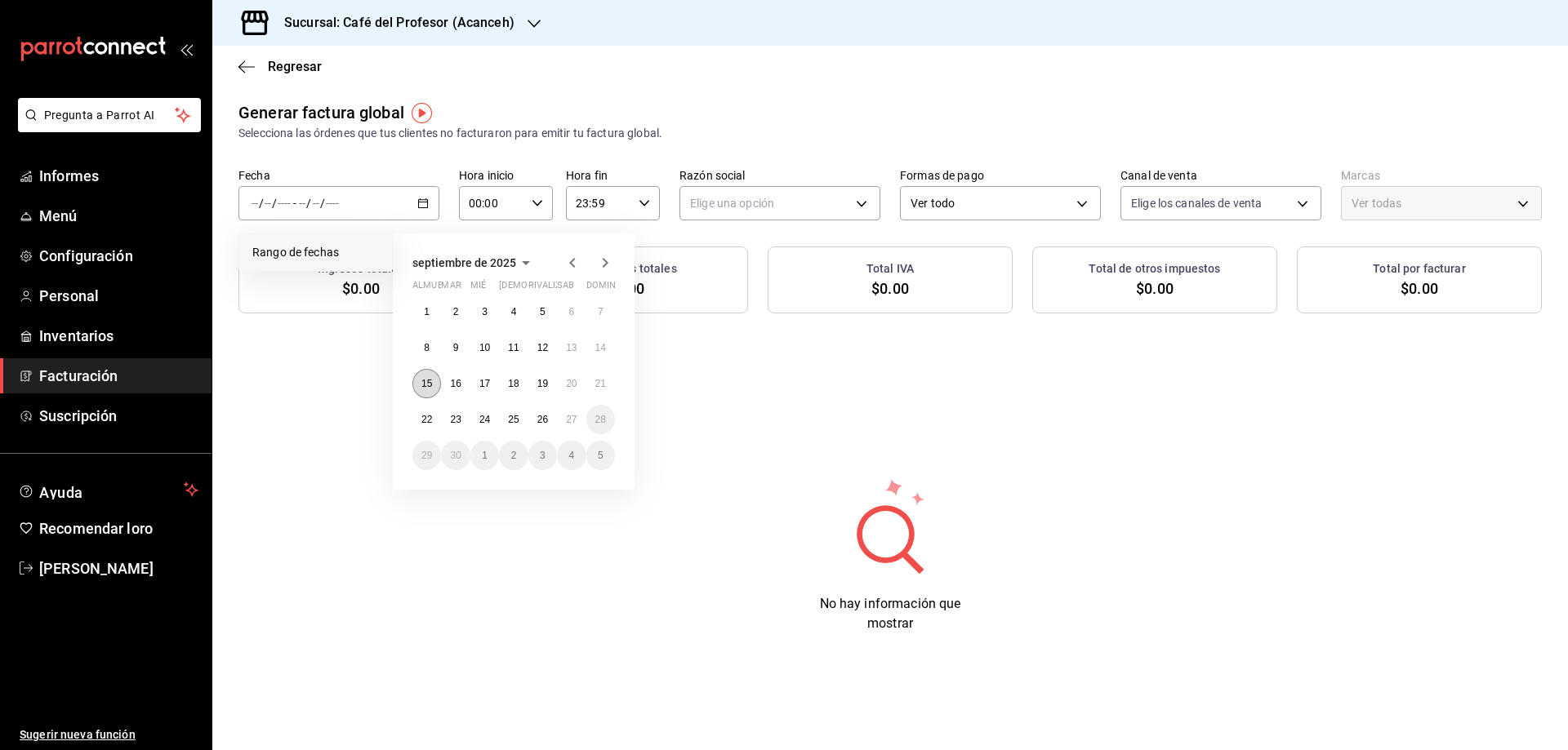
click at [430, 389] on button "15" at bounding box center [427, 383] width 29 height 29
click at [607, 388] on button "21" at bounding box center [601, 383] width 29 height 29
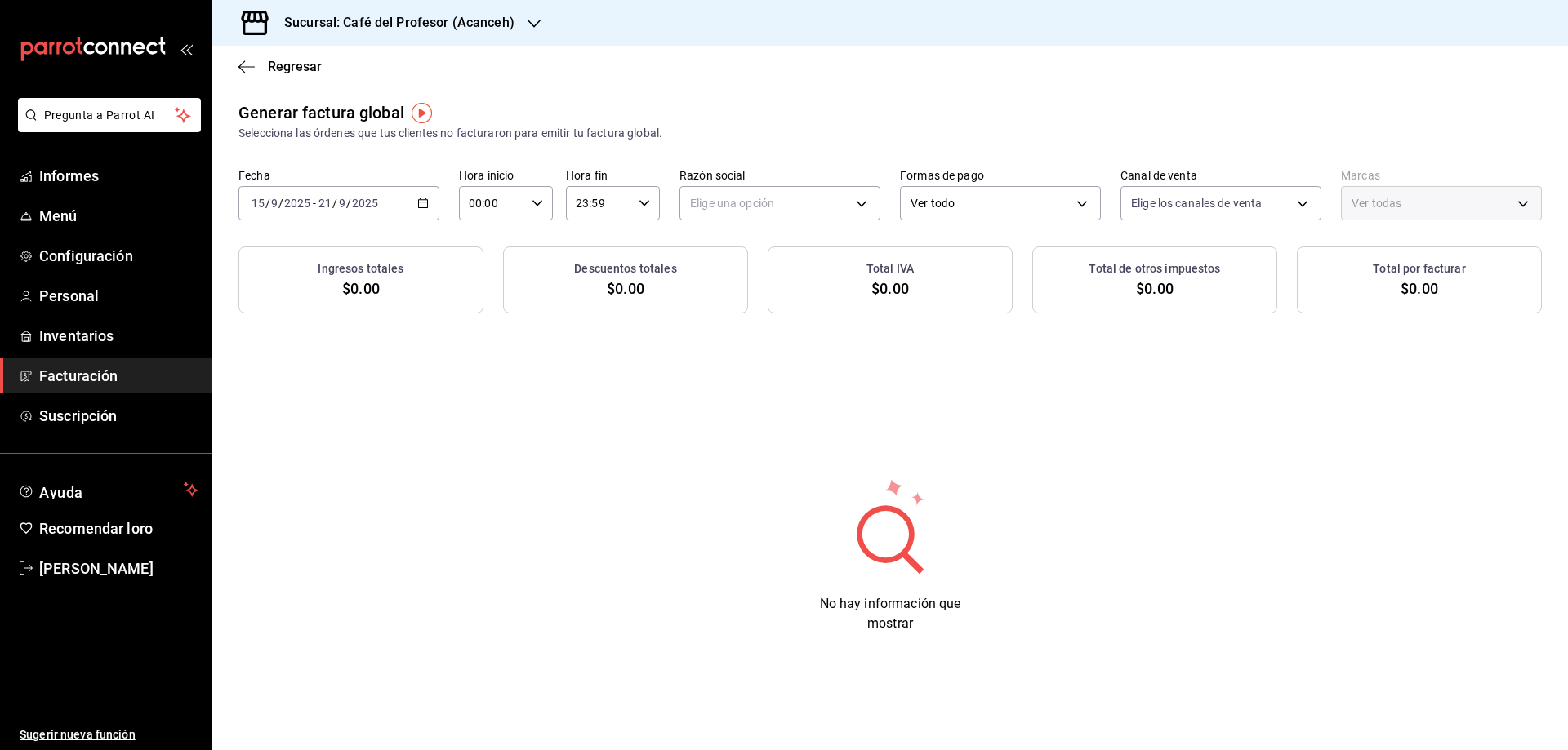
click at [419, 207] on \(Stroke\) "button" at bounding box center [423, 203] width 10 height 9
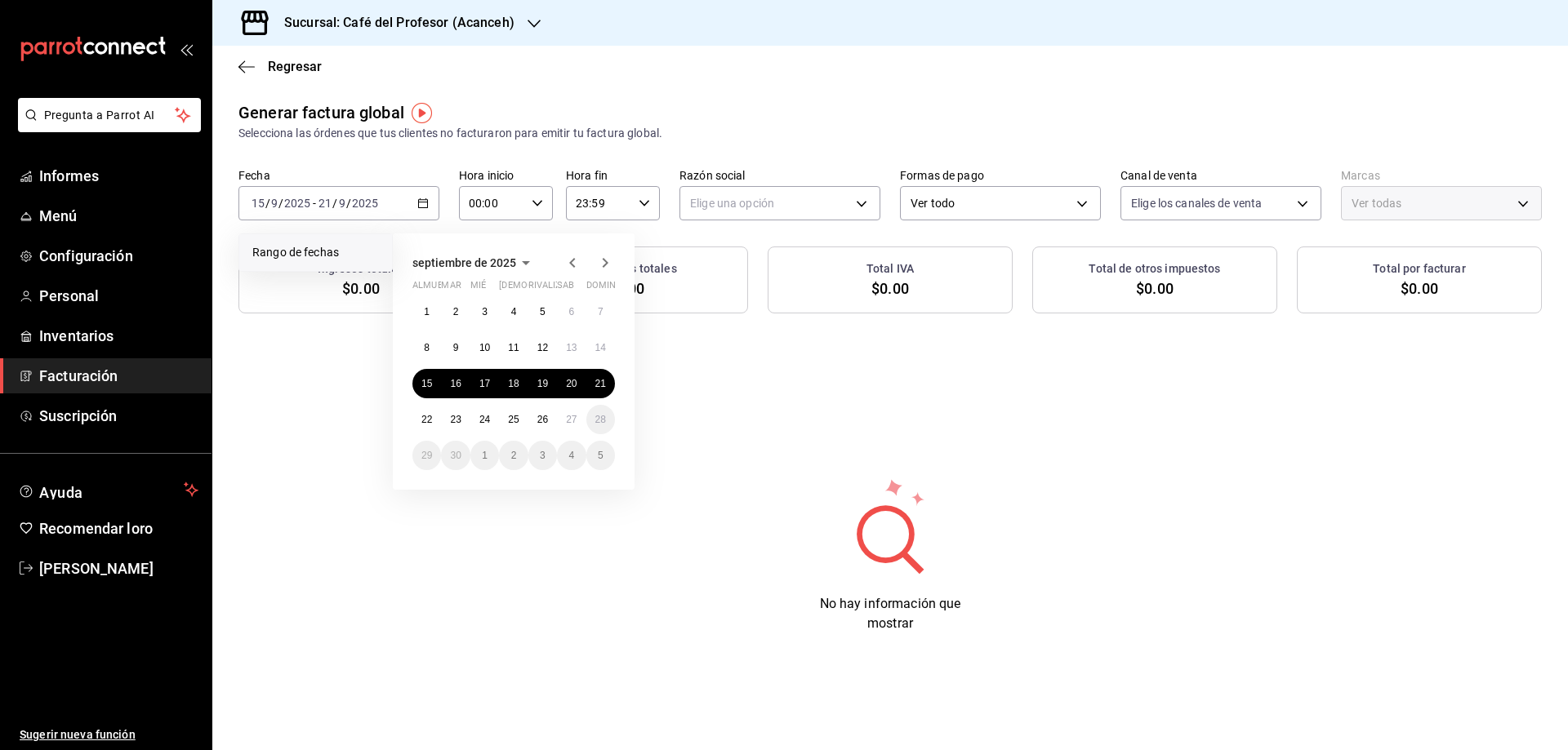
click at [422, 161] on div "Generar factura global Selecciona las órdenes que tus clientes no facturaron pa…" at bounding box center [890, 206] width 1356 height 213
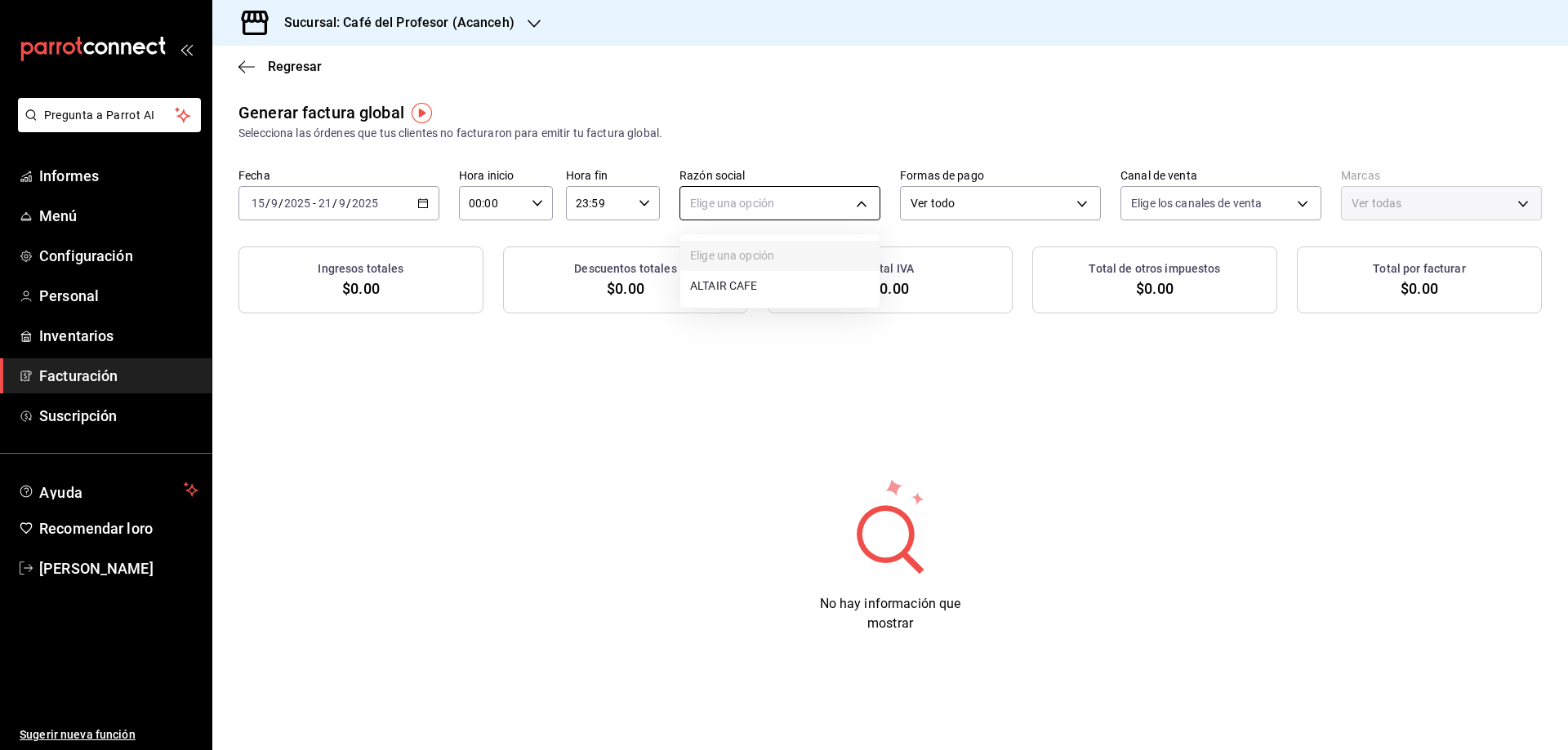
click at [707, 197] on body "Pregunta a Parrot AI Informes Menú Configuración Personal Inventarios Facturaci…" at bounding box center [784, 375] width 1568 height 750
click at [728, 291] on font "CAFÉ ALTAIR" at bounding box center [723, 287] width 67 height 13
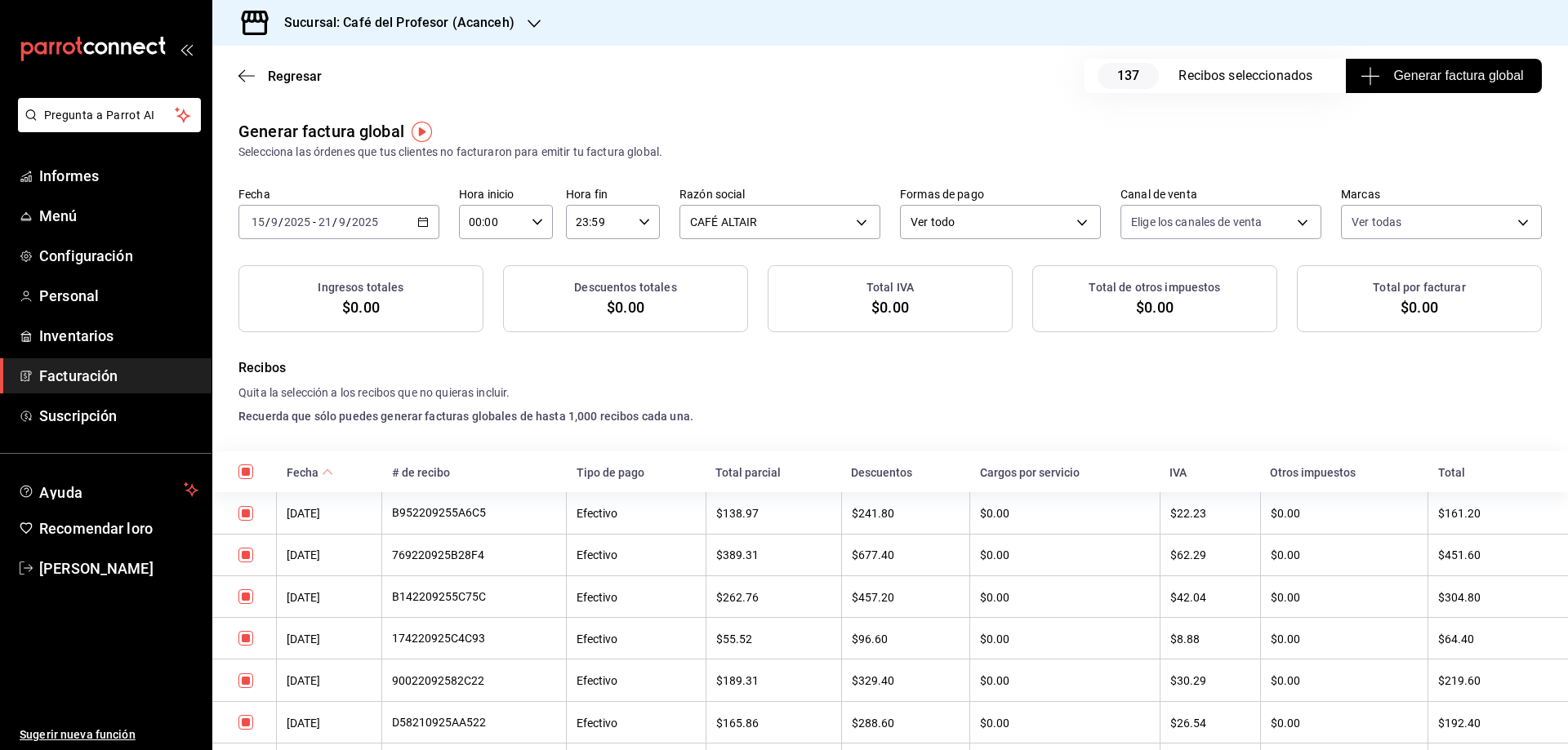
click at [1399, 72] on font "Generar factura global" at bounding box center [1458, 75] width 130 height 13
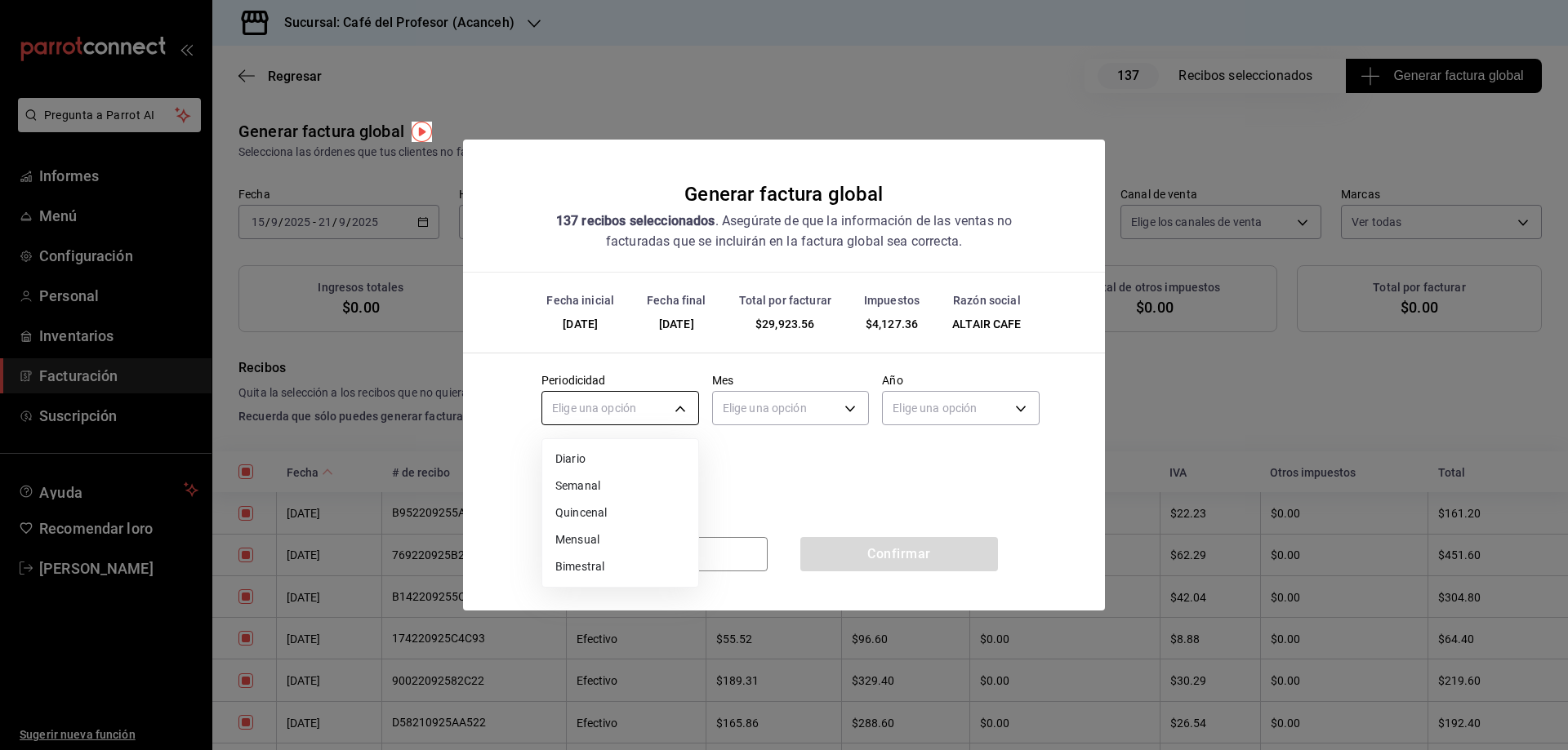
click at [663, 405] on body "Pregunta a Parrot AI Informes Menú Configuración Personal Inventarios Facturaci…" at bounding box center [784, 375] width 1568 height 750
click at [597, 485] on font "Semanal" at bounding box center [577, 488] width 45 height 13
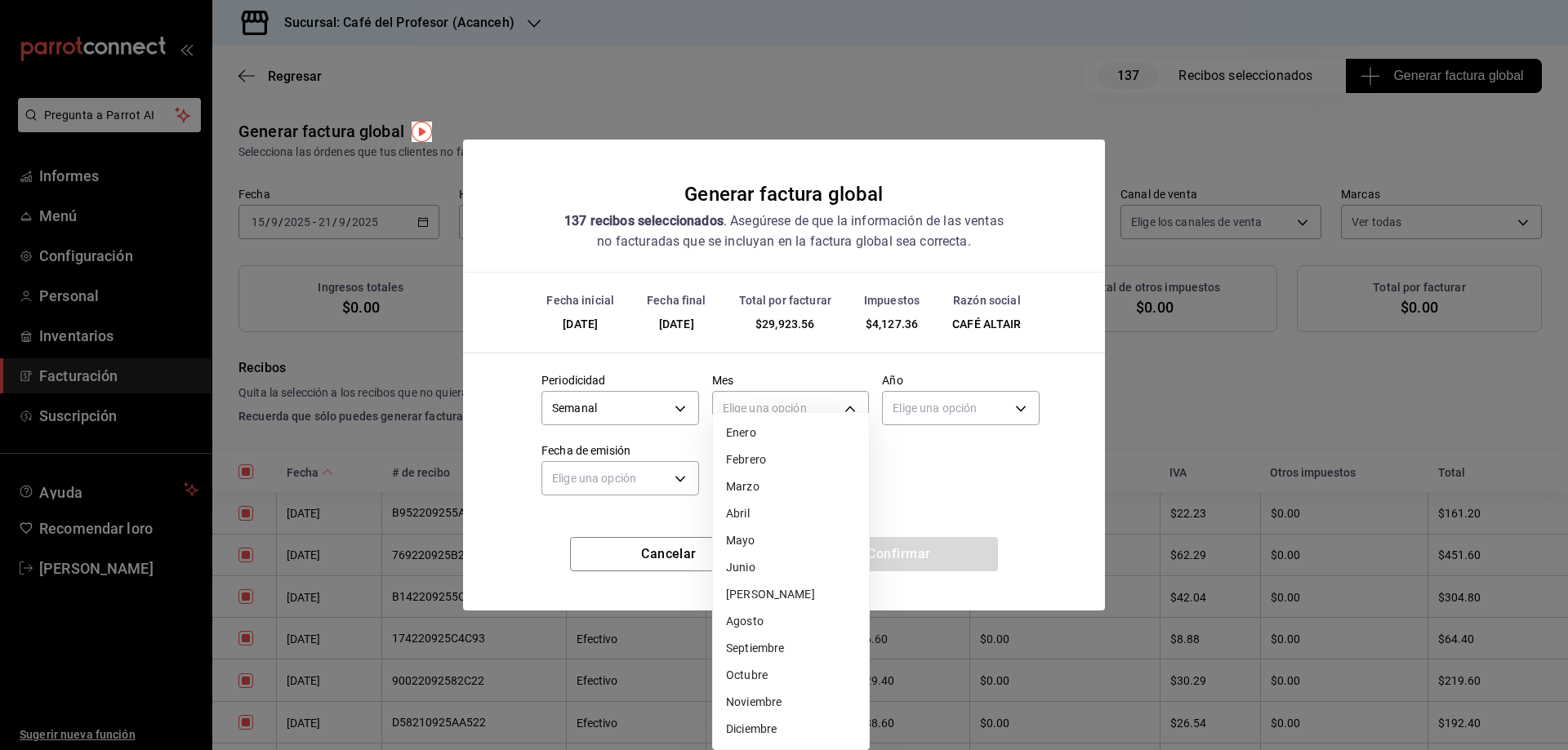
click at [787, 393] on body "Pregunta a Parrot AI Informes Menú Configuración Personal Inventarios Facturaci…" at bounding box center [784, 375] width 1568 height 750
click at [780, 655] on font "Septiembre" at bounding box center [754, 654] width 58 height 13
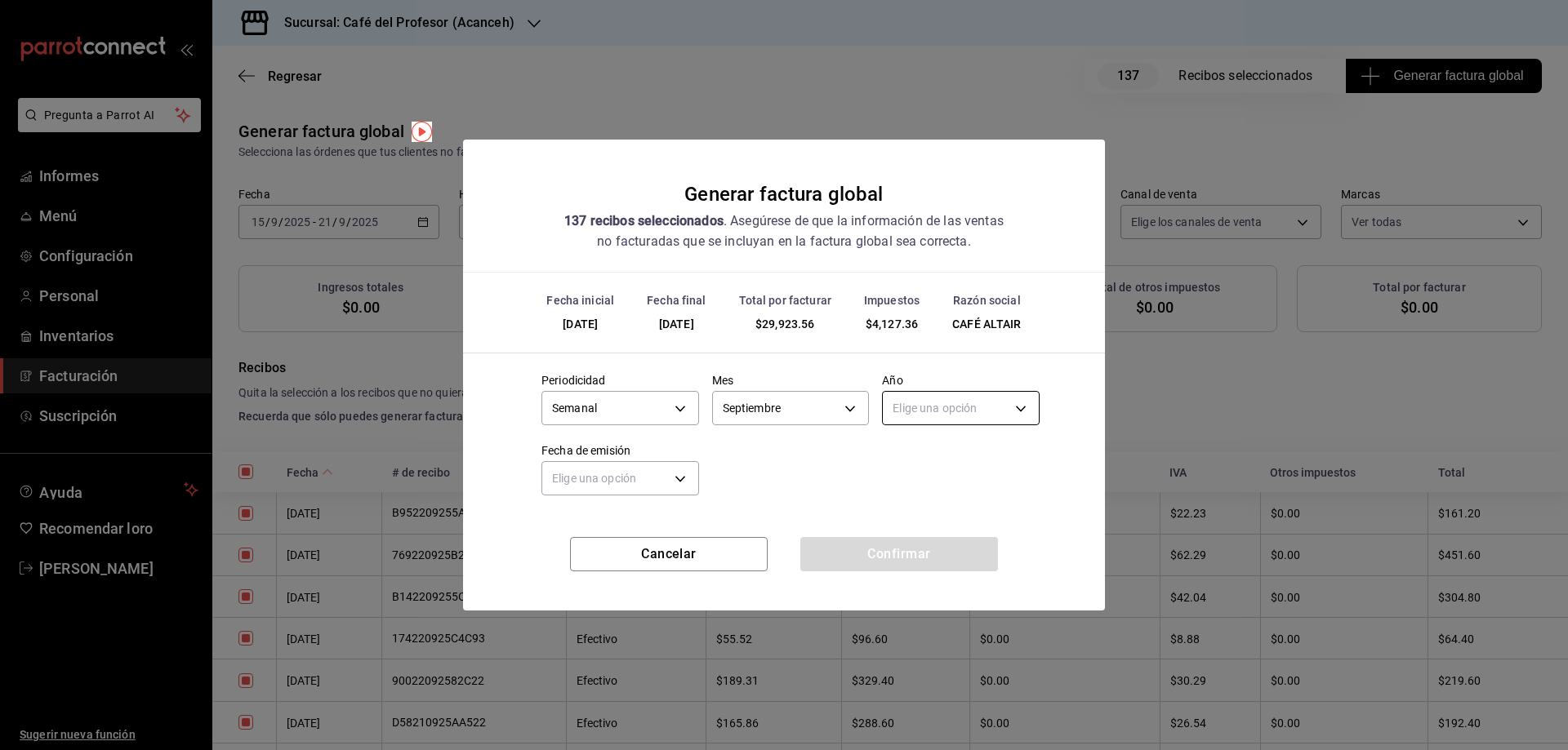
click at [942, 396] on body "Pregunta a Parrot AI Informes Menú Configuración Personal Inventarios Facturaci…" at bounding box center [784, 375] width 1568 height 750
click at [927, 461] on li "2025" at bounding box center [960, 459] width 156 height 28
click at [613, 482] on body "Pregunta a Parrot AI Informes Menú Configuración Personal Inventarios Facturaci…" at bounding box center [784, 375] width 1568 height 750
click at [556, 555] on font "Ayer" at bounding box center [567, 558] width 24 height 13
click at [863, 554] on button "Confirmar" at bounding box center [899, 554] width 197 height 35
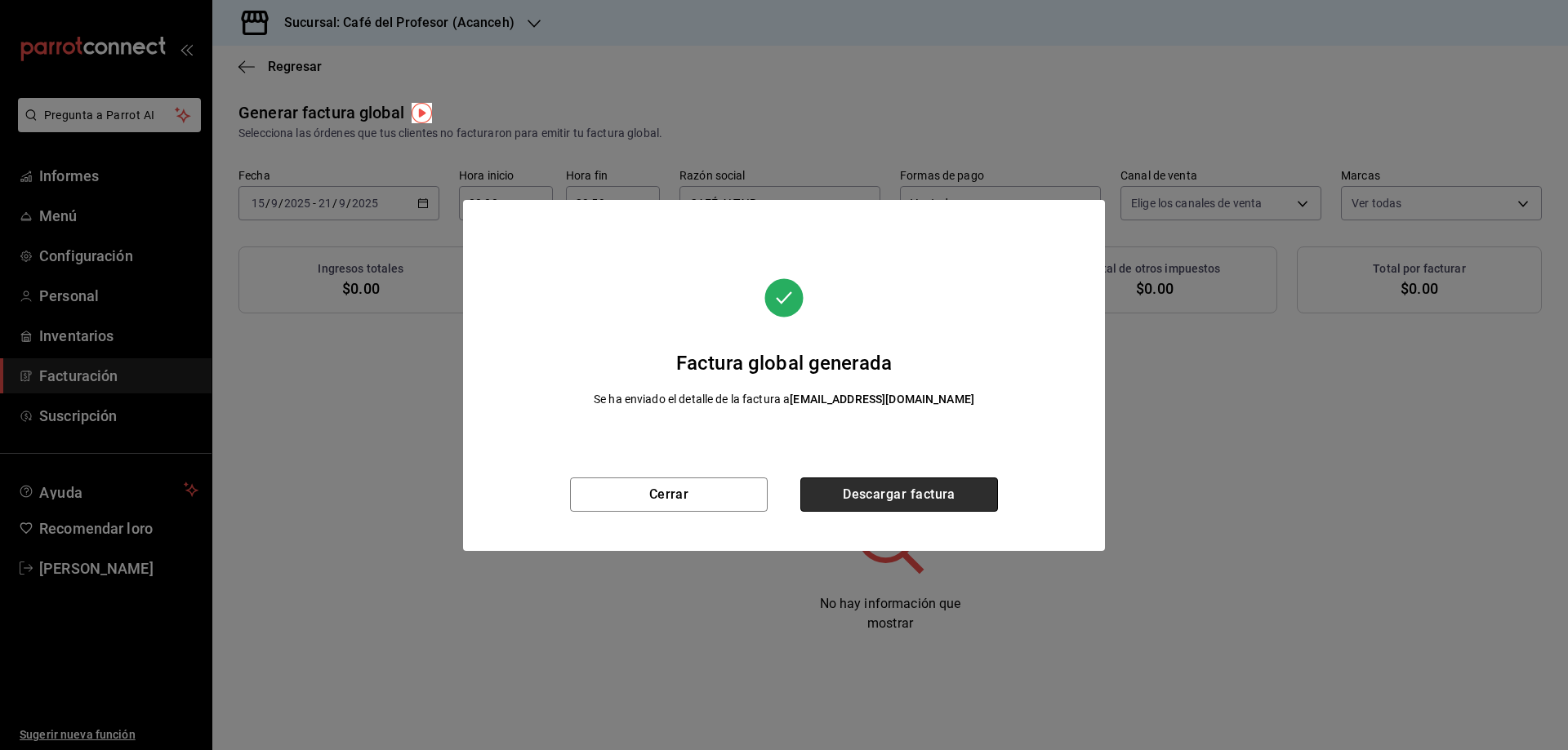
click at [870, 498] on font "Descargar factura" at bounding box center [899, 494] width 113 height 15
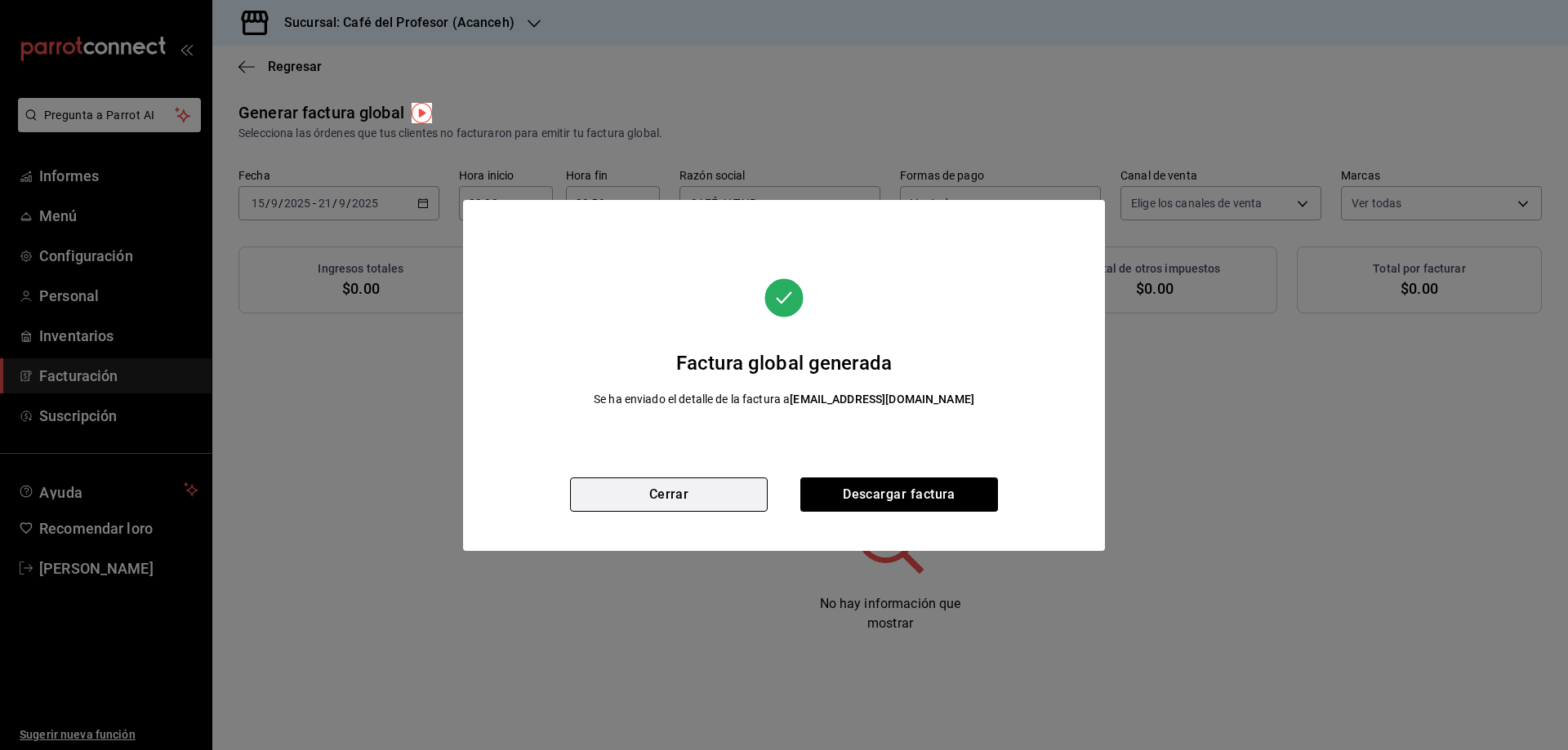
click at [663, 504] on button "Cerrar" at bounding box center [669, 495] width 197 height 35
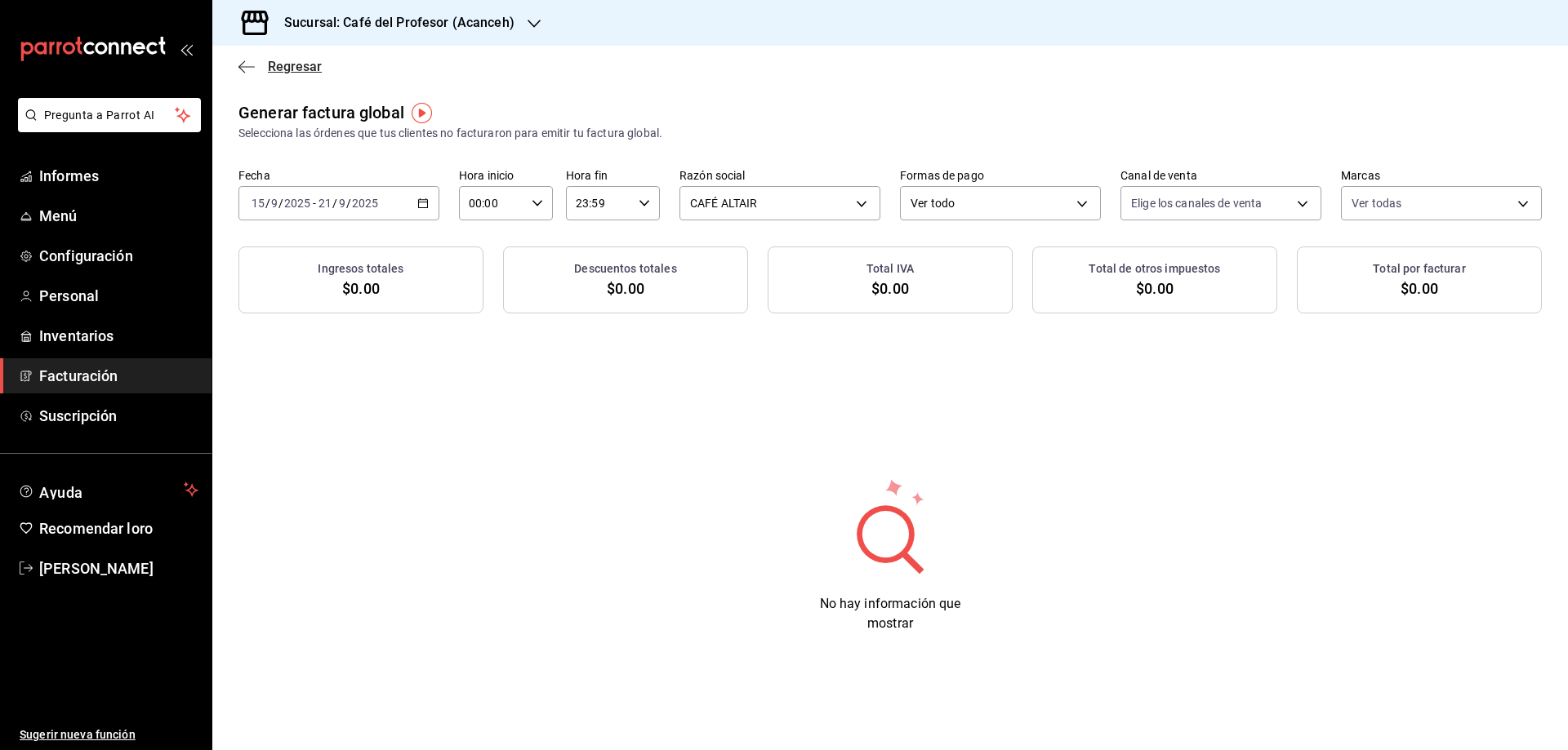
click at [285, 68] on font "Regresar" at bounding box center [295, 67] width 54 height 15
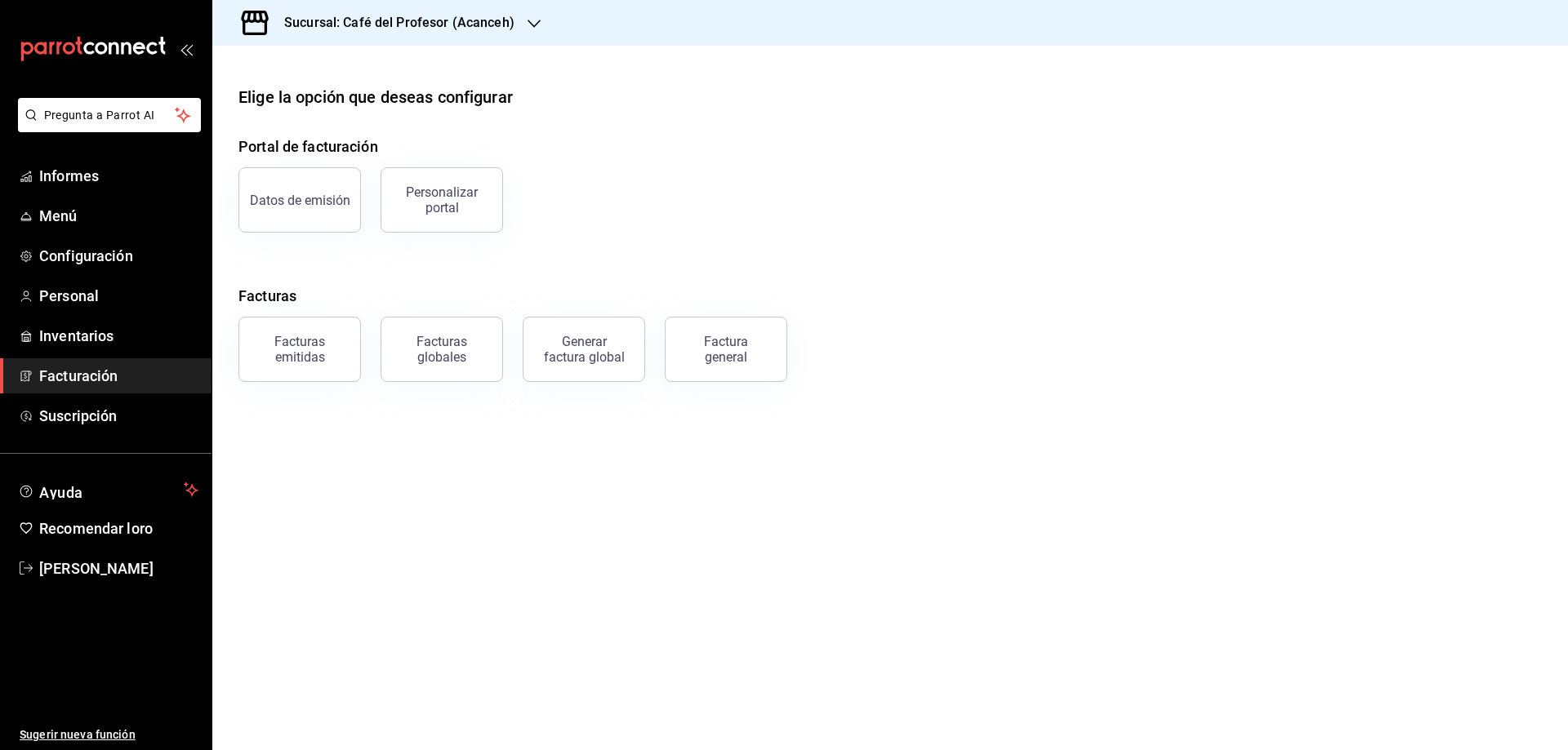
click at [521, 29] on div "Sucursal: Café del Profesor (Acanceh)" at bounding box center [386, 23] width 322 height 46
click at [313, 75] on font "Café del Profesor (Cancún)" at bounding box center [295, 71] width 140 height 13
click at [586, 351] on font "Generar factura global" at bounding box center [584, 349] width 81 height 31
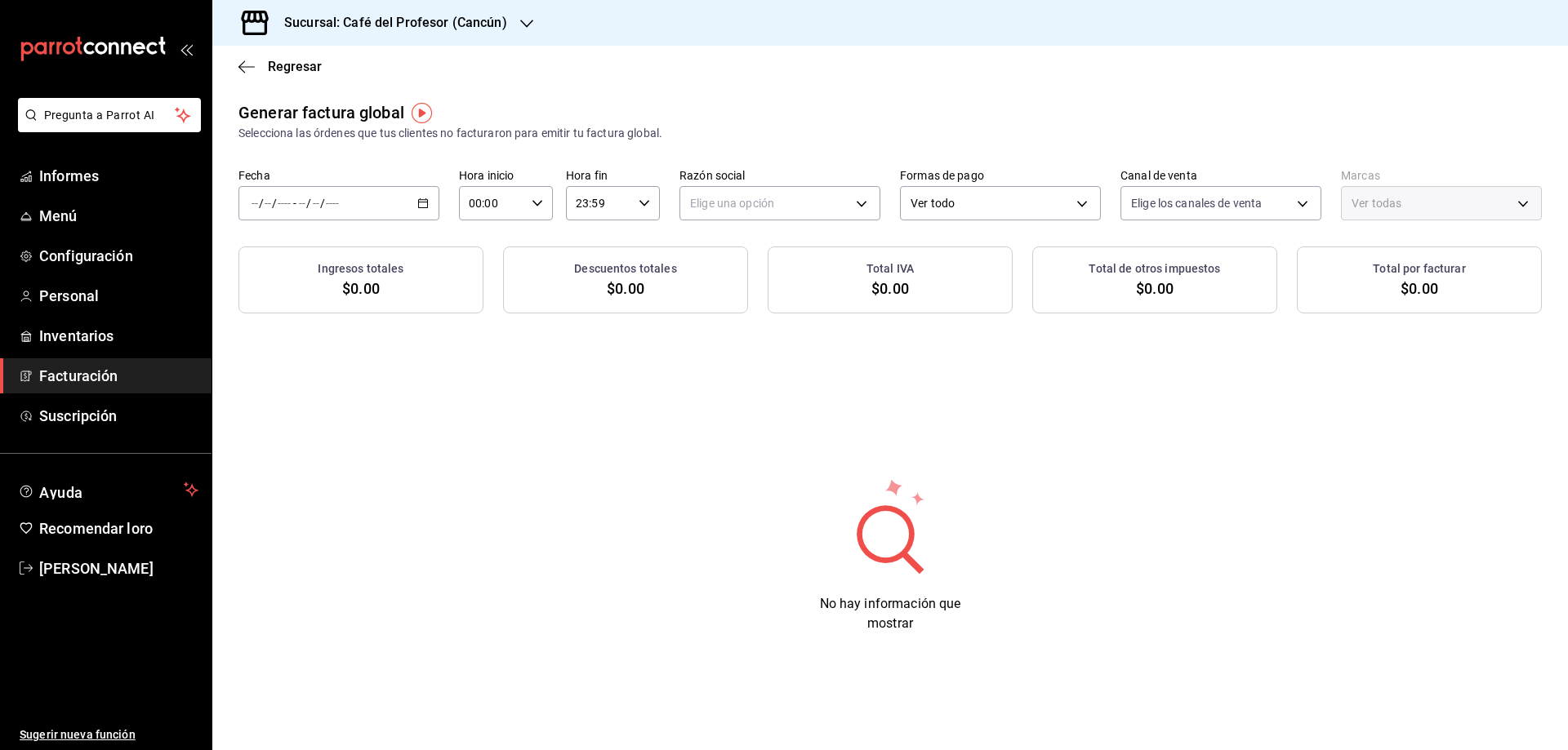
click at [421, 210] on div "/ / - / /" at bounding box center [339, 203] width 201 height 35
click at [327, 257] on font "Rango de fechas" at bounding box center [295, 253] width 87 height 13
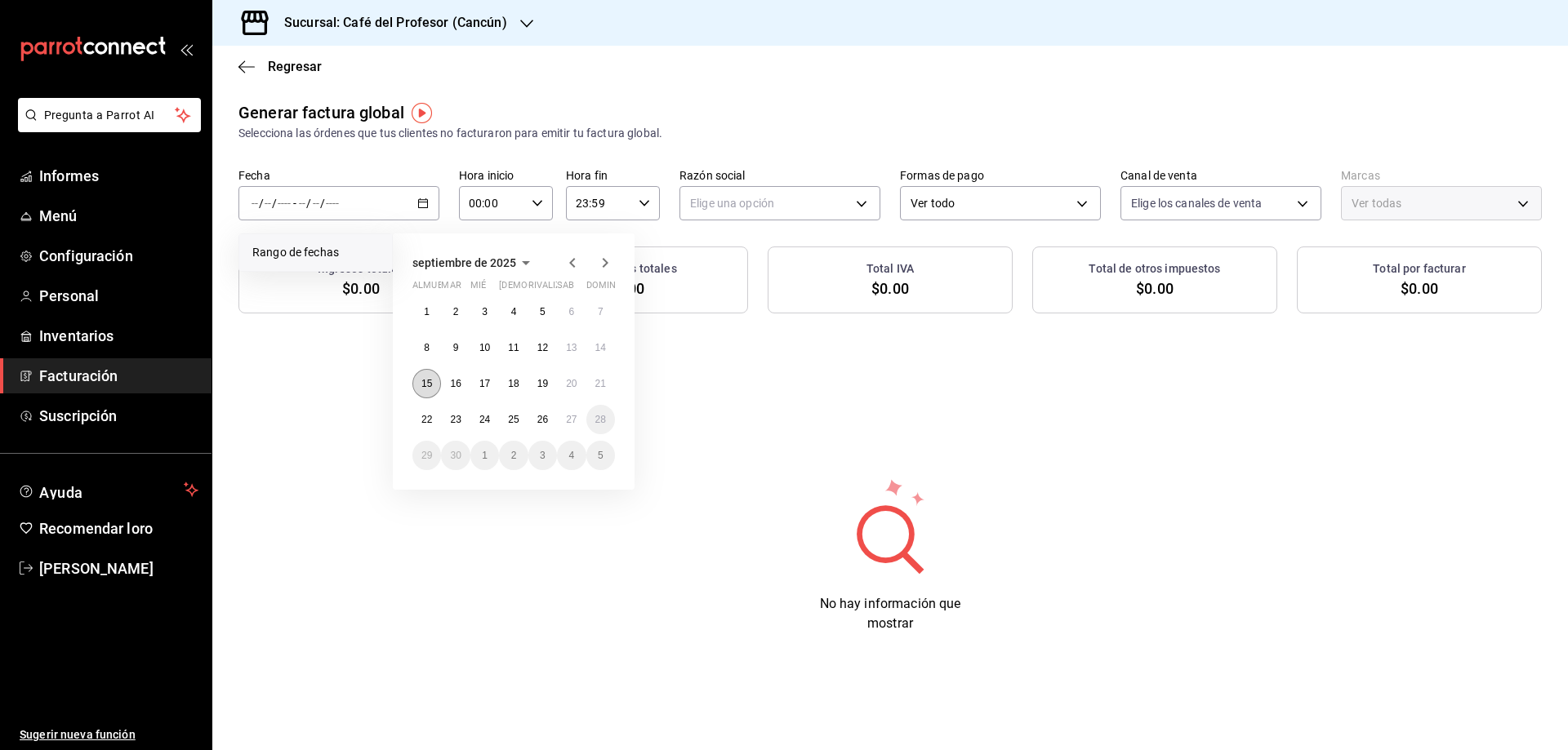
click at [427, 383] on font "15" at bounding box center [427, 384] width 11 height 12
click at [600, 388] on font "21" at bounding box center [600, 384] width 11 height 12
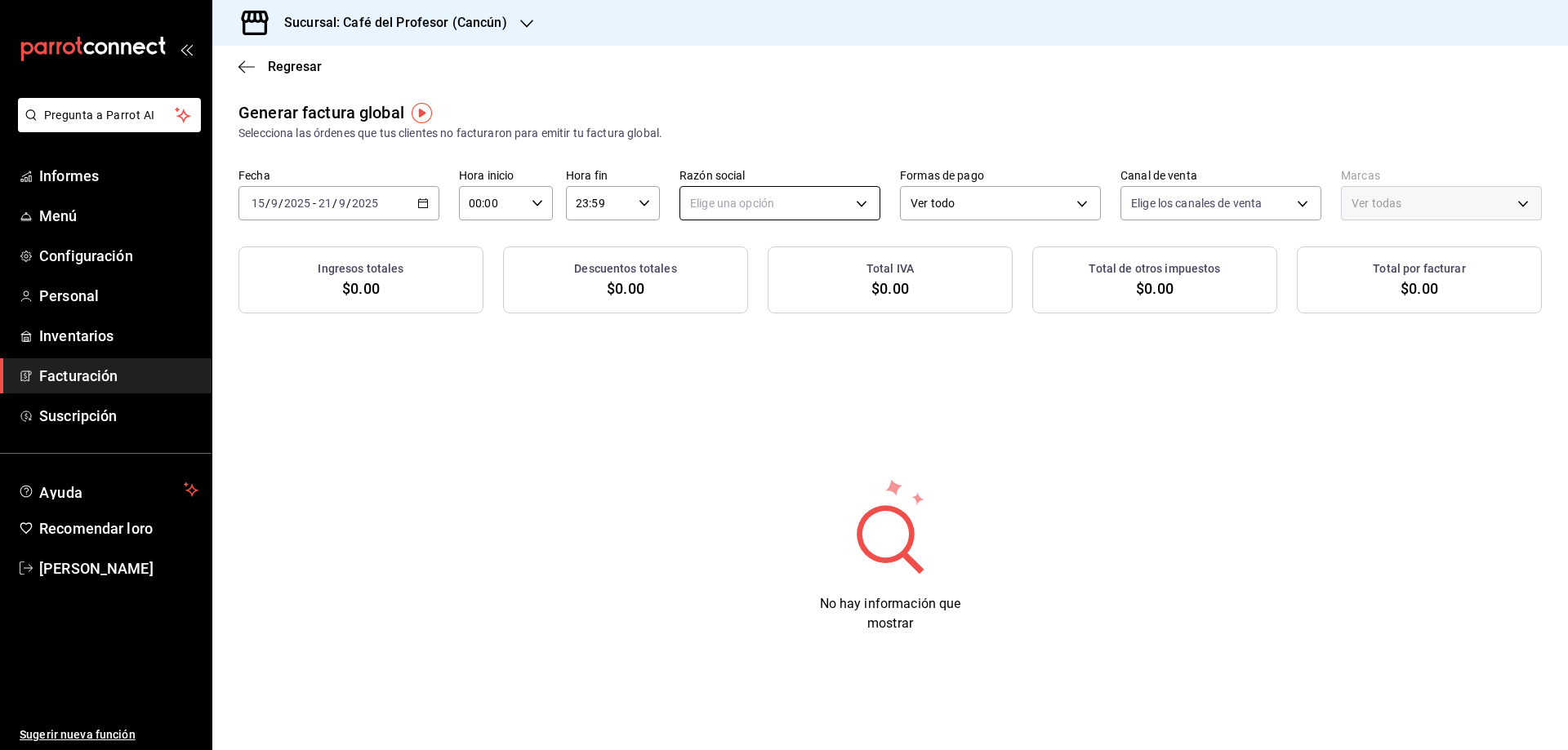
click at [729, 206] on body "Pregunta a Parrot AI Informes Menú Configuración Personal Inventarios Facturaci…" at bounding box center [784, 375] width 1568 height 750
click at [717, 287] on font "CAFÉ ALTAIR" at bounding box center [723, 287] width 67 height 13
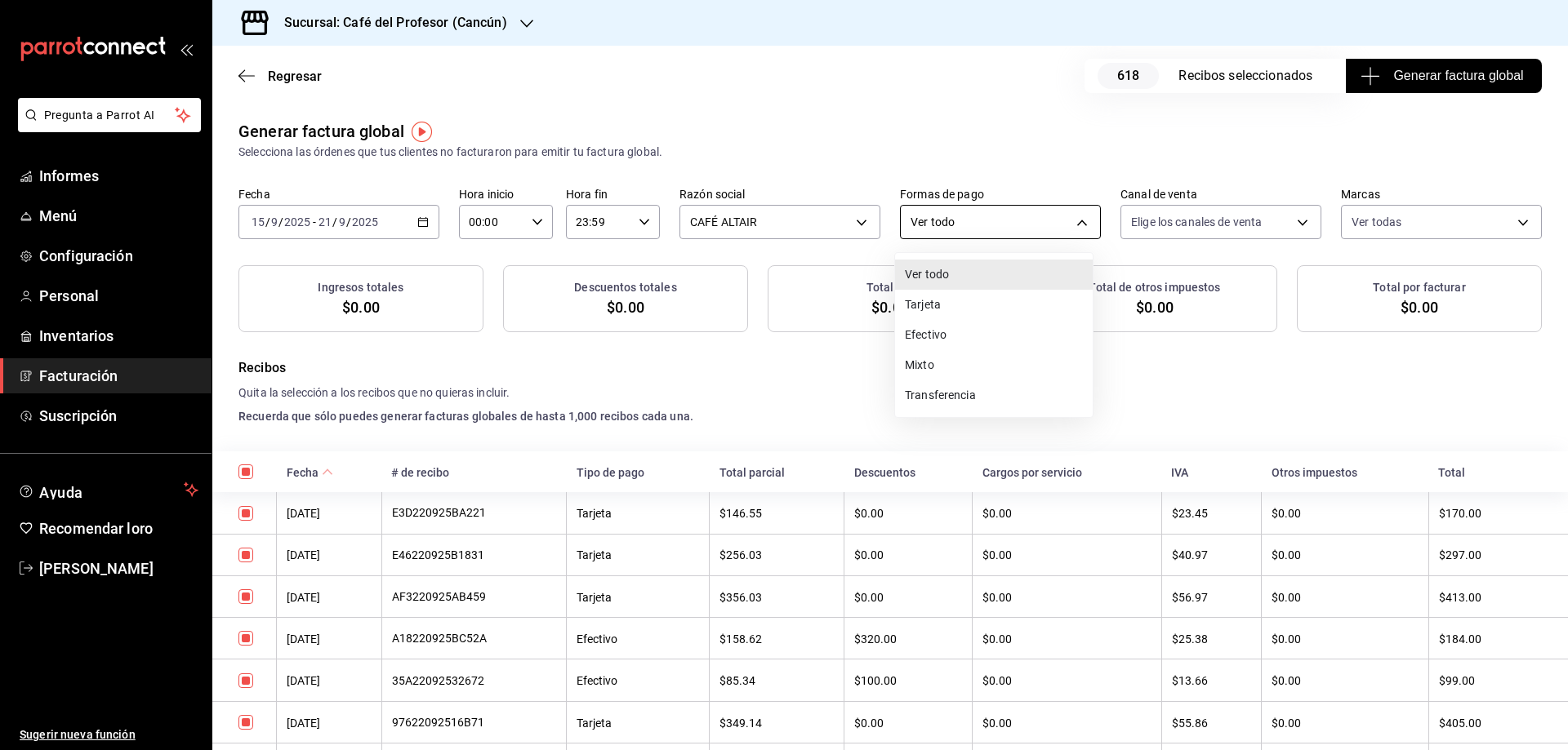
click at [1033, 217] on body "Pregunta a Parrot AI Informes Menú Configuración Personal Inventarios Facturaci…" at bounding box center [784, 375] width 1568 height 750
click at [957, 317] on li "Tarjeta" at bounding box center [994, 306] width 197 height 31
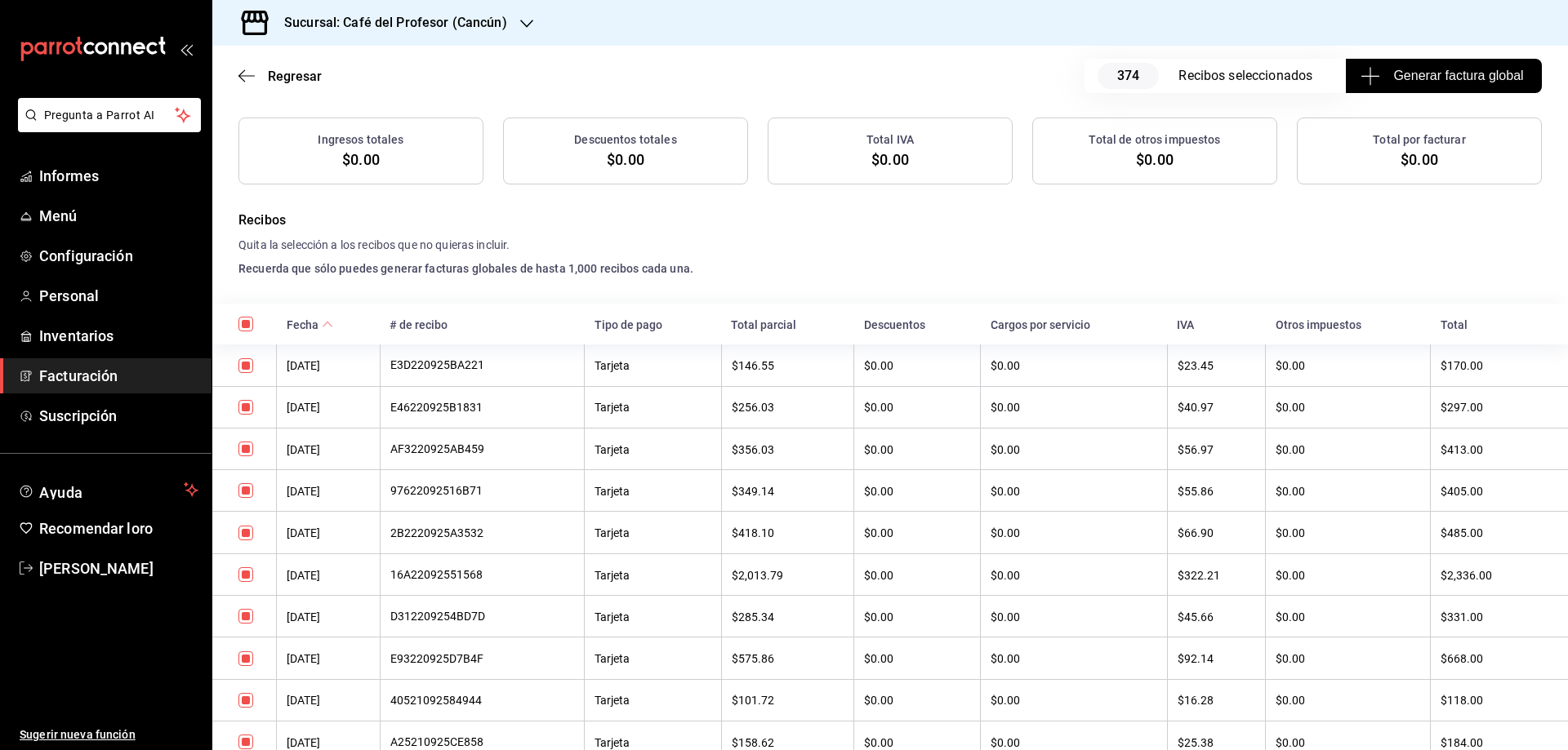
scroll to position [174, 0]
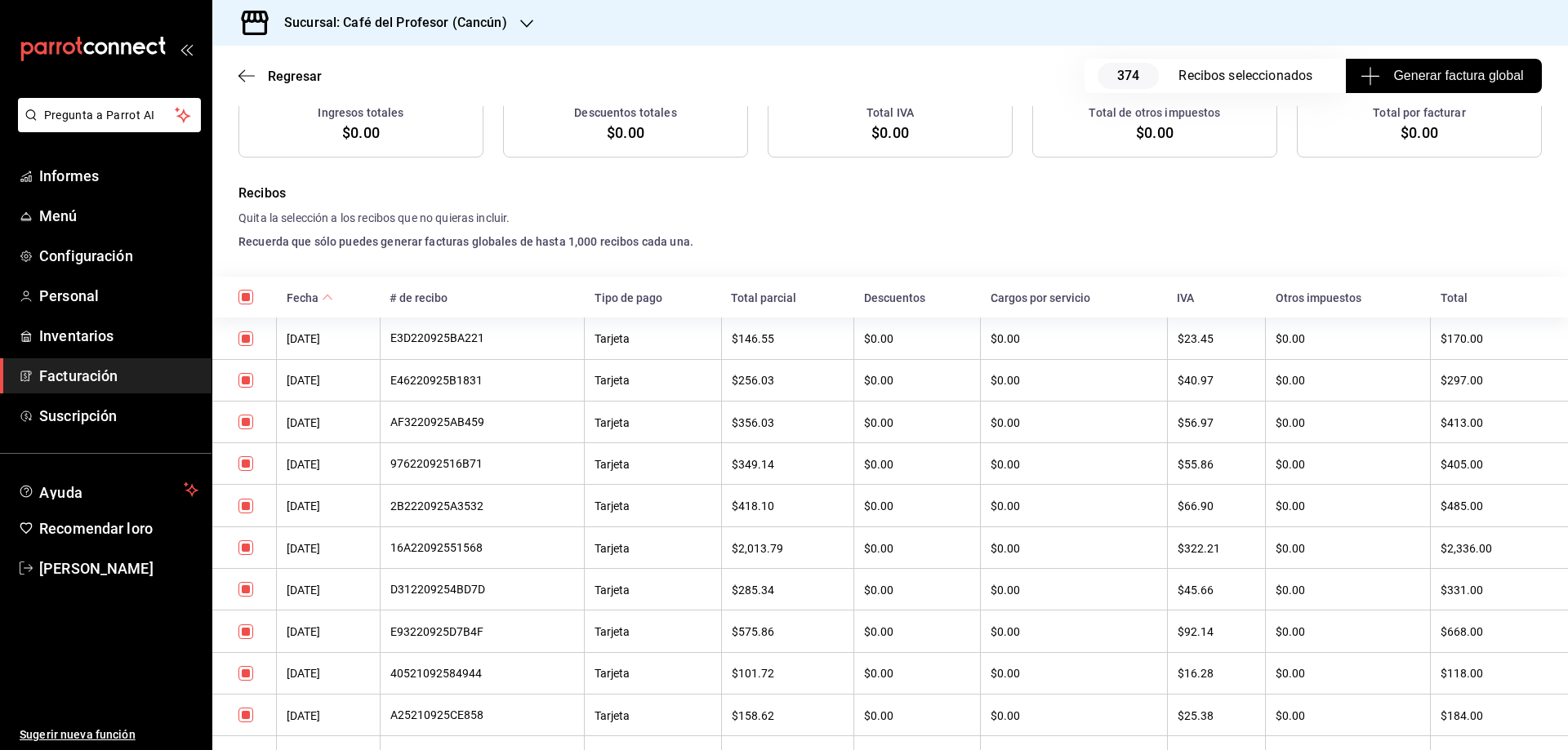
click at [1457, 66] on span "Generar factura global" at bounding box center [1443, 75] width 159 height 19
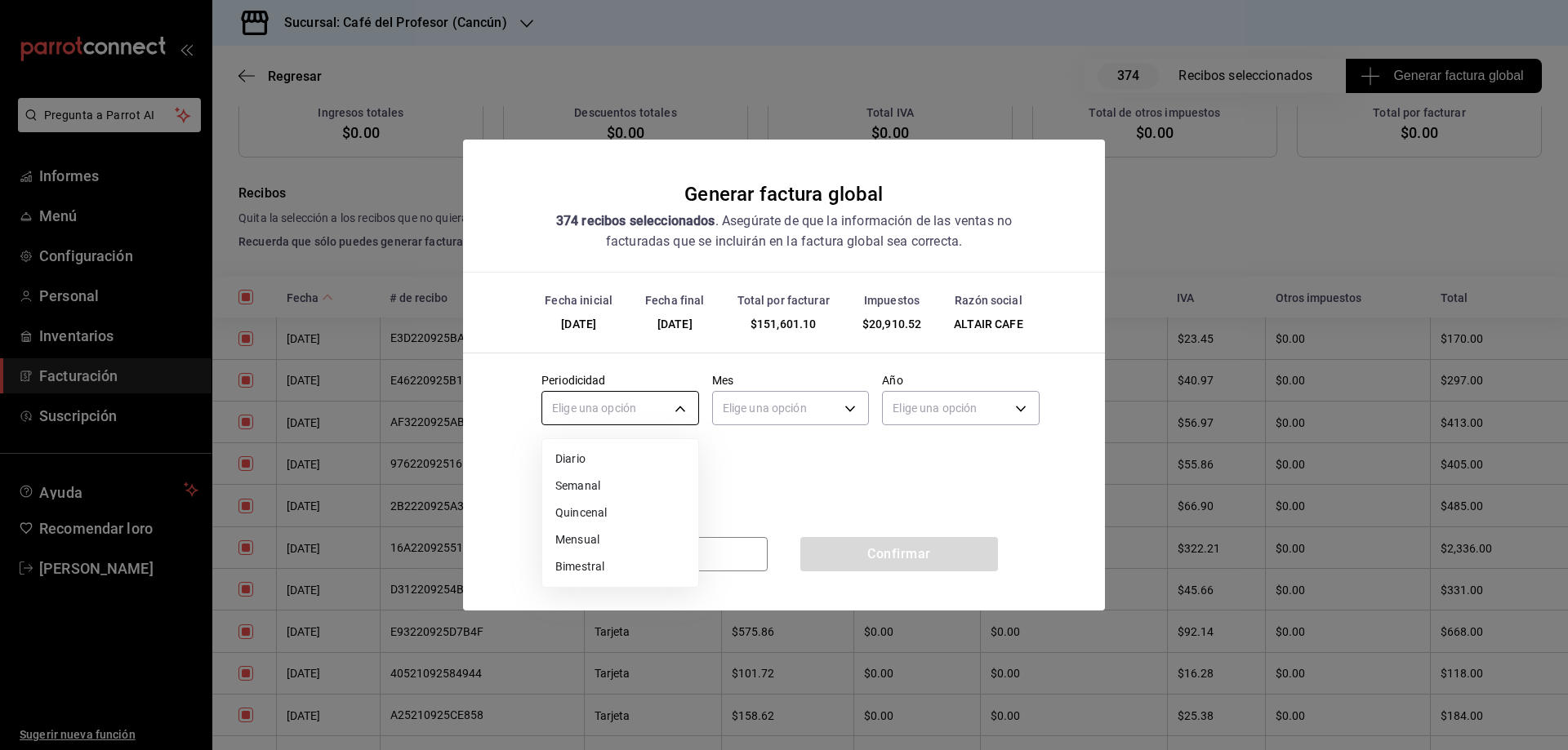
click at [658, 400] on body "Pregunta a Parrot AI Informes Menú Configuración Personal Inventarios Facturaci…" at bounding box center [784, 375] width 1568 height 750
click at [570, 485] on font "Semanal" at bounding box center [577, 488] width 45 height 13
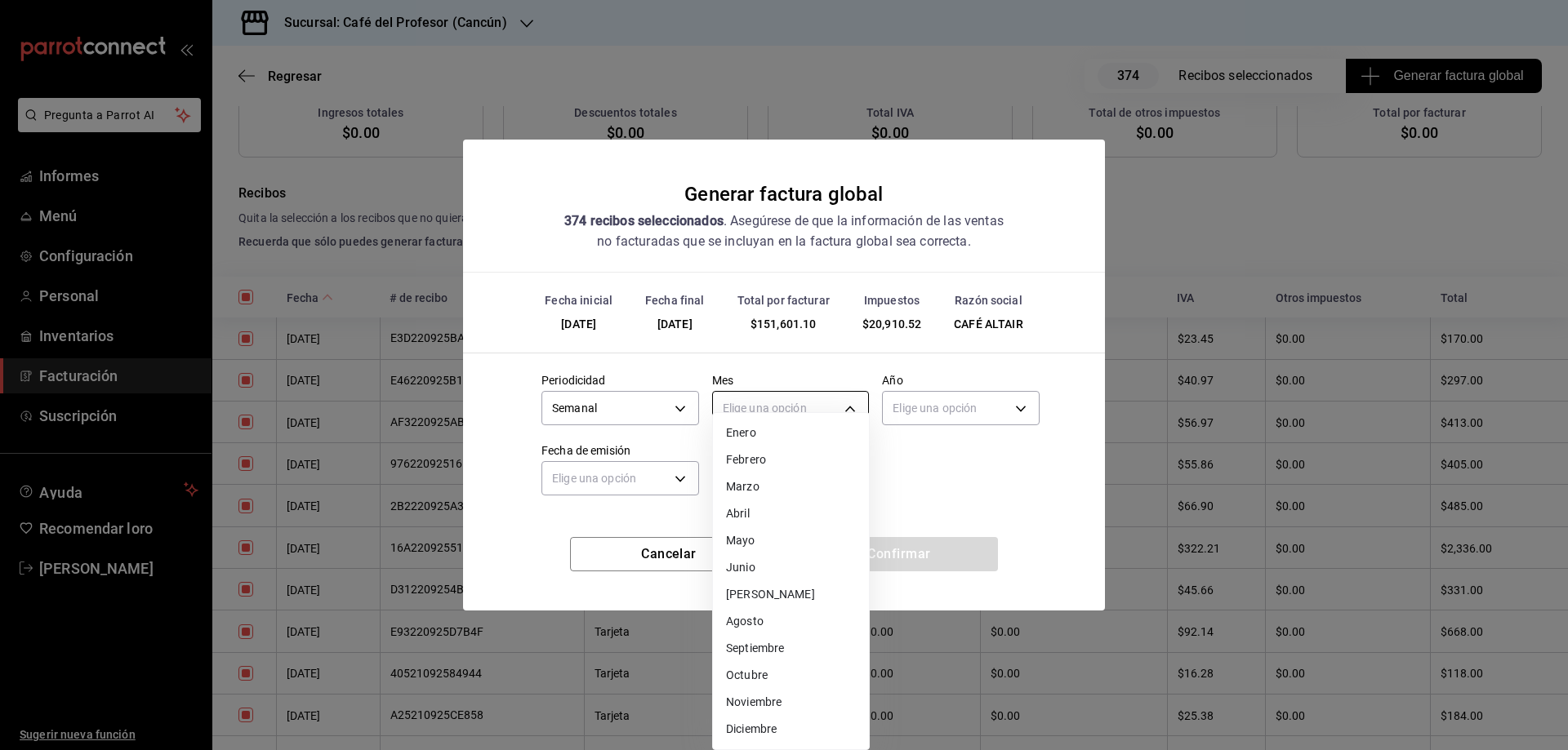
click at [775, 405] on body "Pregunta a Parrot AI Informes Menú Configuración Personal Inventarios Facturaci…" at bounding box center [784, 375] width 1568 height 750
click at [749, 660] on font "Septiembre" at bounding box center [754, 654] width 58 height 13
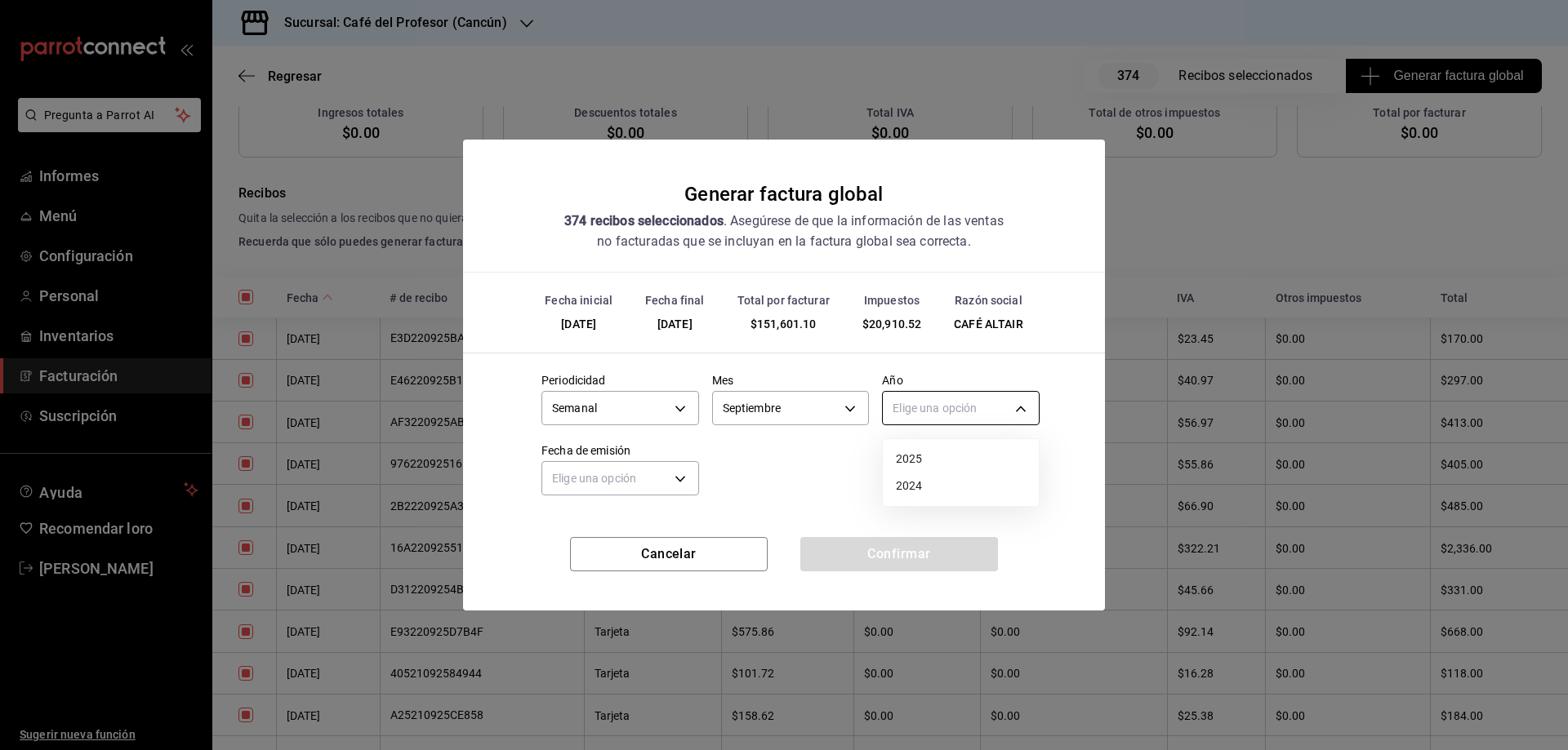
click at [927, 410] on body "Pregunta a Parrot AI Informes Menú Configuración Personal Inventarios Facturaci…" at bounding box center [784, 375] width 1568 height 750
click at [913, 458] on font "2025" at bounding box center [910, 460] width 27 height 13
click at [651, 483] on body "Pregunta a Parrot AI Informes Menú Configuración Personal Inventarios Facturaci…" at bounding box center [784, 375] width 1568 height 750
click at [565, 559] on font "Ayer" at bounding box center [567, 558] width 24 height 13
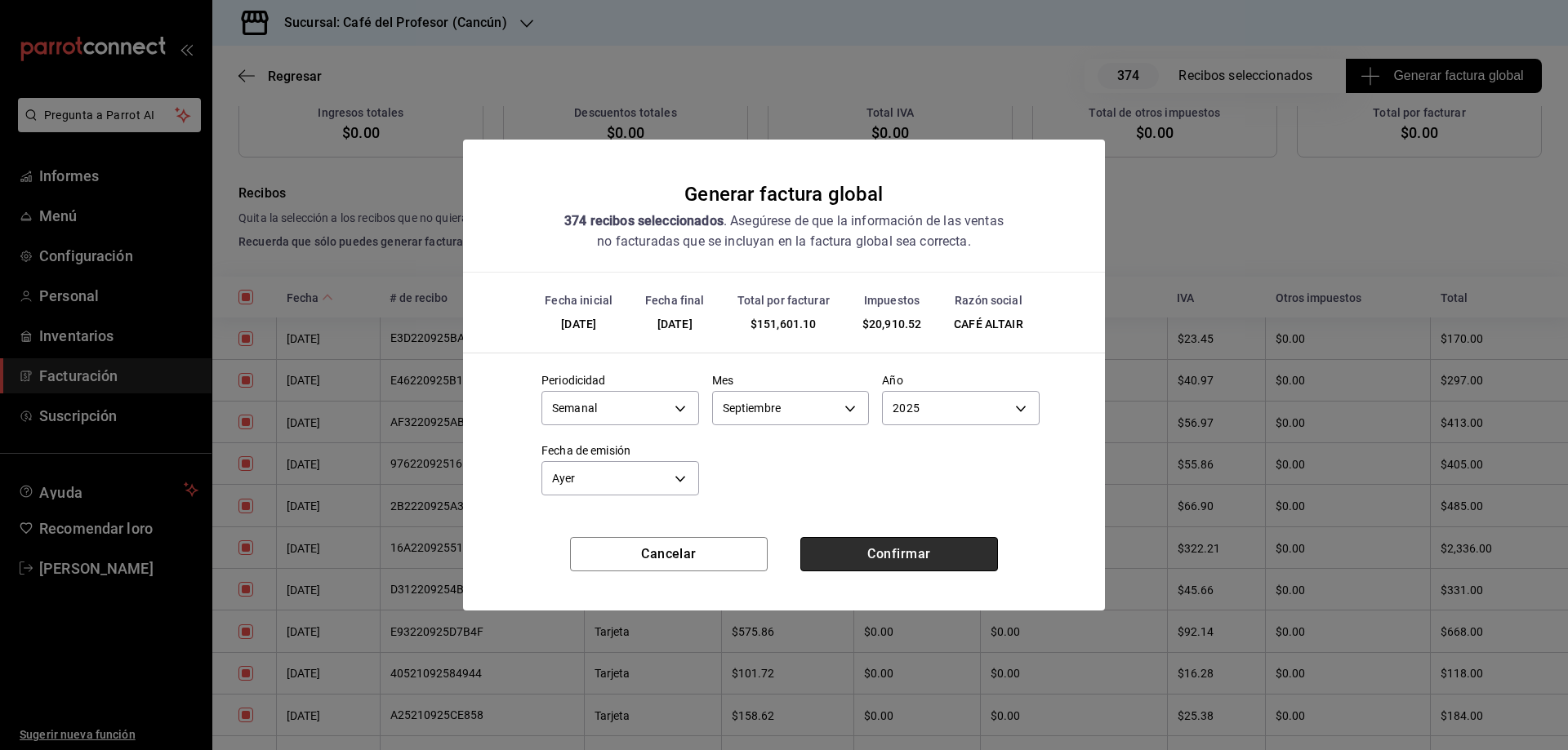
click at [888, 550] on font "Confirmar" at bounding box center [899, 554] width 63 height 15
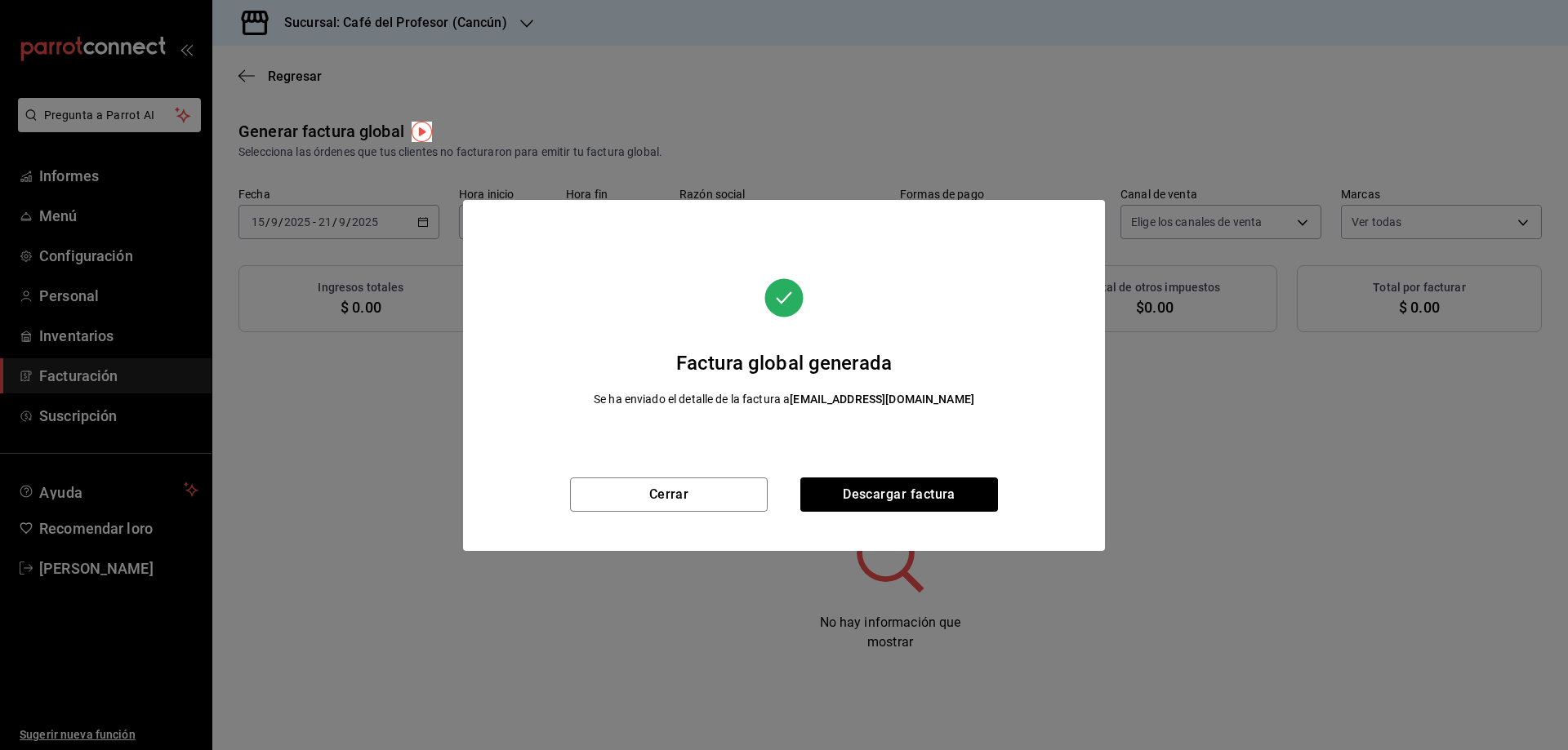
scroll to position [0, 0]
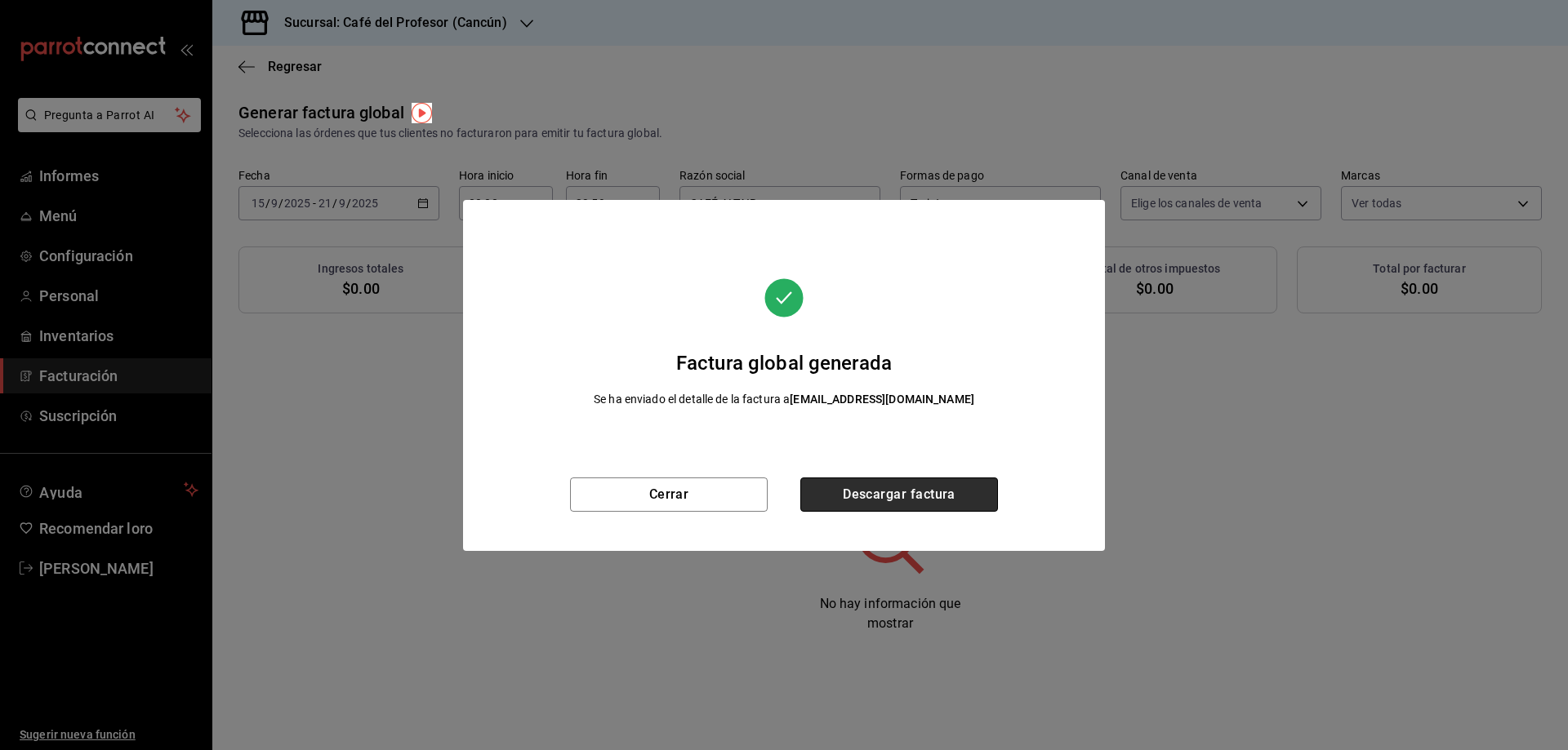
click at [931, 499] on font "Descargar factura" at bounding box center [899, 494] width 113 height 15
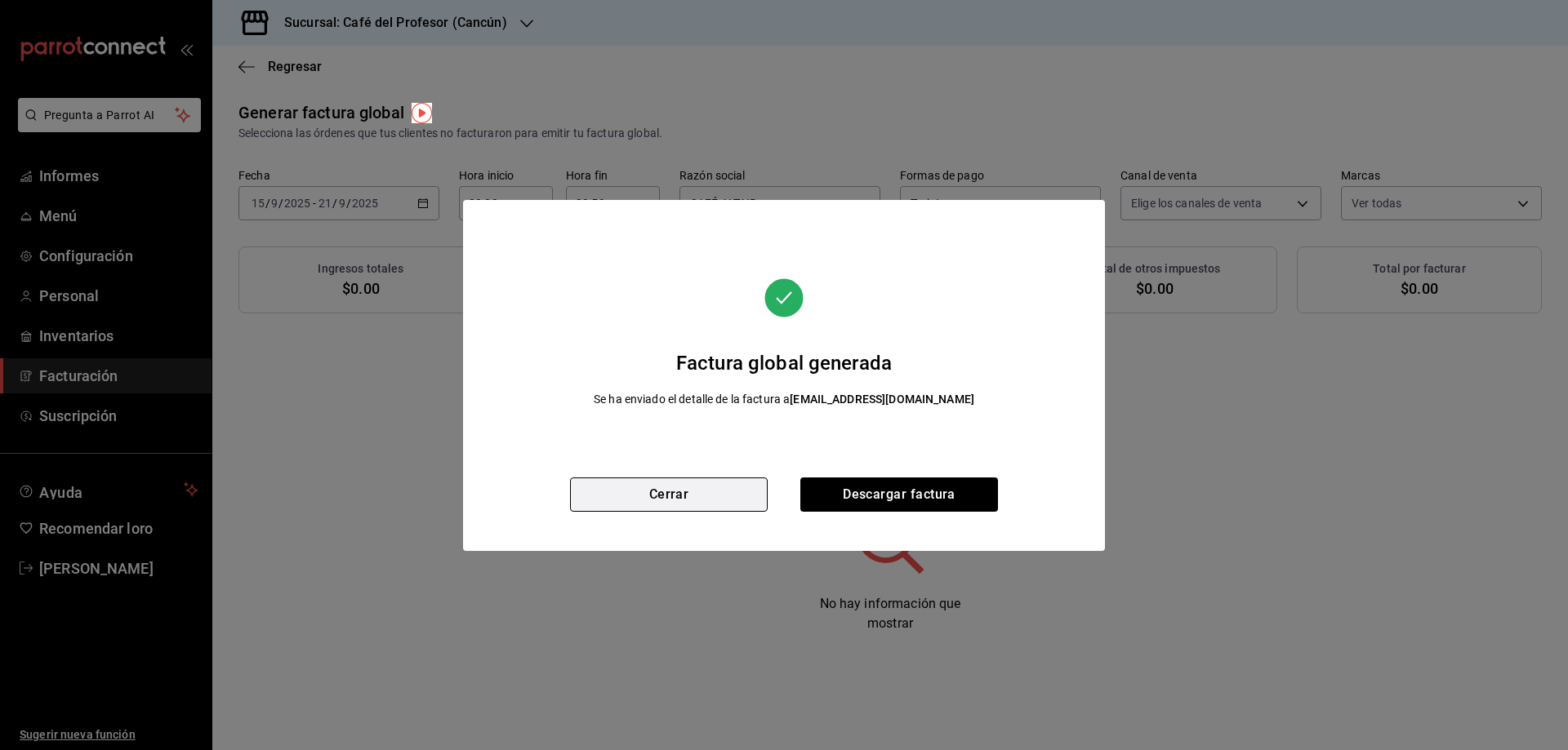
click at [641, 502] on button "Cerrar" at bounding box center [669, 495] width 197 height 35
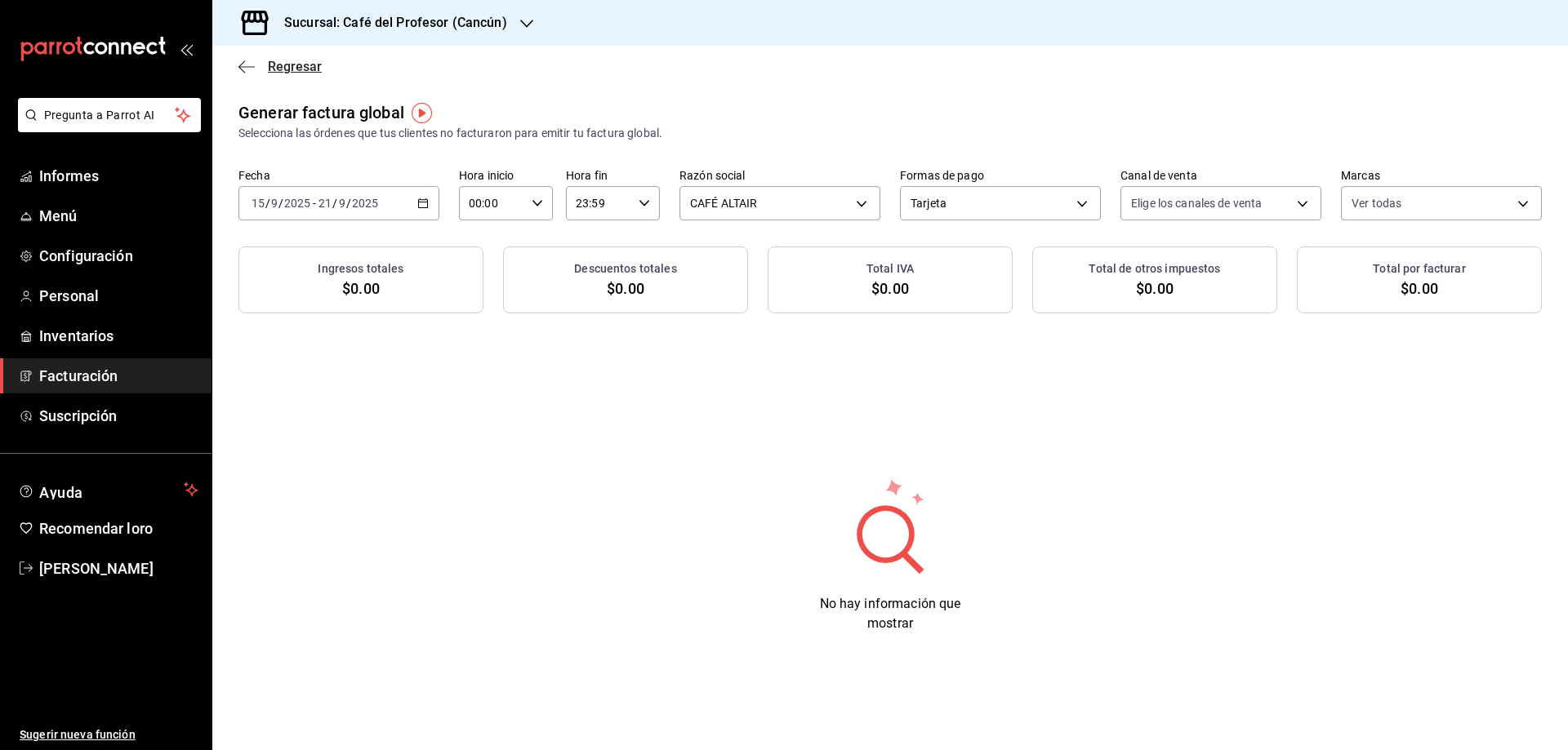
click at [285, 66] on font "Regresar" at bounding box center [295, 67] width 54 height 15
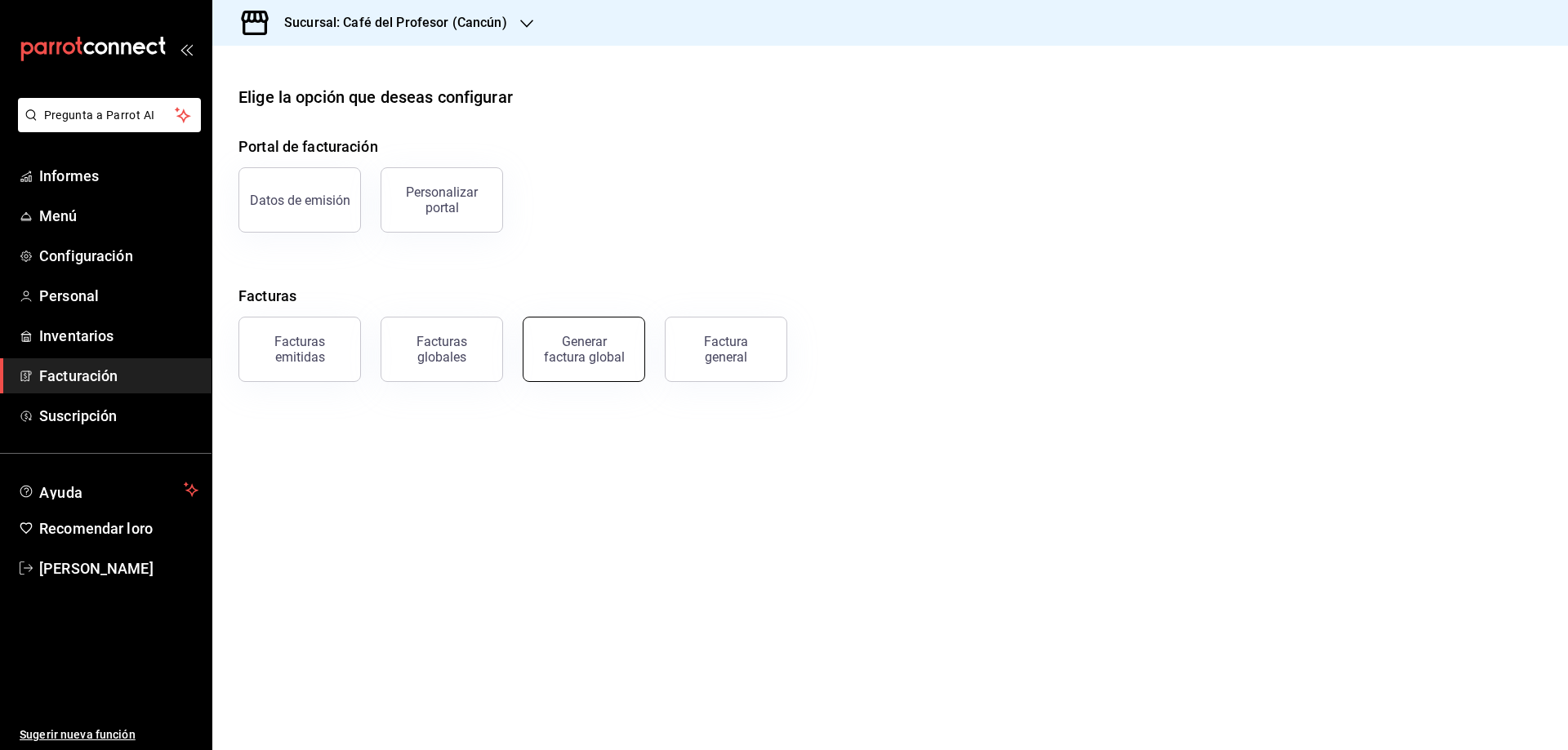
click at [598, 350] on font "Generar factura global" at bounding box center [584, 349] width 81 height 31
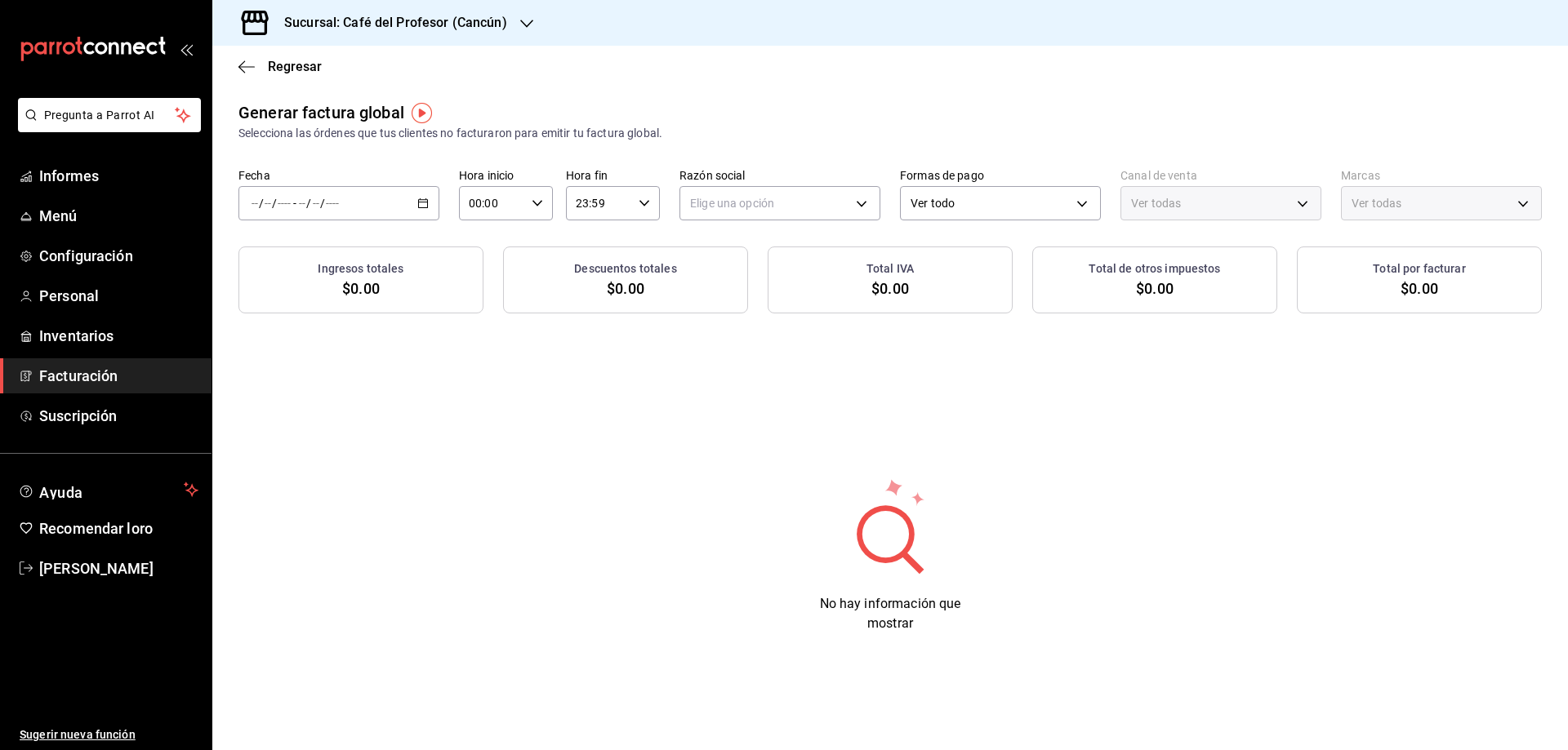
type input "PARROT,UBER_EATS,RAPPI,DIDI_FOOD,ONLINE"
click at [413, 194] on div "/ / - / /" at bounding box center [339, 203] width 201 height 35
click at [335, 257] on font "Rango de fechas" at bounding box center [295, 253] width 87 height 13
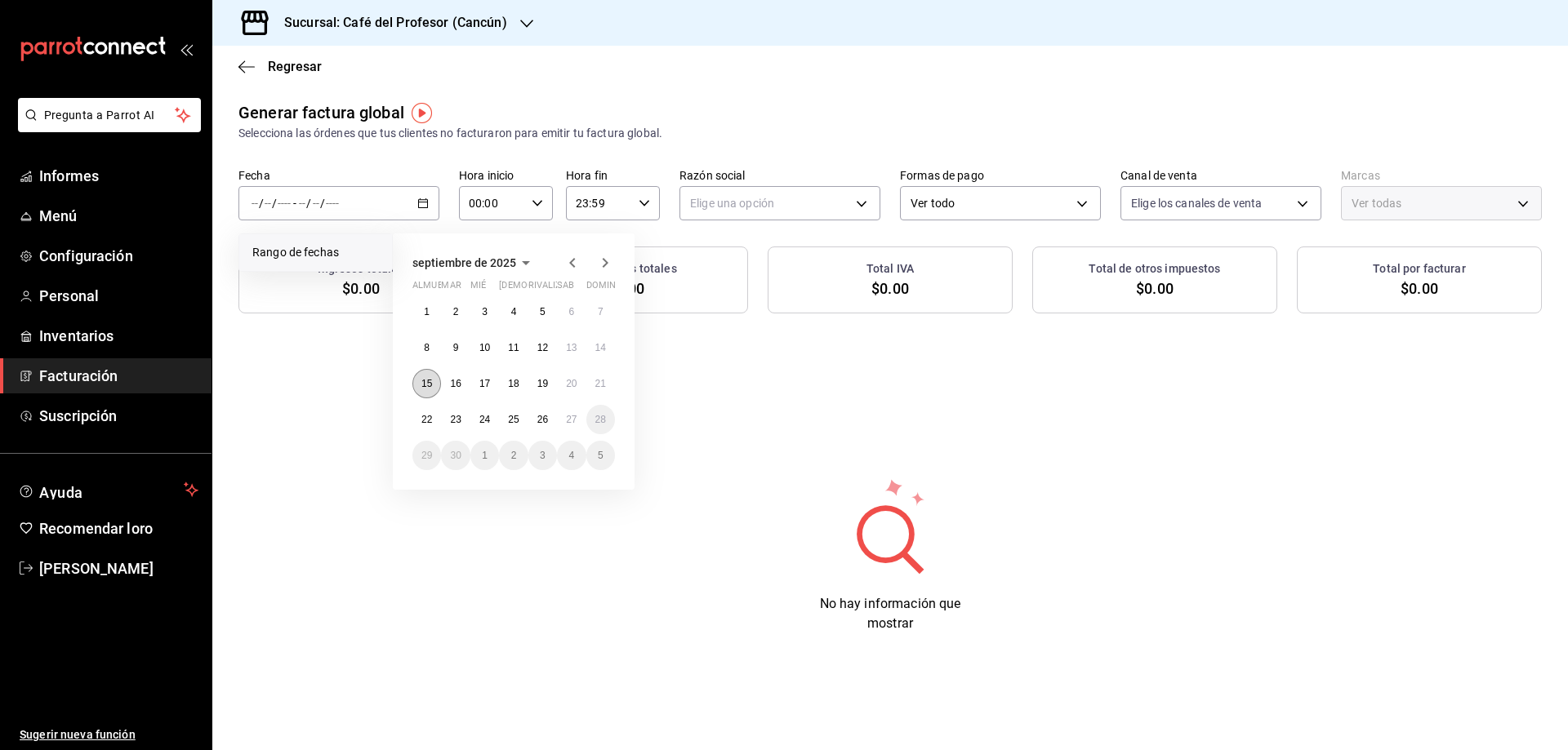
click at [432, 379] on font "15" at bounding box center [427, 384] width 11 height 12
click at [599, 386] on font "21" at bounding box center [600, 384] width 11 height 12
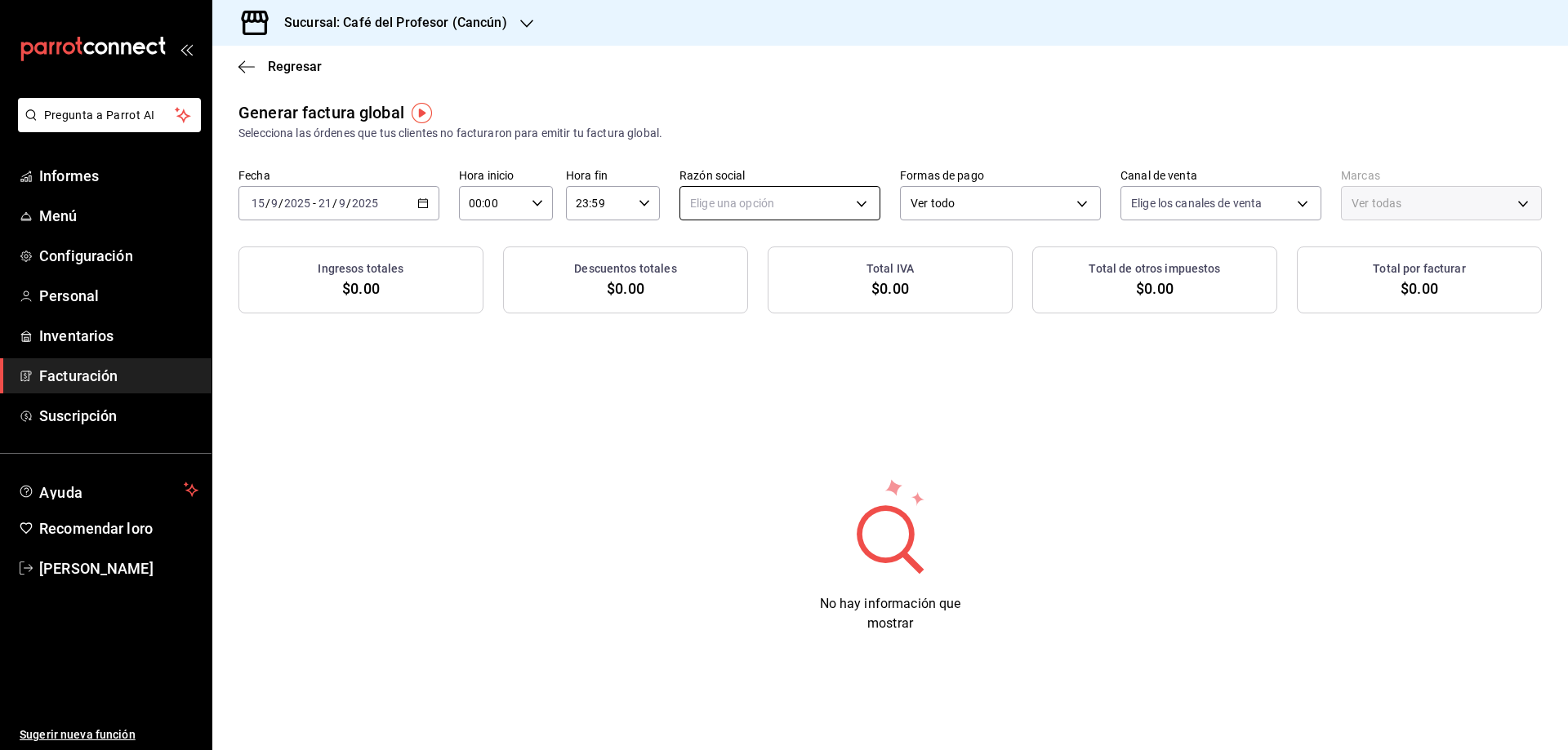
click at [744, 209] on body "Pregunta a Parrot AI Informes Menú Configuración Personal Inventarios Facturaci…" at bounding box center [784, 375] width 1568 height 750
click at [760, 285] on li "CAFÉ ALTAIR" at bounding box center [780, 287] width 199 height 31
type input "f8e9ccbb-2ed4-4b61-8efa-c0f2100cd2d0"
type input "c124c12d-dc0e-4a3d-911f-5b13390841f9"
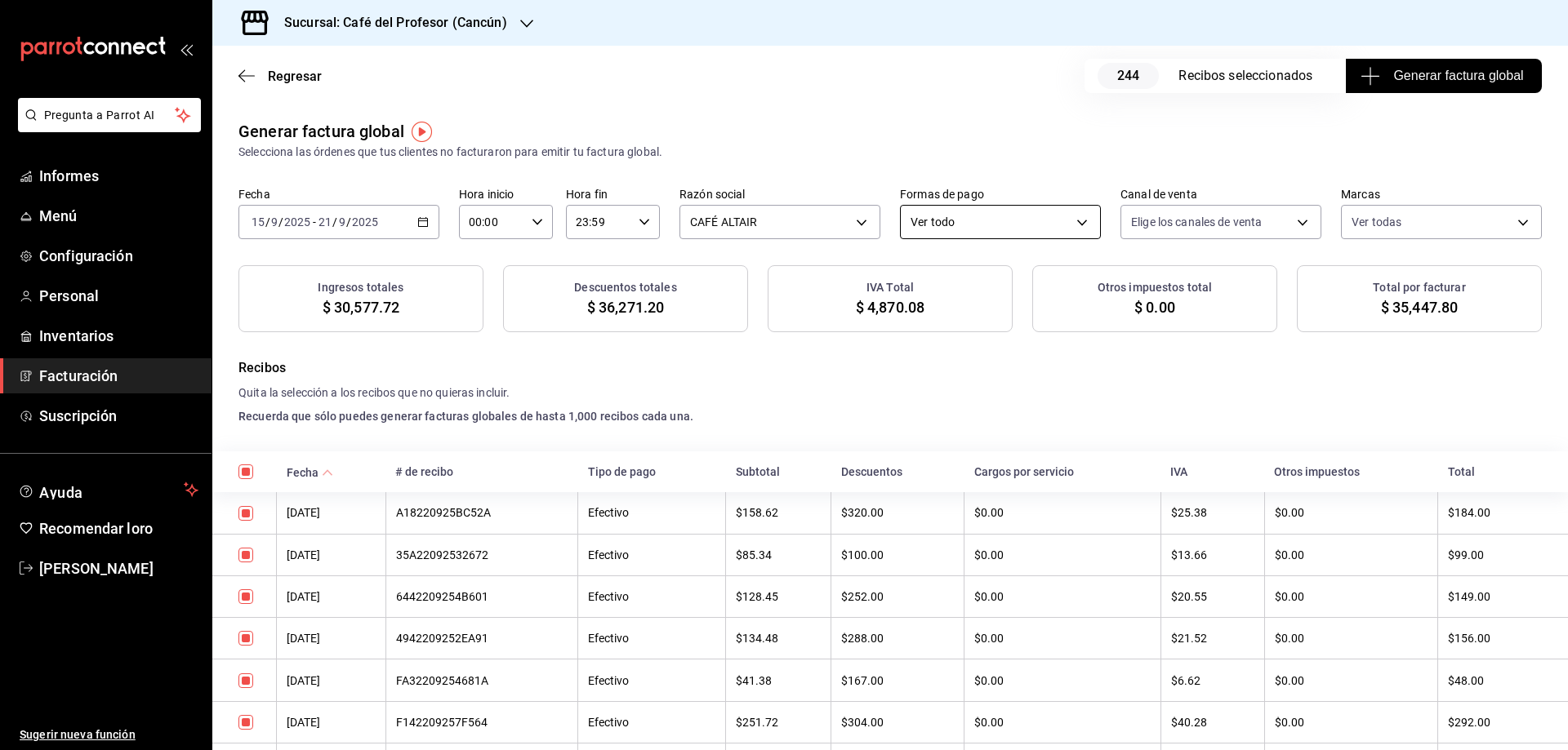
click at [1070, 207] on body "Pregunta a Parrot AI Informes Menú Configuración Personal Inventarios Facturaci…" at bounding box center [784, 375] width 1568 height 750
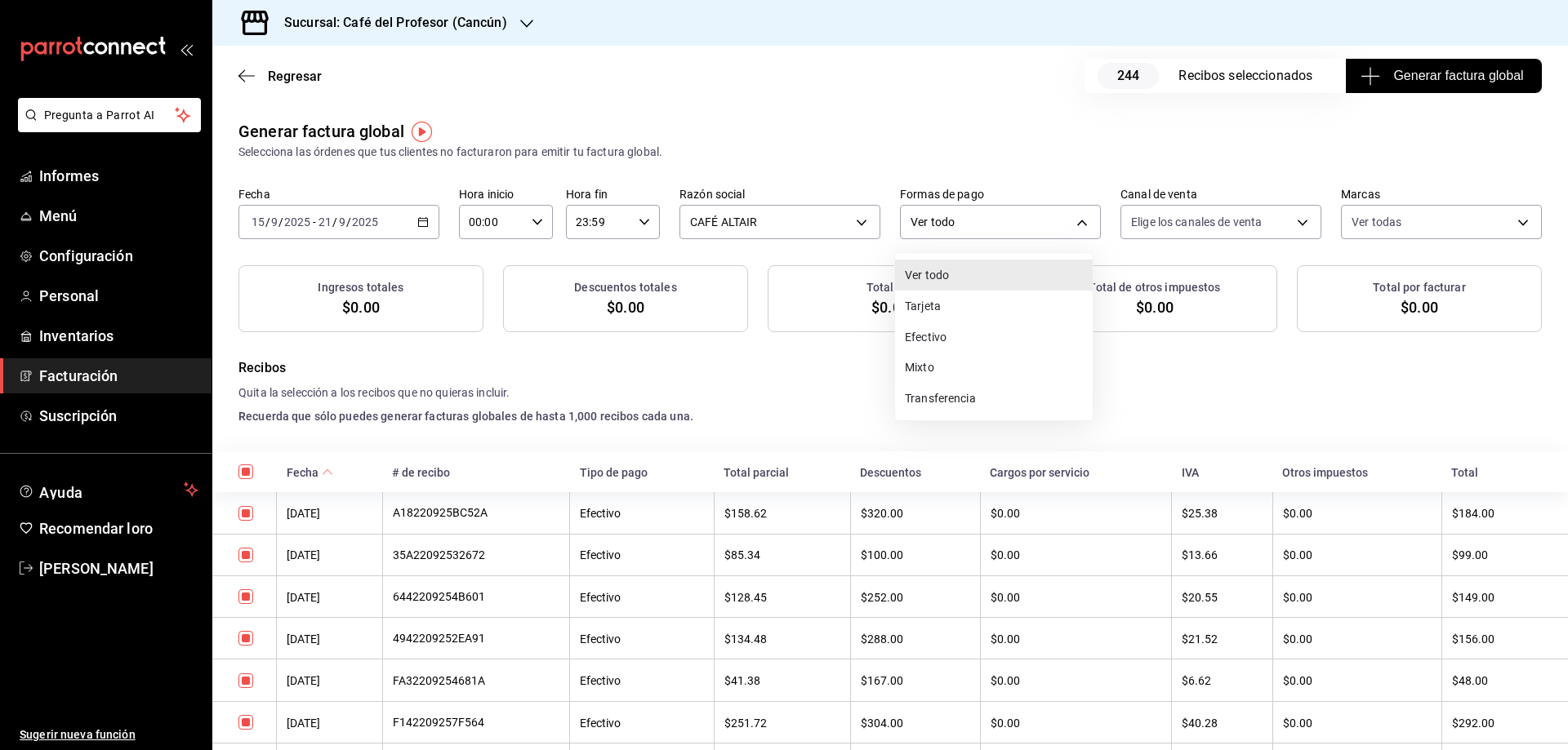
click at [947, 389] on font "Transferencia" at bounding box center [940, 398] width 71 height 18
type input "TRANSFERENCE"
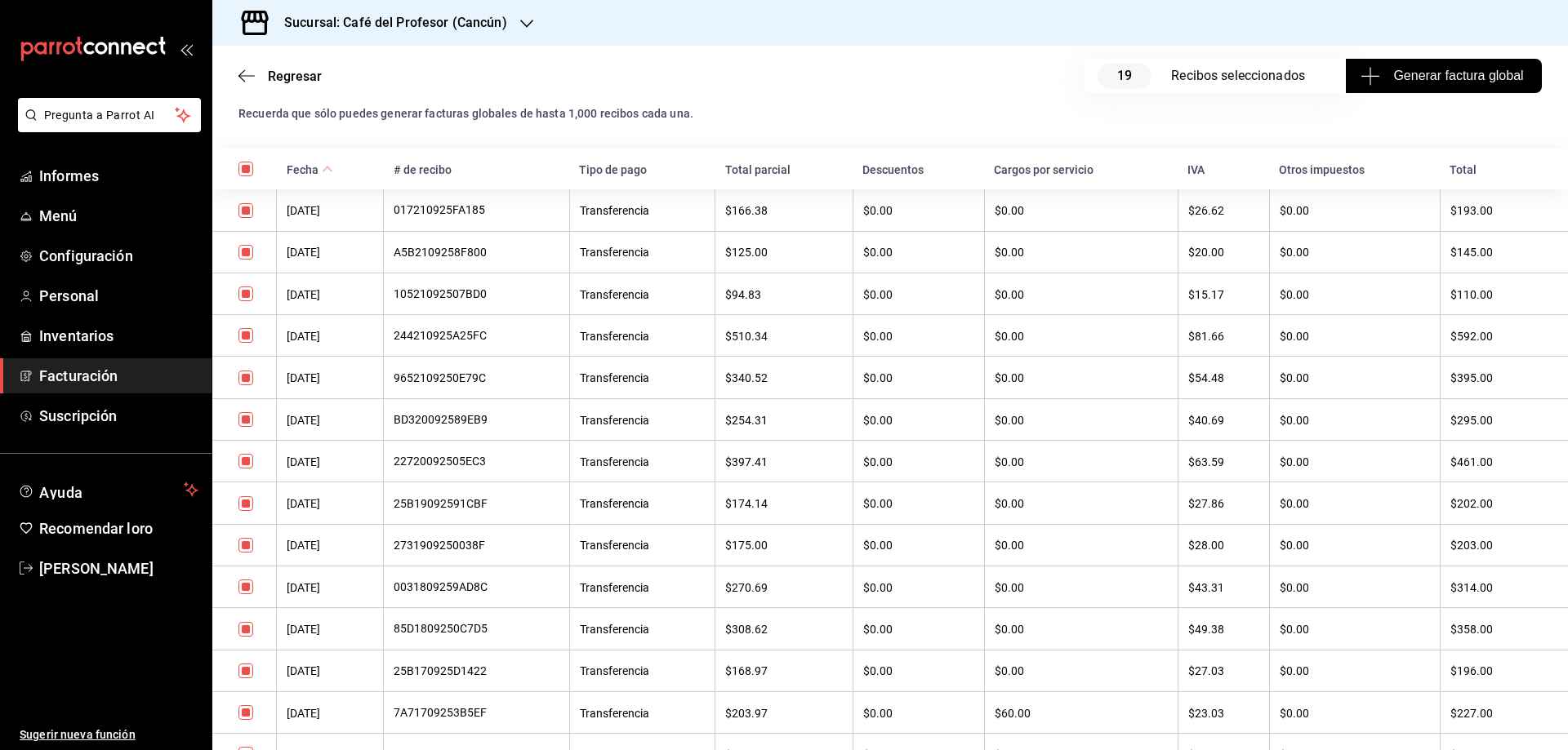
scroll to position [140, 0]
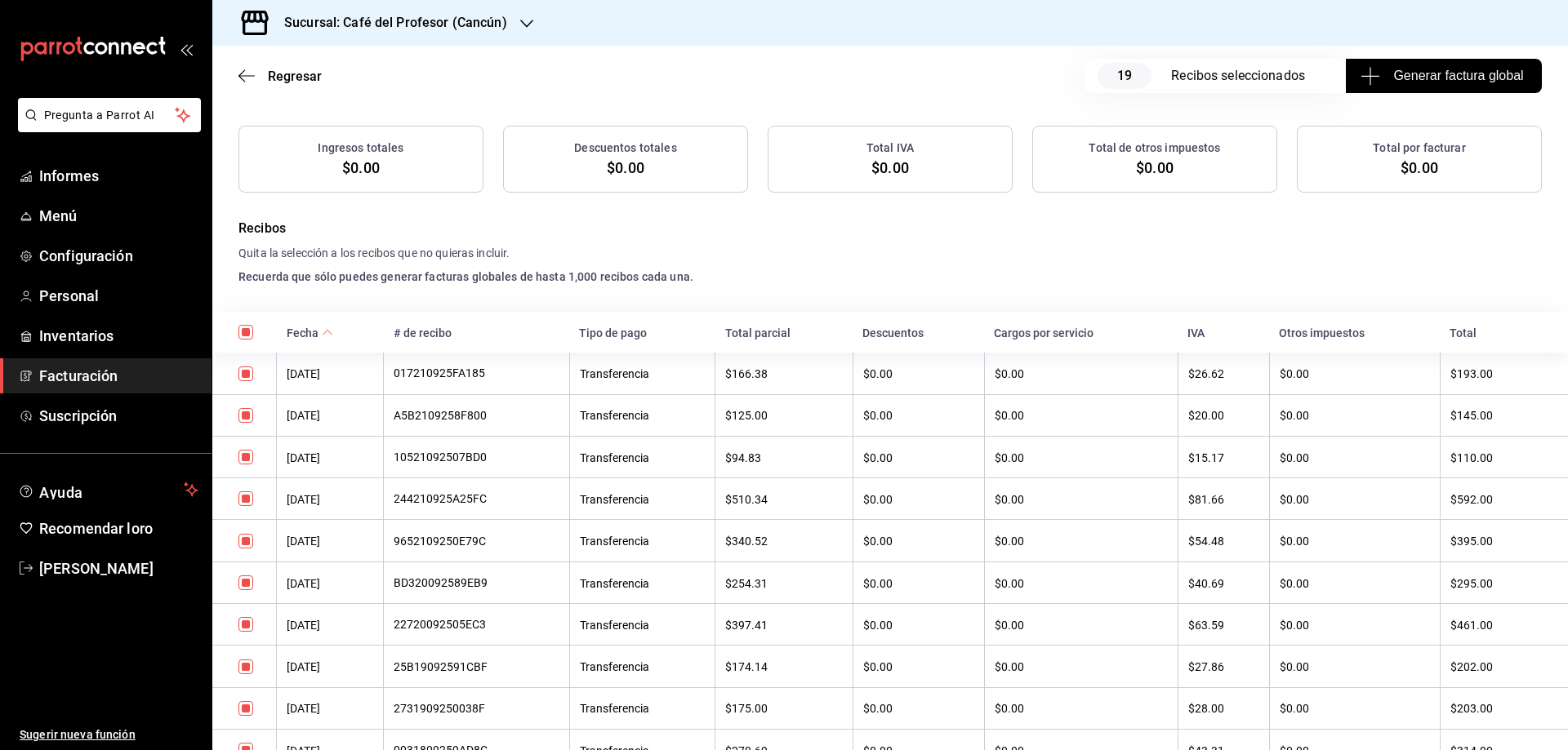
click at [1431, 80] on font "Generar factura global" at bounding box center [1458, 75] width 130 height 13
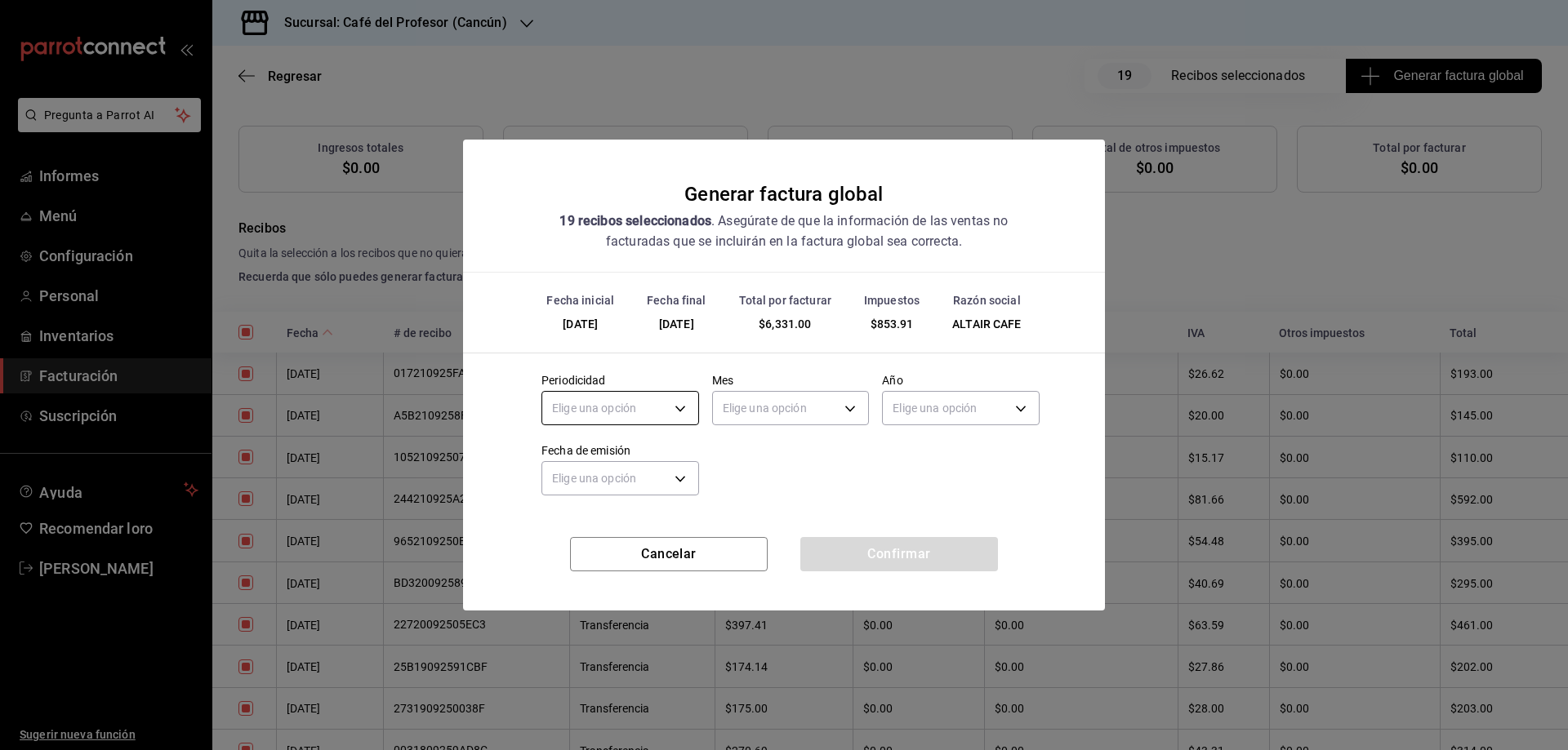
click at [669, 404] on body "Pregunta a Parrot AI Informes Menú Configuración Personal Inventarios Facturaci…" at bounding box center [784, 375] width 1568 height 750
click at [609, 488] on li "Semanal" at bounding box center [620, 487] width 156 height 28
type input "WEEKLY"
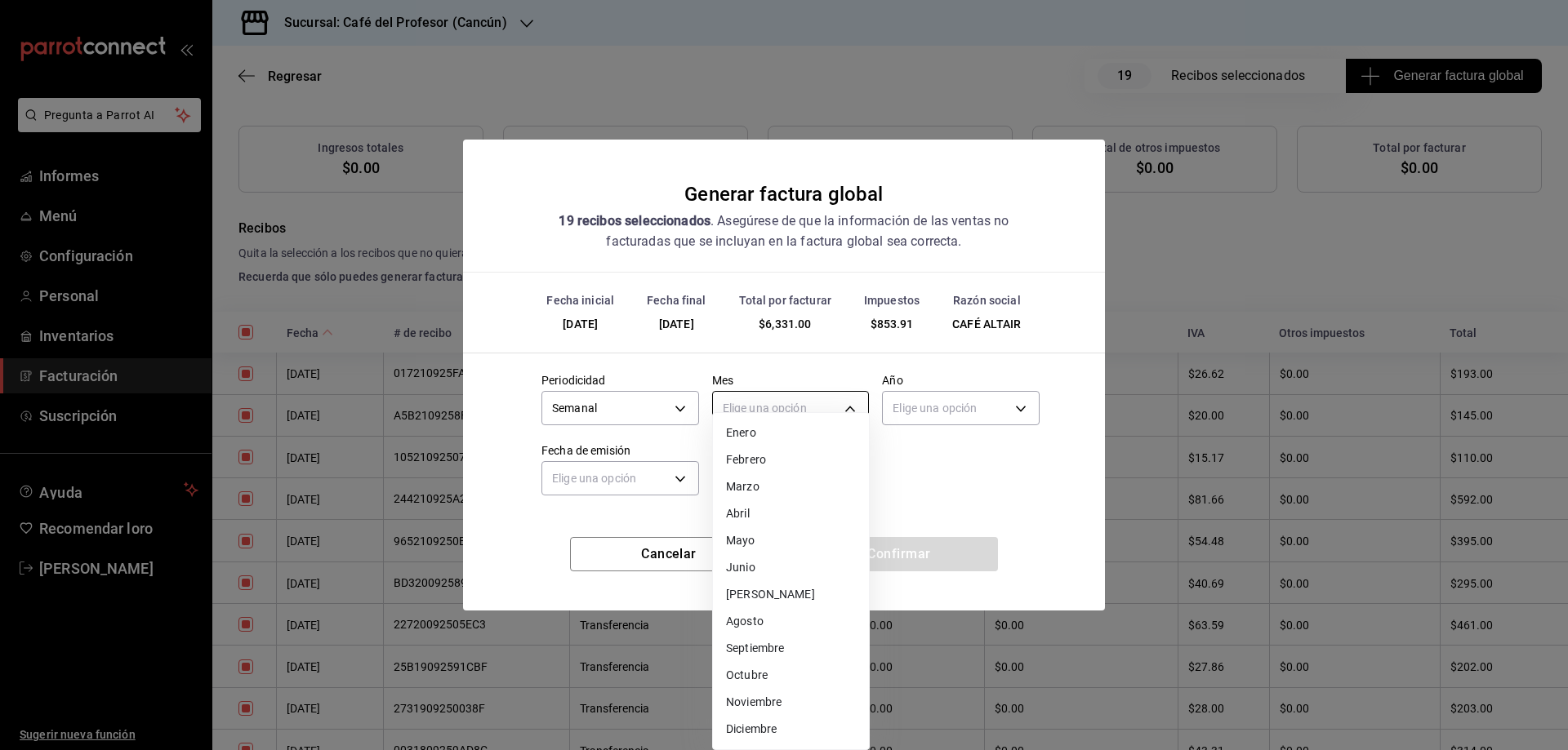
click at [797, 414] on body "Pregunta a Parrot AI Informes Menú Configuración Personal Inventarios Facturaci…" at bounding box center [784, 375] width 1568 height 750
click at [746, 653] on font "Septiembre" at bounding box center [754, 654] width 58 height 13
type input "9"
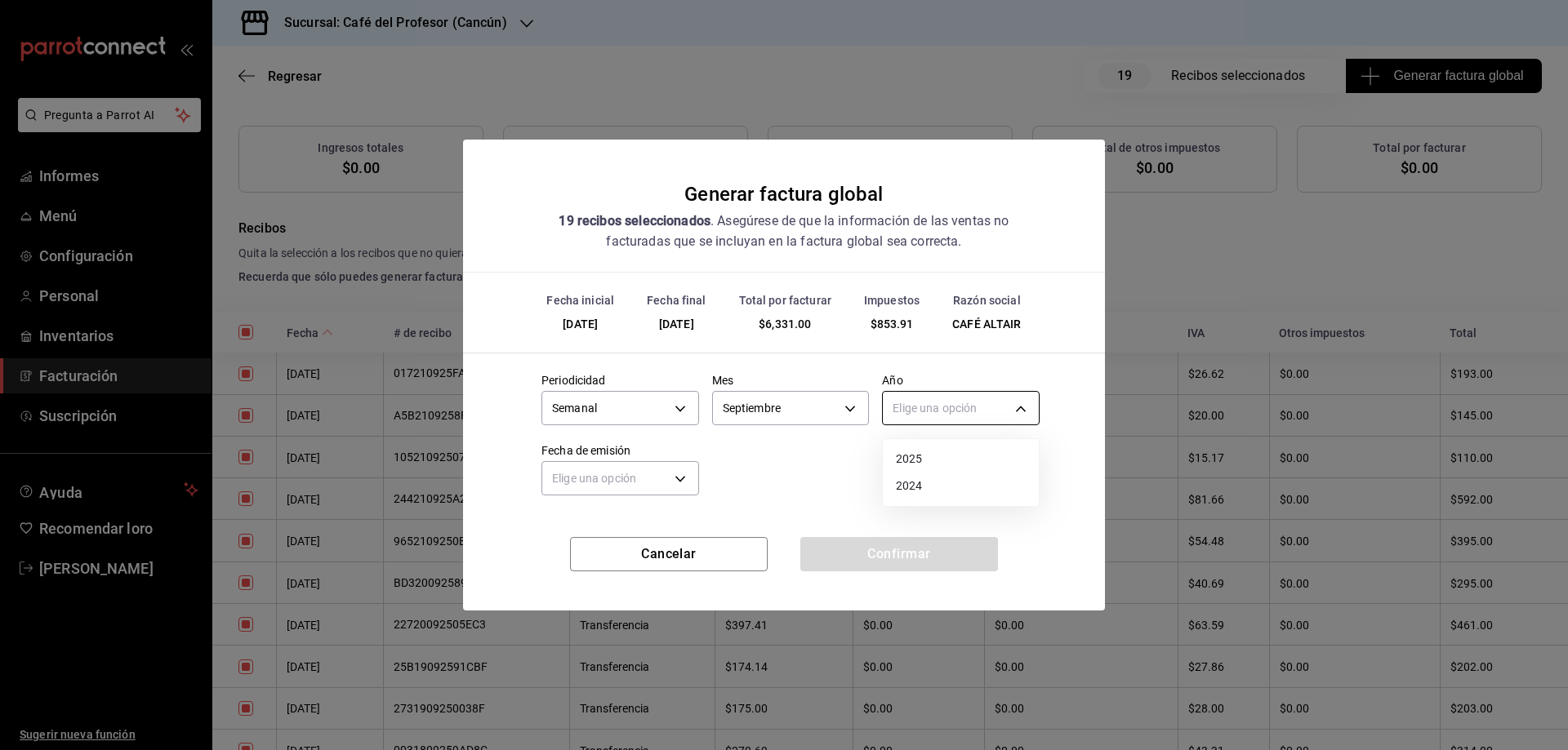
click at [987, 396] on body "Pregunta a Parrot AI Informes Menú Configuración Personal Inventarios Facturaci…" at bounding box center [784, 375] width 1568 height 750
click at [907, 465] on font "2025" at bounding box center [910, 460] width 27 height 13
type input "2025"
click at [654, 484] on body "Pregunta a Parrot AI Informes Menú Configuración Personal Inventarios Facturaci…" at bounding box center [784, 375] width 1568 height 750
click at [559, 553] on font "Ayer" at bounding box center [567, 558] width 24 height 13
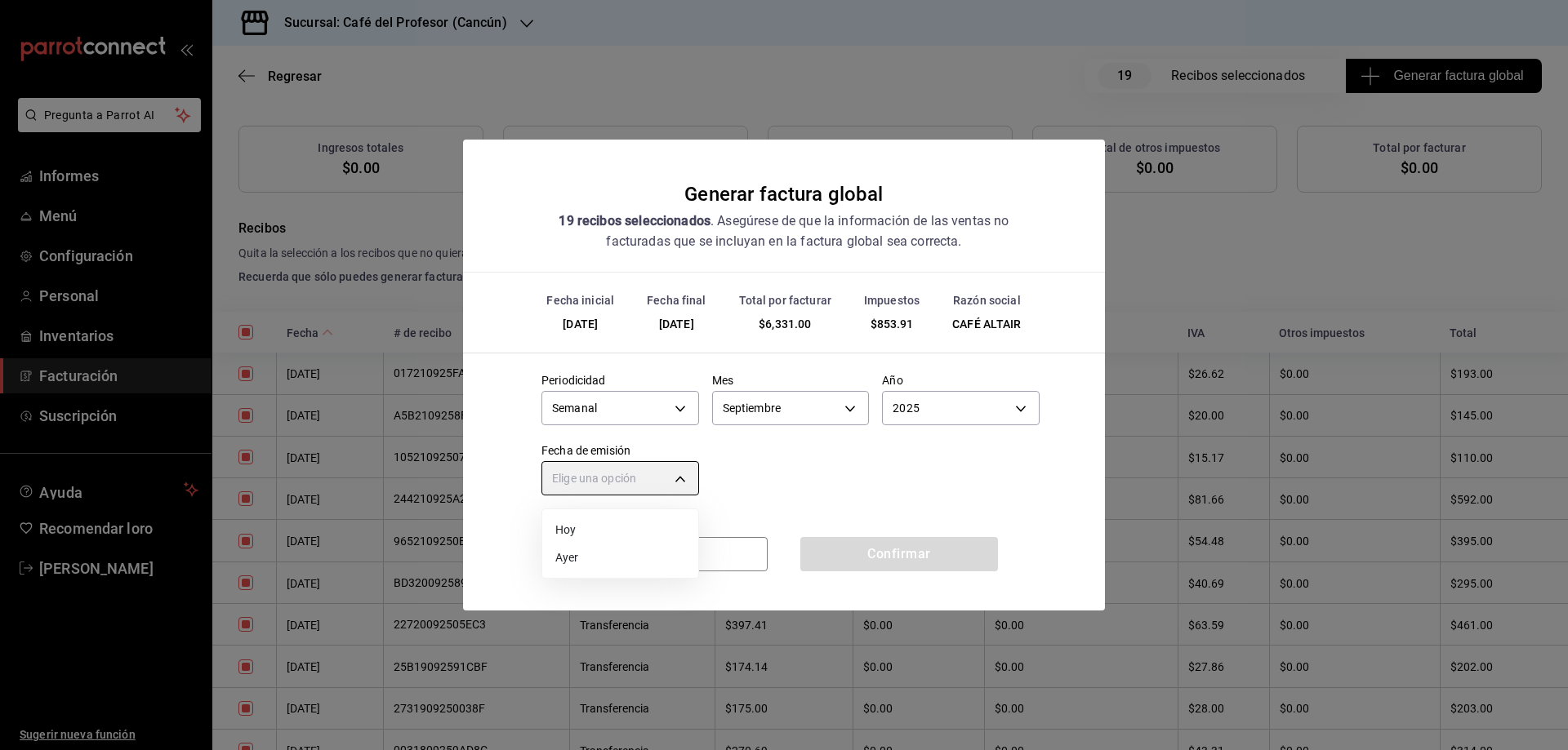
type input "[DATE]"
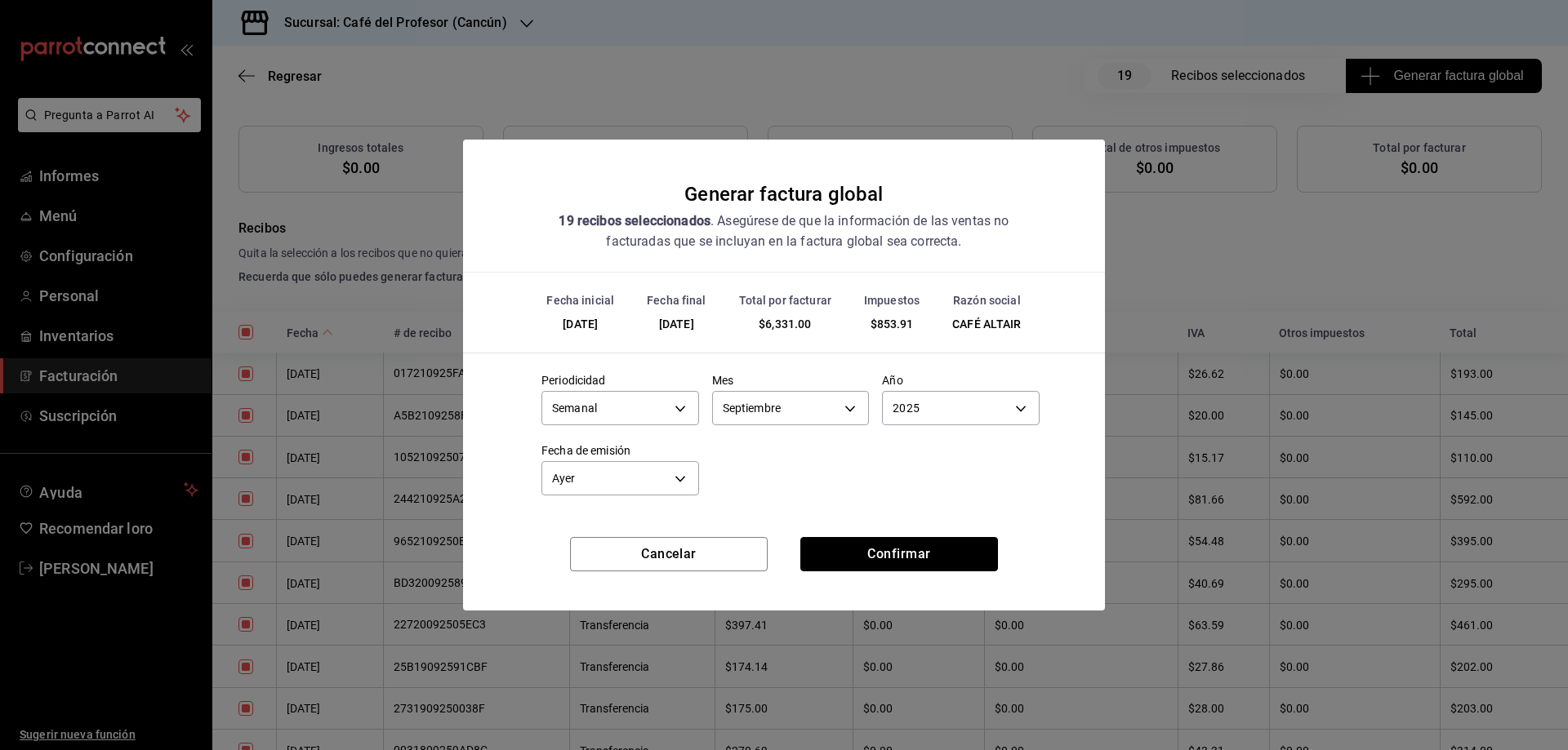
drag, startPoint x: 895, startPoint y: 548, endPoint x: 897, endPoint y: 526, distance: 22.1
click at [897, 548] on font "Confirmar" at bounding box center [899, 554] width 63 height 15
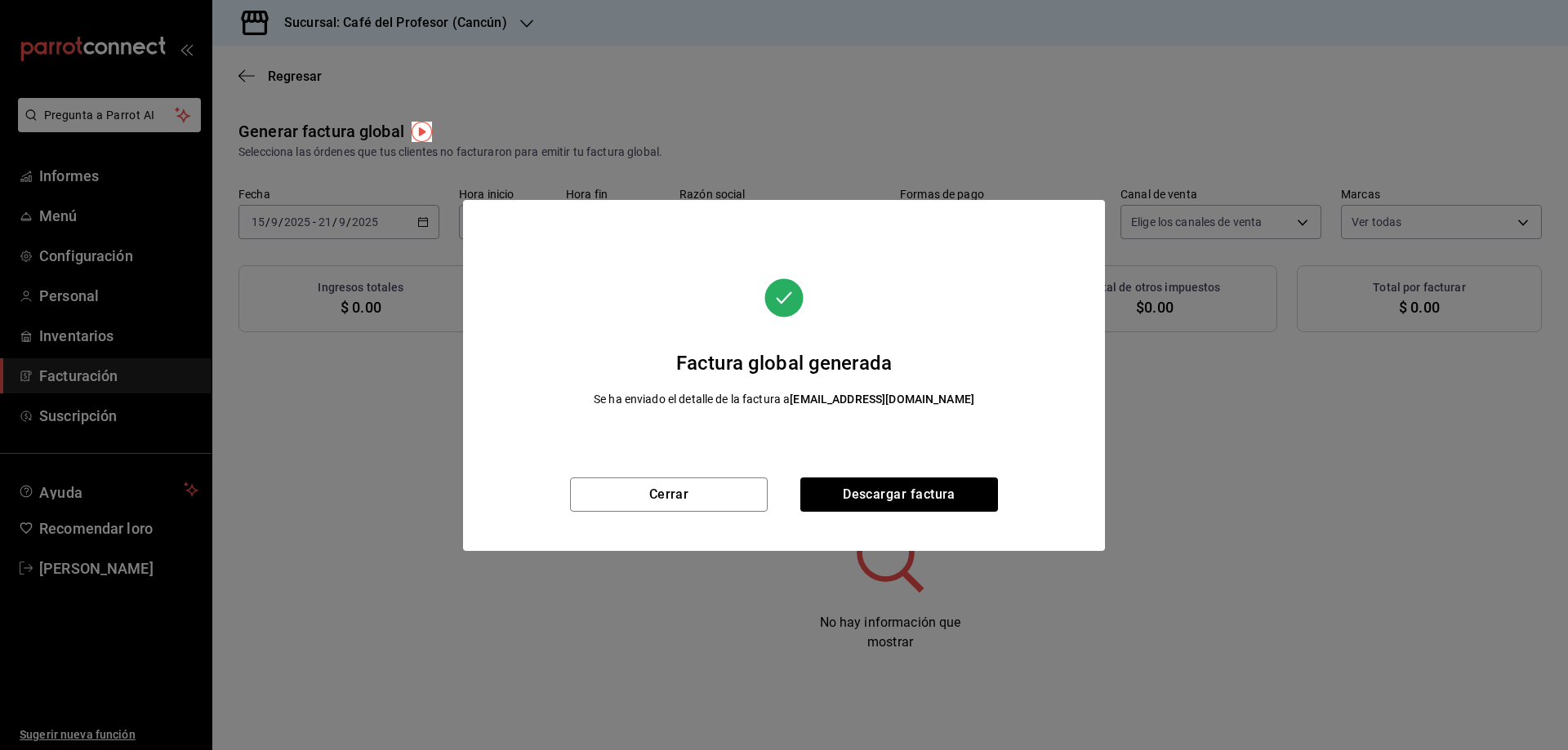
scroll to position [0, 0]
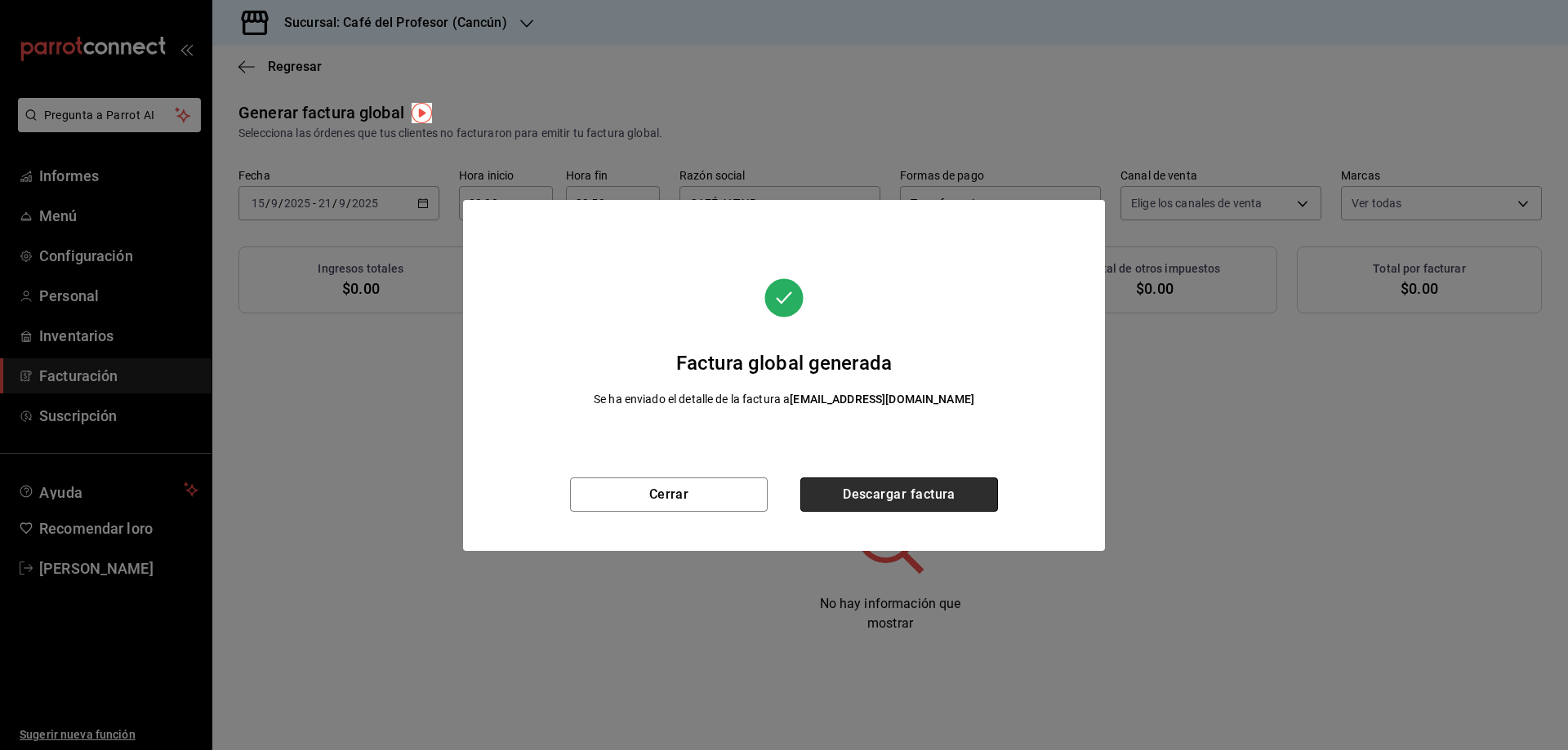
click at [899, 492] on font "Descargar factura" at bounding box center [899, 494] width 113 height 15
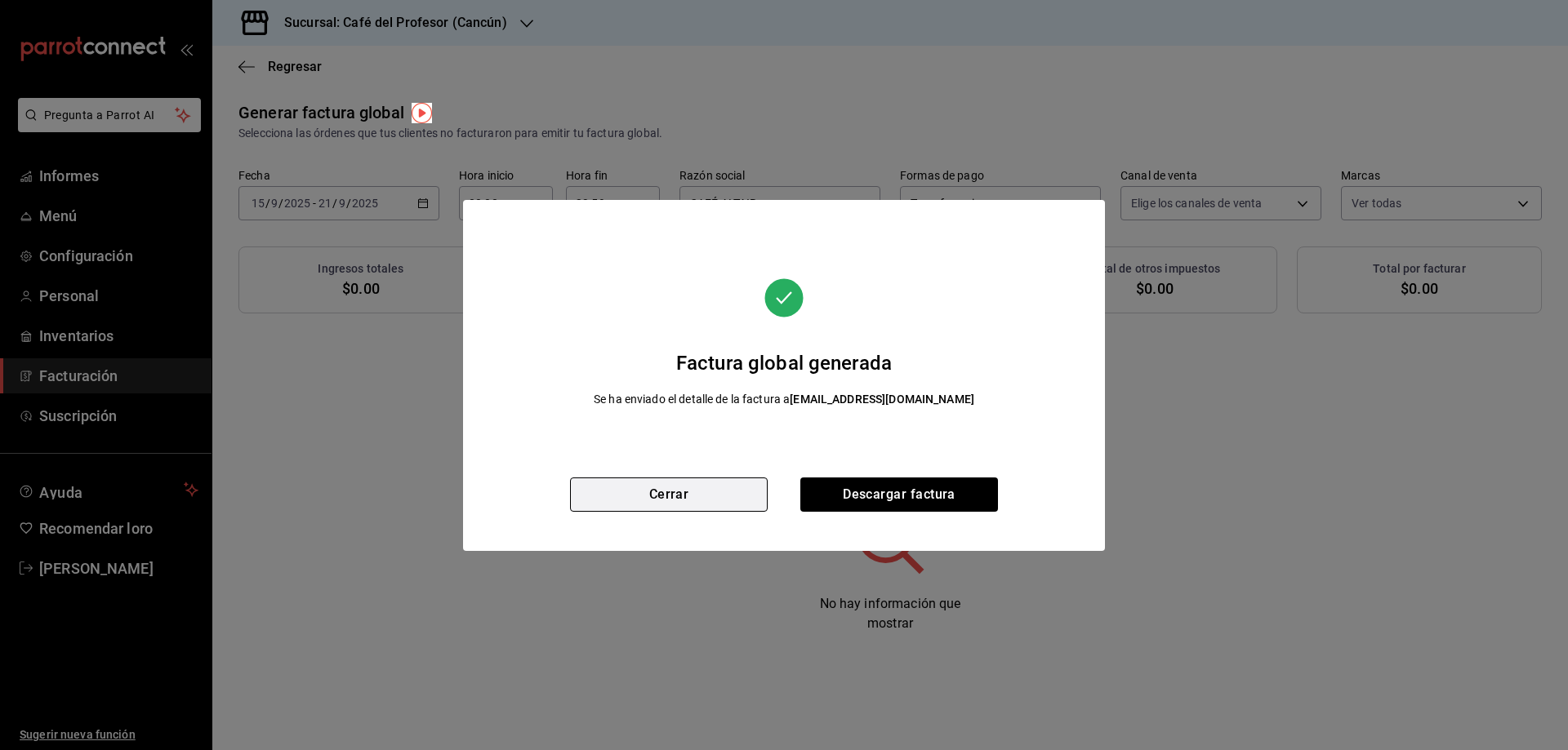
click at [697, 483] on button "Cerrar" at bounding box center [669, 495] width 197 height 35
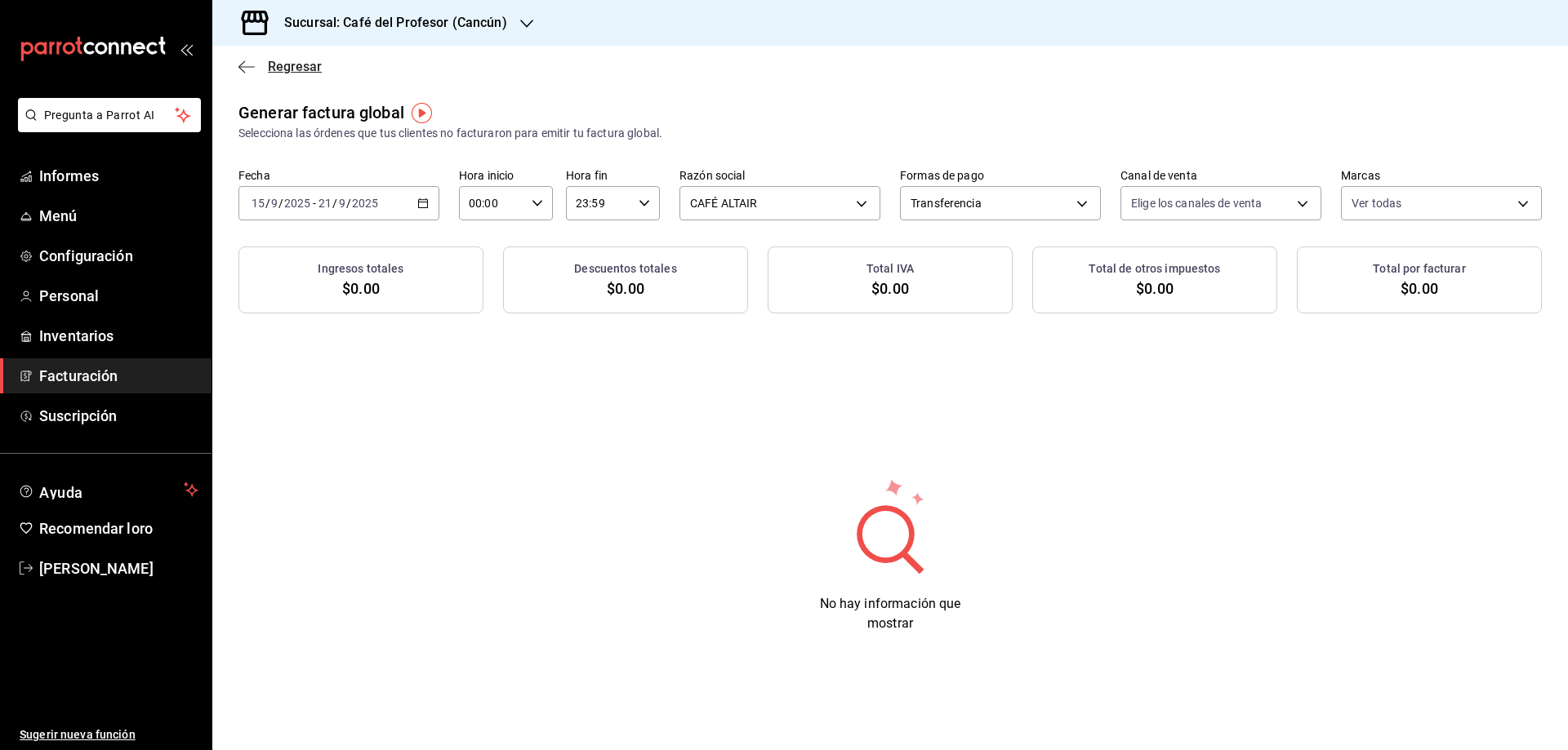
click at [291, 69] on font "Regresar" at bounding box center [295, 67] width 54 height 15
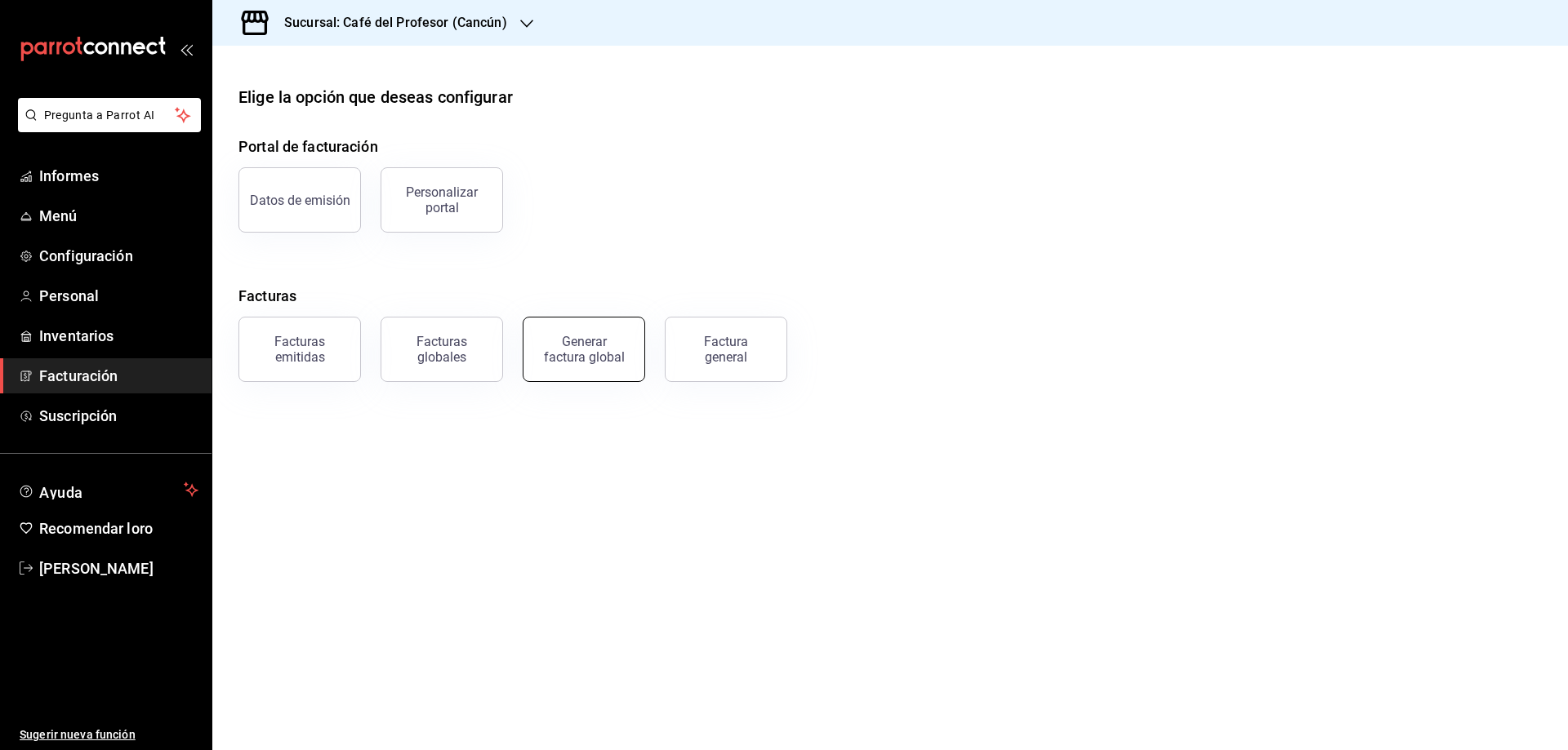
click at [565, 358] on font "Generar factura global" at bounding box center [584, 349] width 81 height 31
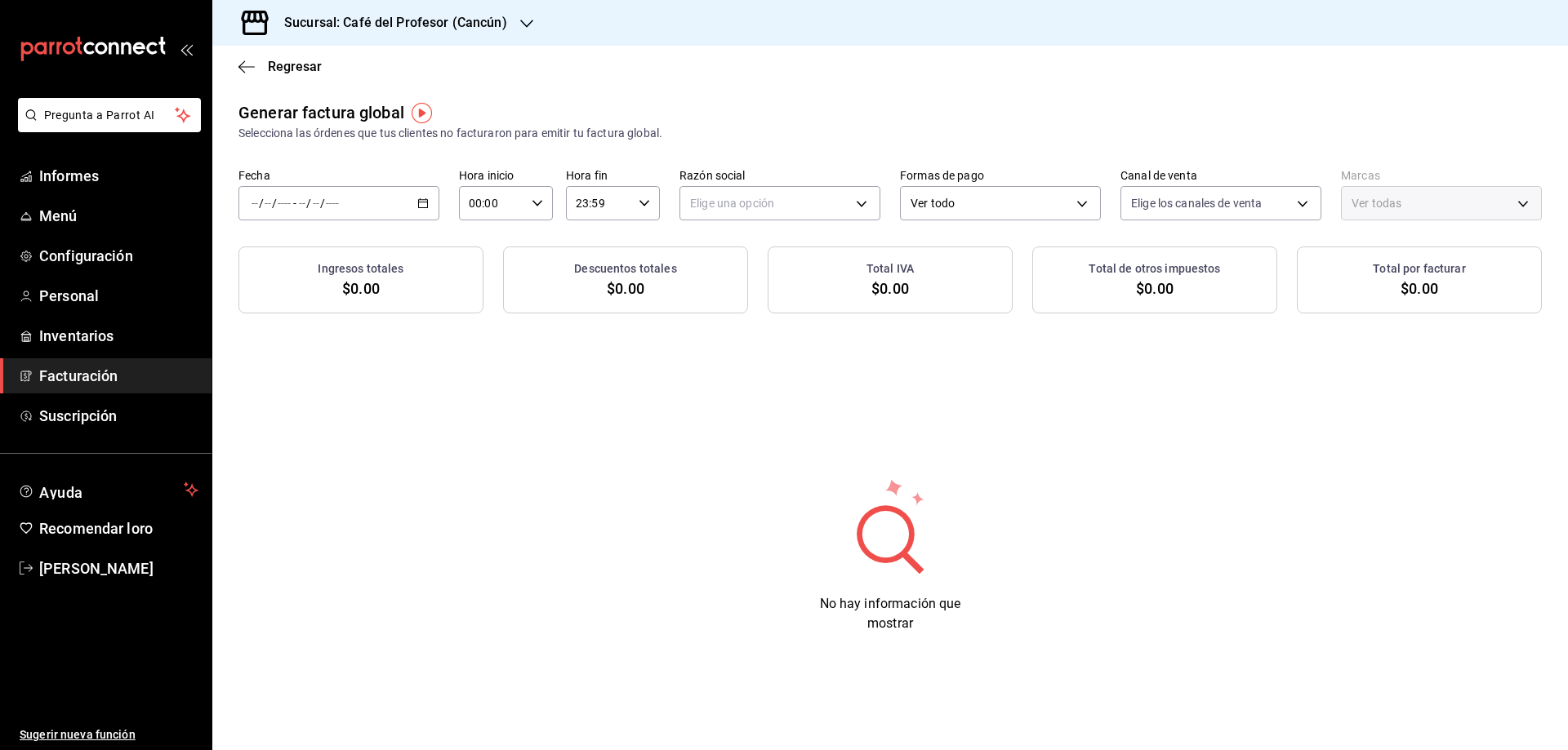
click at [429, 206] on div "/ / - / /" at bounding box center [339, 203] width 201 height 35
click at [318, 258] on font "Rango de fechas" at bounding box center [295, 253] width 87 height 13
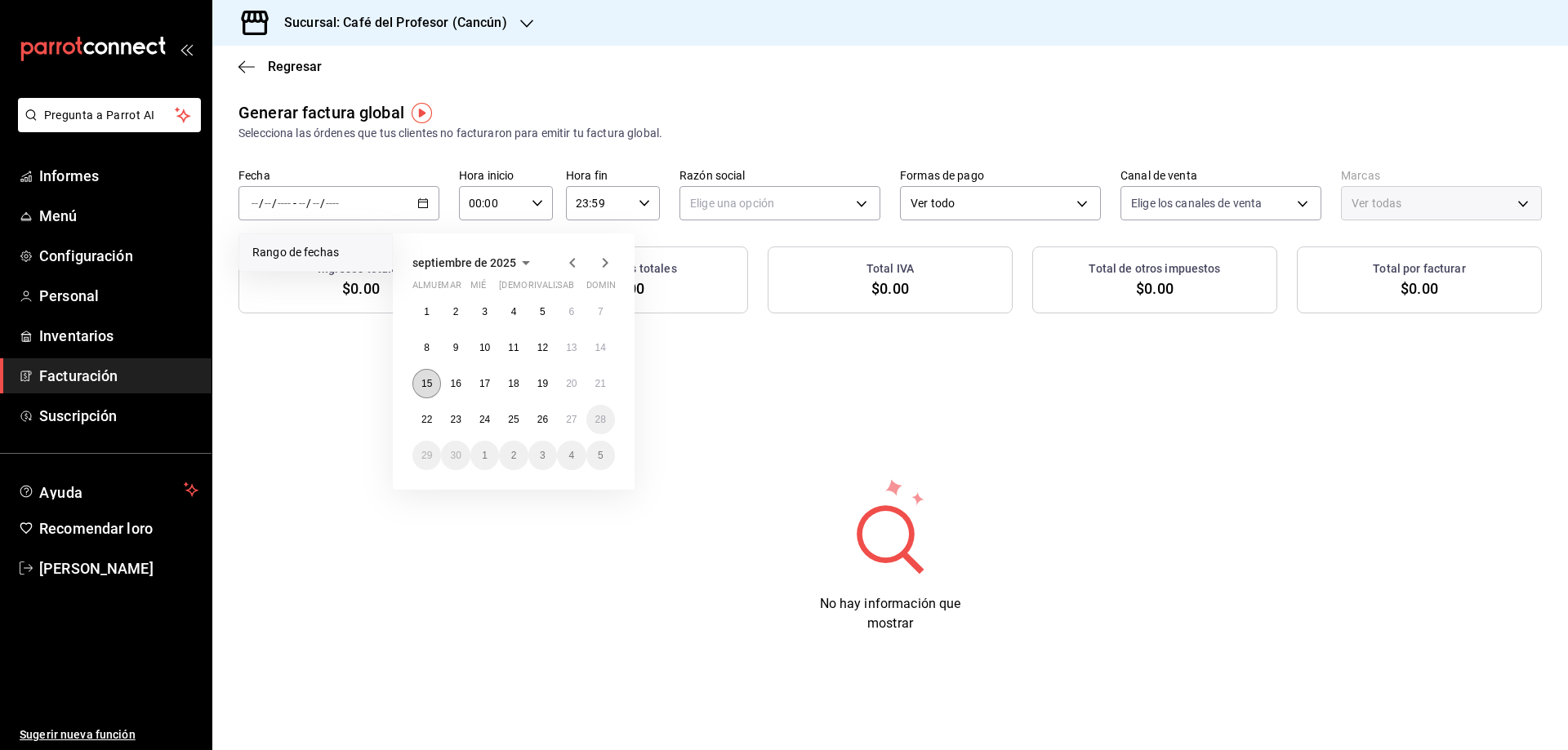
click at [432, 389] on button "15" at bounding box center [427, 383] width 29 height 29
click at [602, 379] on font "21" at bounding box center [600, 384] width 11 height 12
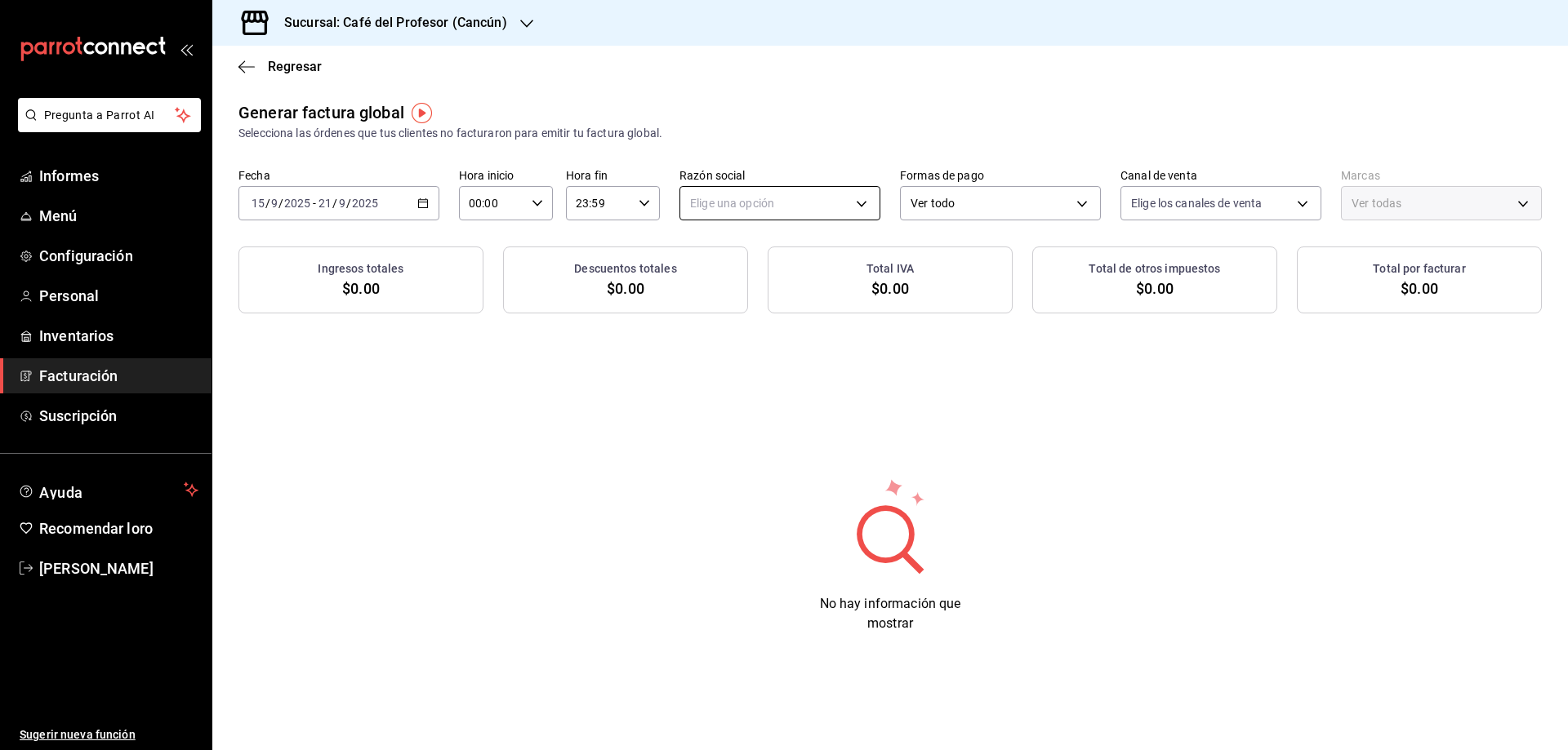
click at [754, 201] on body "Pregunta a Parrot AI Informes Menú Configuración Personal Inventarios Facturaci…" at bounding box center [784, 375] width 1568 height 750
click at [714, 284] on font "CAFÉ ALTAIR" at bounding box center [723, 287] width 67 height 13
type input "f8e9ccbb-2ed4-4b61-8efa-c0f2100cd2d0"
type input "c124c12d-dc0e-4a3d-911f-5b13390841f9"
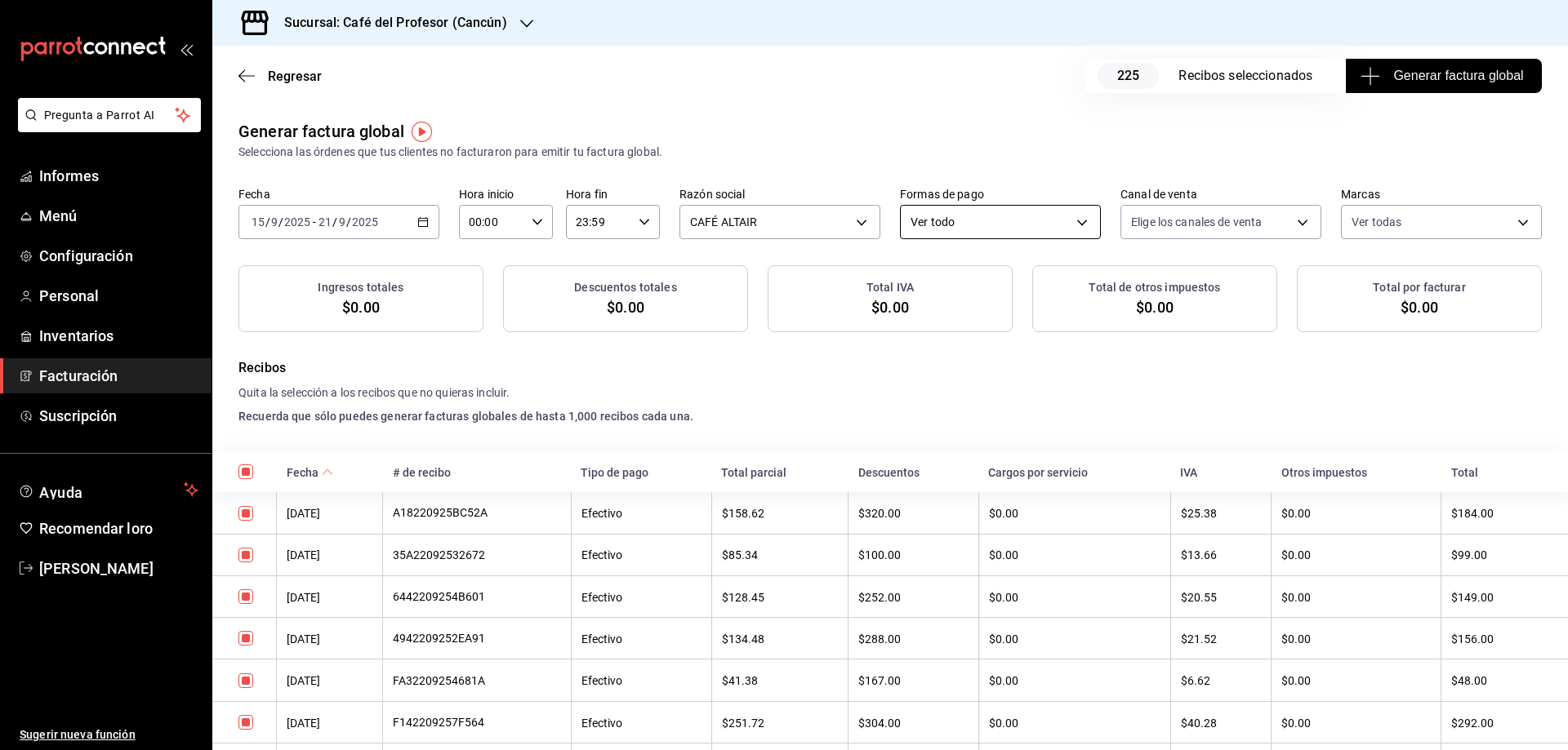
click at [1064, 222] on body "Pregunta a Parrot AI Informes Menú Configuración Personal Inventarios Facturaci…" at bounding box center [784, 375] width 1568 height 750
click at [929, 275] on font "Ver todo" at bounding box center [926, 276] width 44 height 13
click at [928, 275] on font "Ver todo" at bounding box center [926, 276] width 44 height 13
click at [1397, 69] on font "Generar factura global" at bounding box center [1458, 75] width 130 height 13
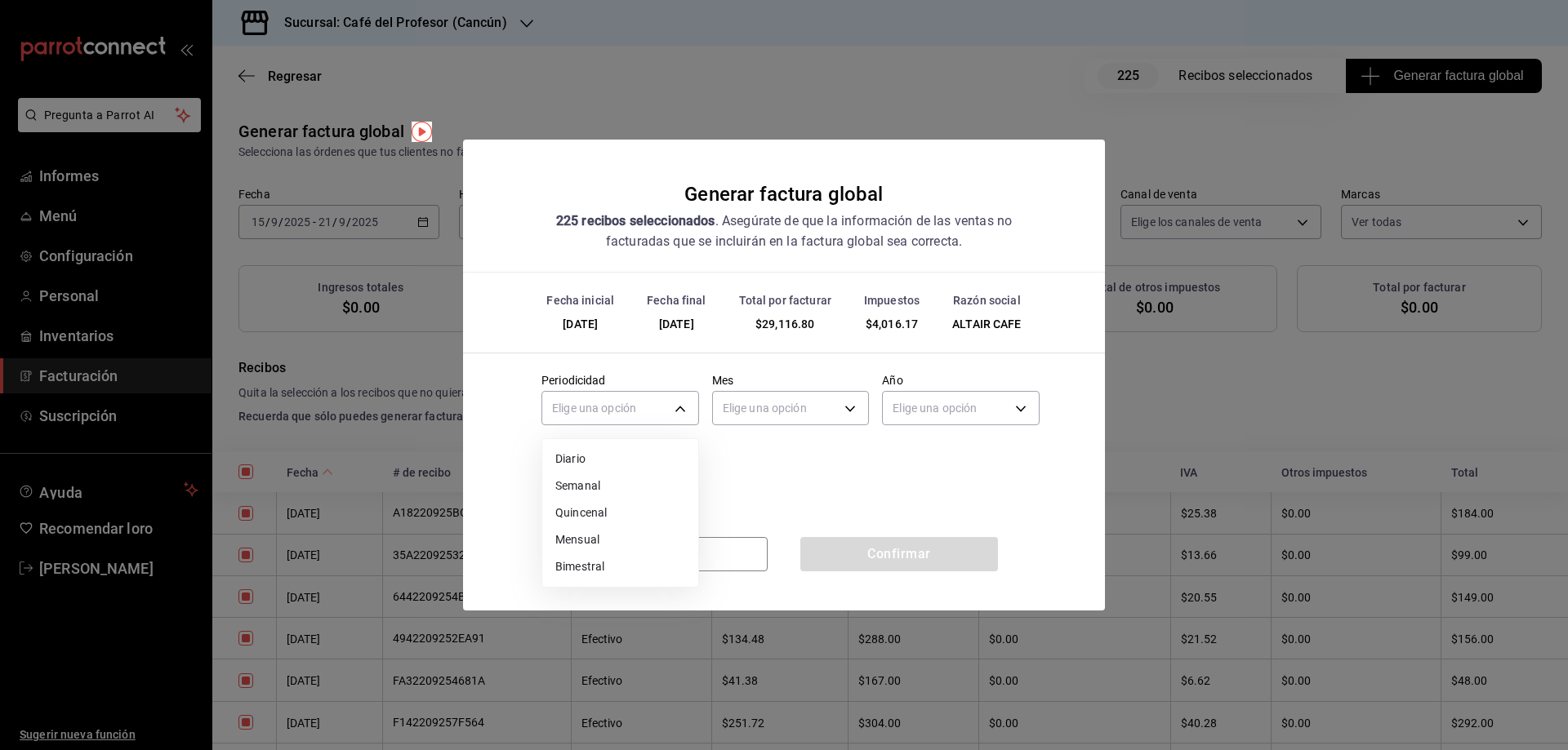
drag, startPoint x: 684, startPoint y: 408, endPoint x: 646, endPoint y: 442, distance: 51.0
click at [684, 410] on body "Pregunta a Parrot AI Informes Menú Configuración Personal Inventarios Facturaci…" at bounding box center [784, 375] width 1568 height 750
click at [567, 488] on font "Semanal" at bounding box center [577, 488] width 45 height 13
type input "WEEKLY"
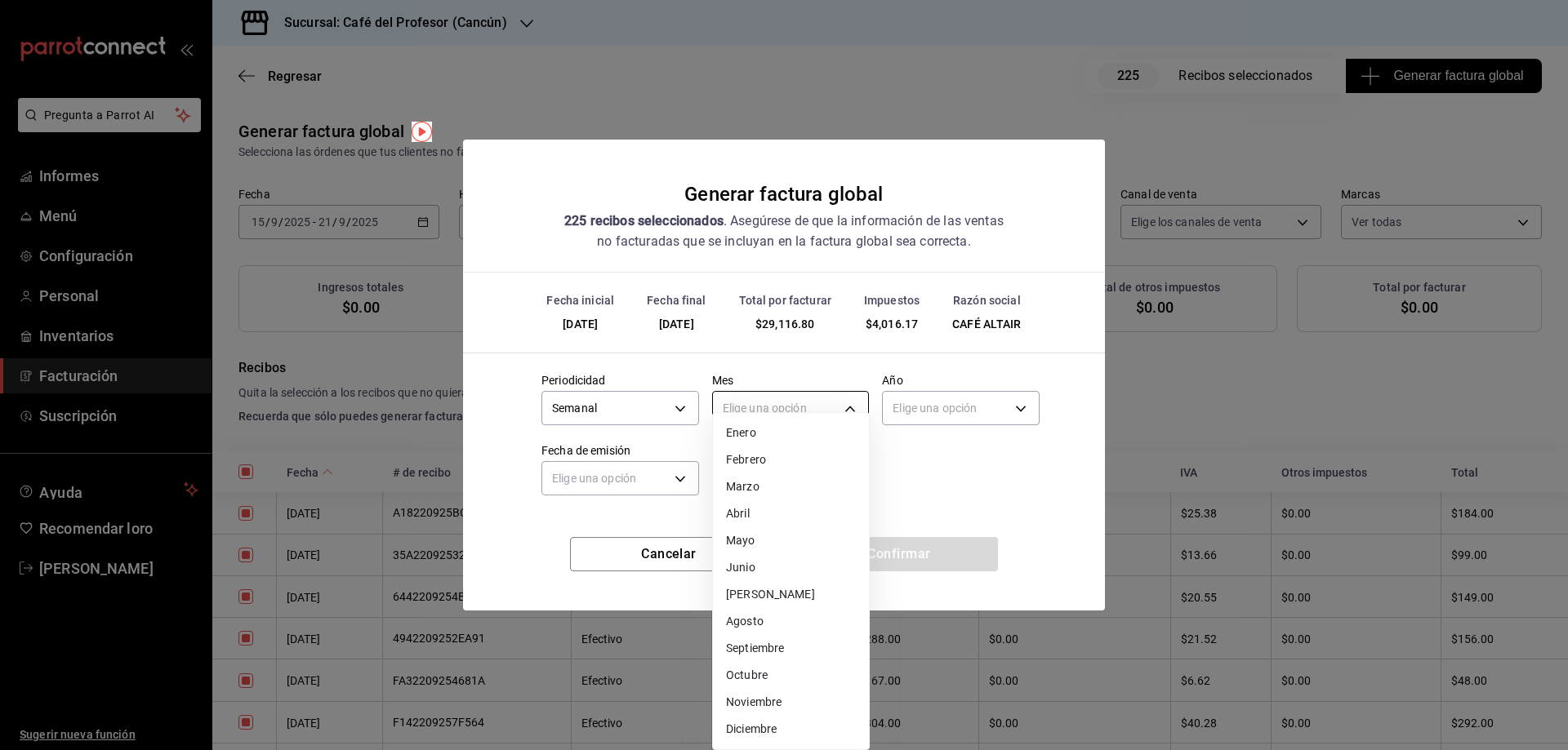
click at [753, 411] on body "Pregunta a Parrot AI Informes Menú Configuración Personal Inventarios Facturaci…" at bounding box center [784, 375] width 1568 height 750
click at [743, 656] on font "Septiembre" at bounding box center [754, 654] width 58 height 13
type input "9"
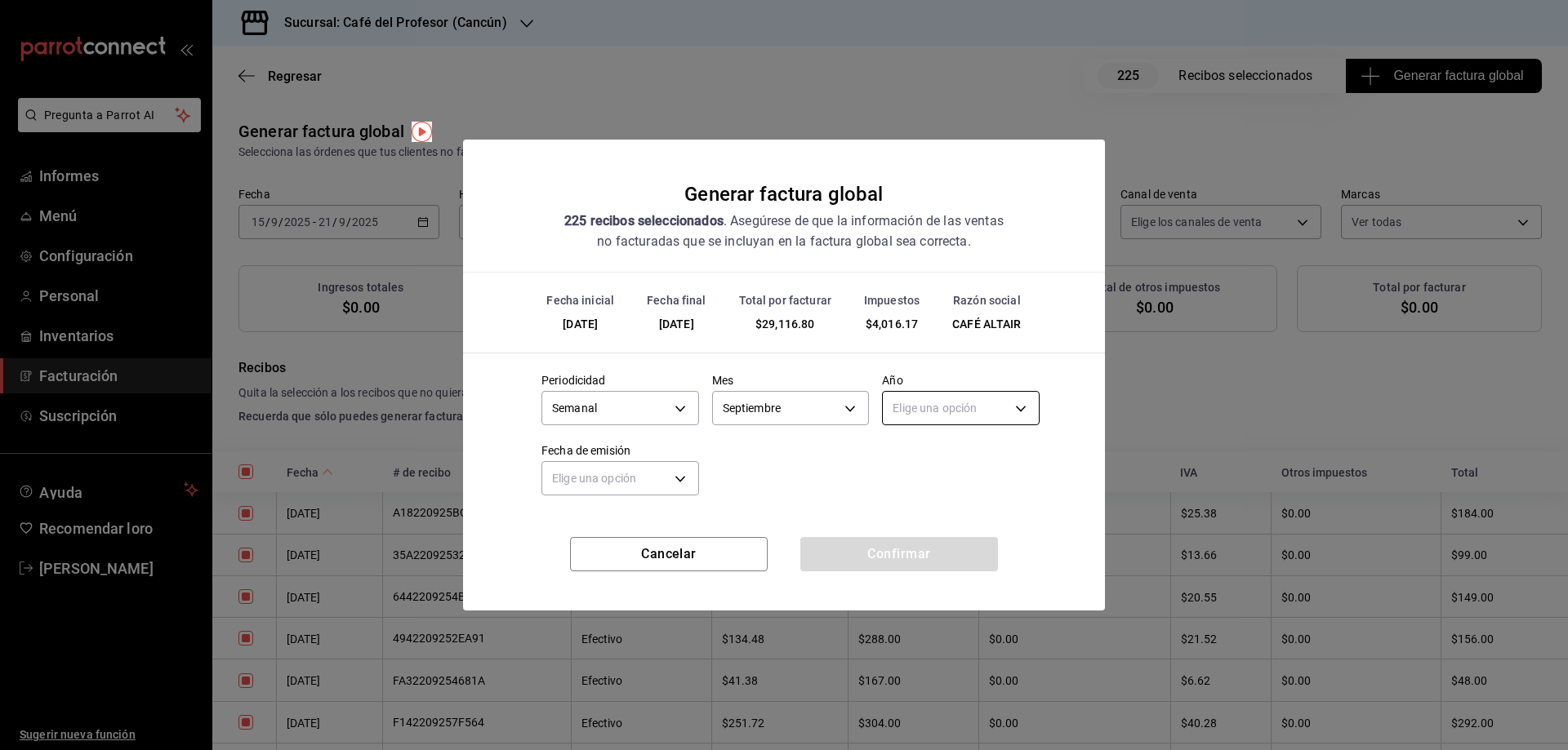
click at [942, 410] on body "Pregunta a Parrot AI Informes Menú Configuración Personal Inventarios Facturaci…" at bounding box center [784, 375] width 1568 height 750
click at [918, 457] on font "2025" at bounding box center [910, 460] width 27 height 13
type input "2025"
click at [639, 489] on body "Pregunta a Parrot AI Informes Menú Configuración Personal Inventarios Facturaci…" at bounding box center [784, 375] width 1568 height 750
click at [564, 554] on font "Ayer" at bounding box center [567, 558] width 24 height 13
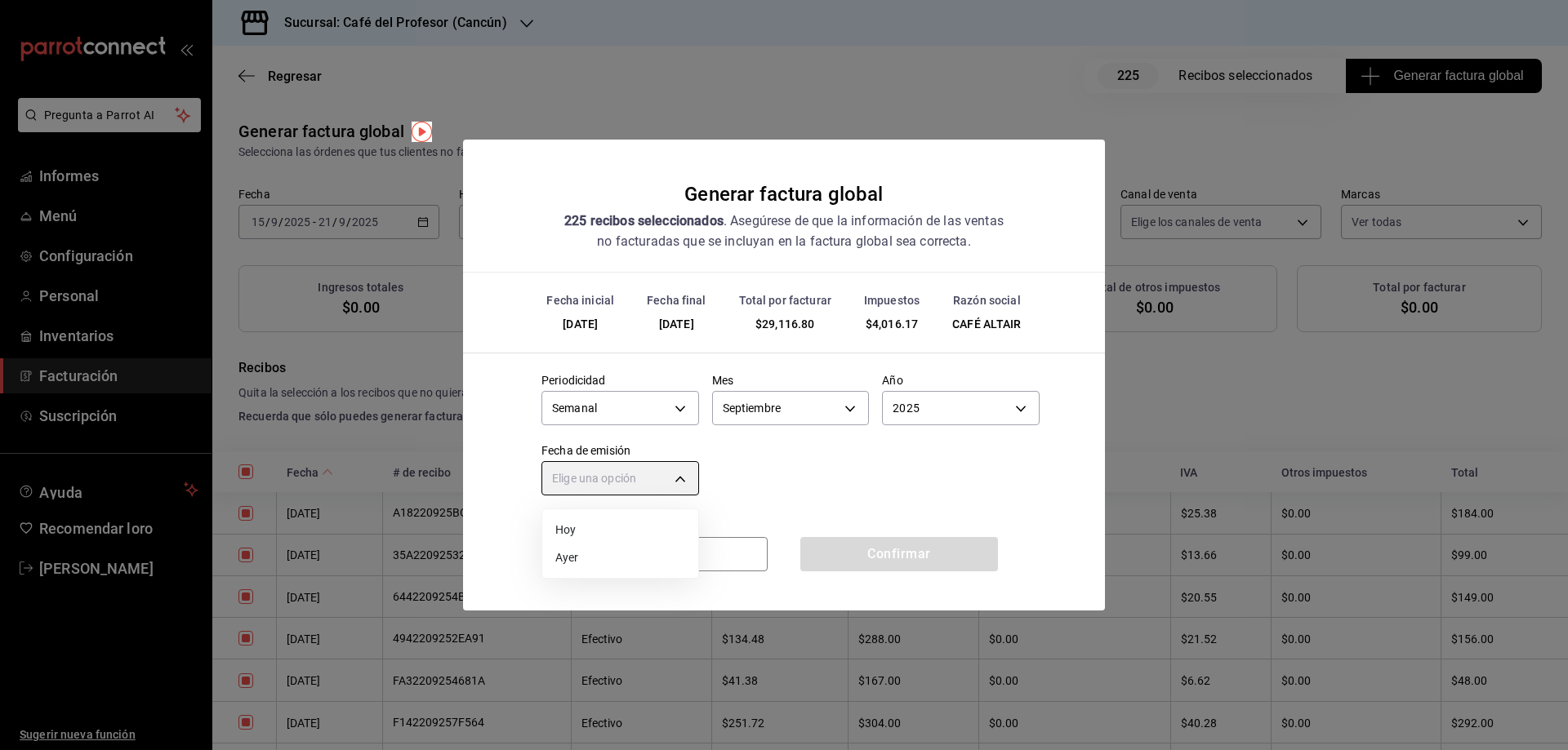
type input "[DATE]"
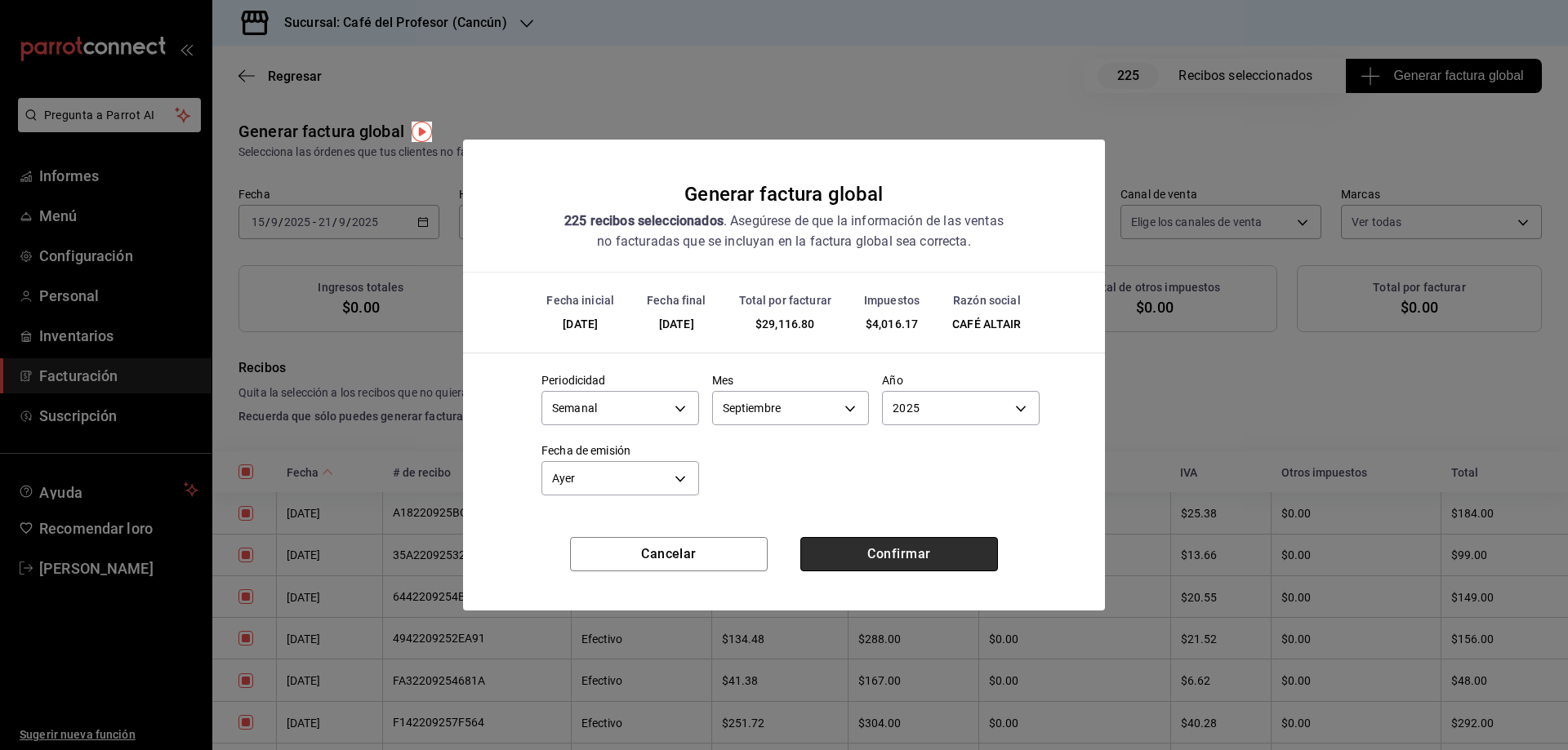
click at [855, 554] on button "Confirmar" at bounding box center [899, 554] width 197 height 35
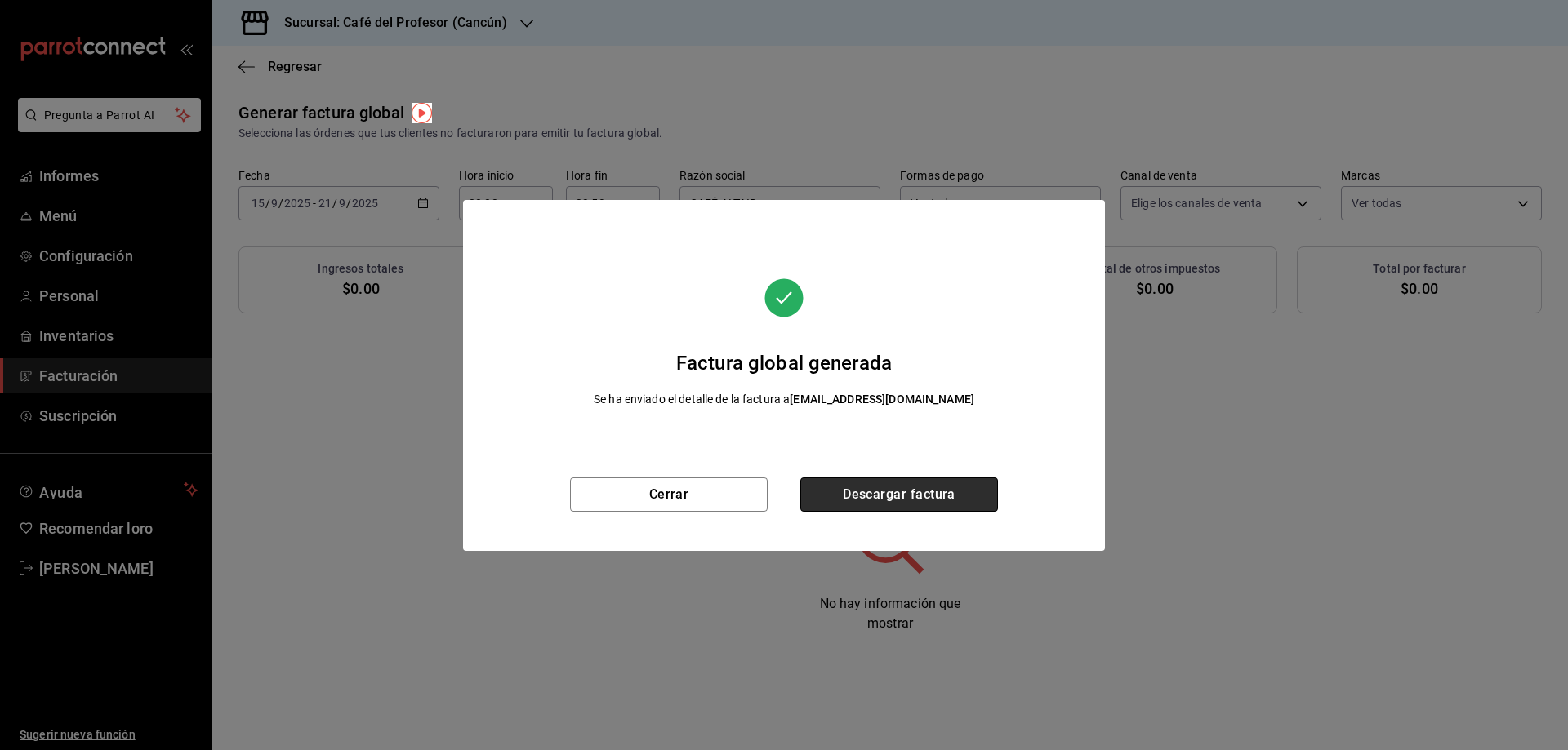
click at [926, 498] on font "Descargar factura" at bounding box center [899, 494] width 113 height 15
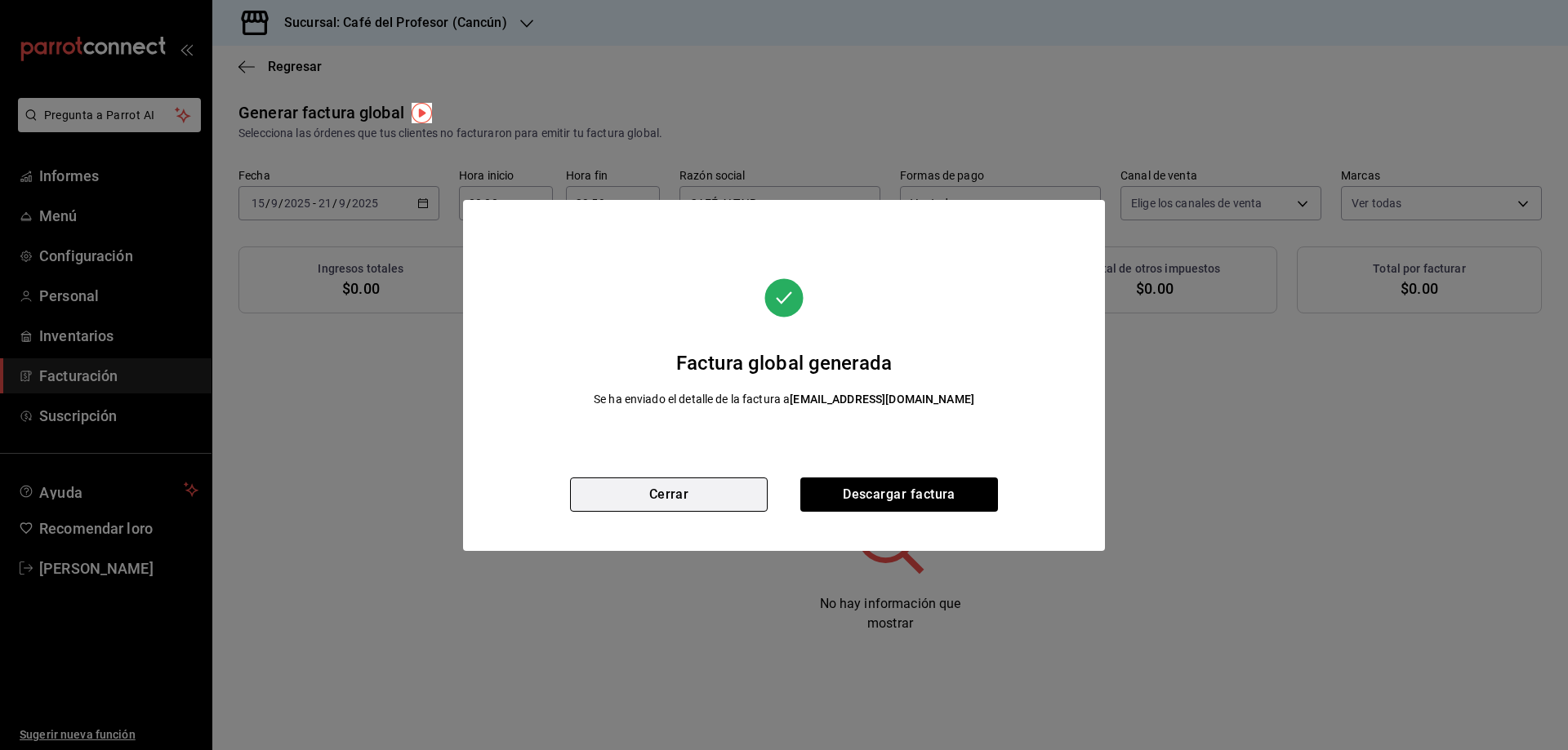
click at [685, 506] on button "Cerrar" at bounding box center [669, 495] width 197 height 35
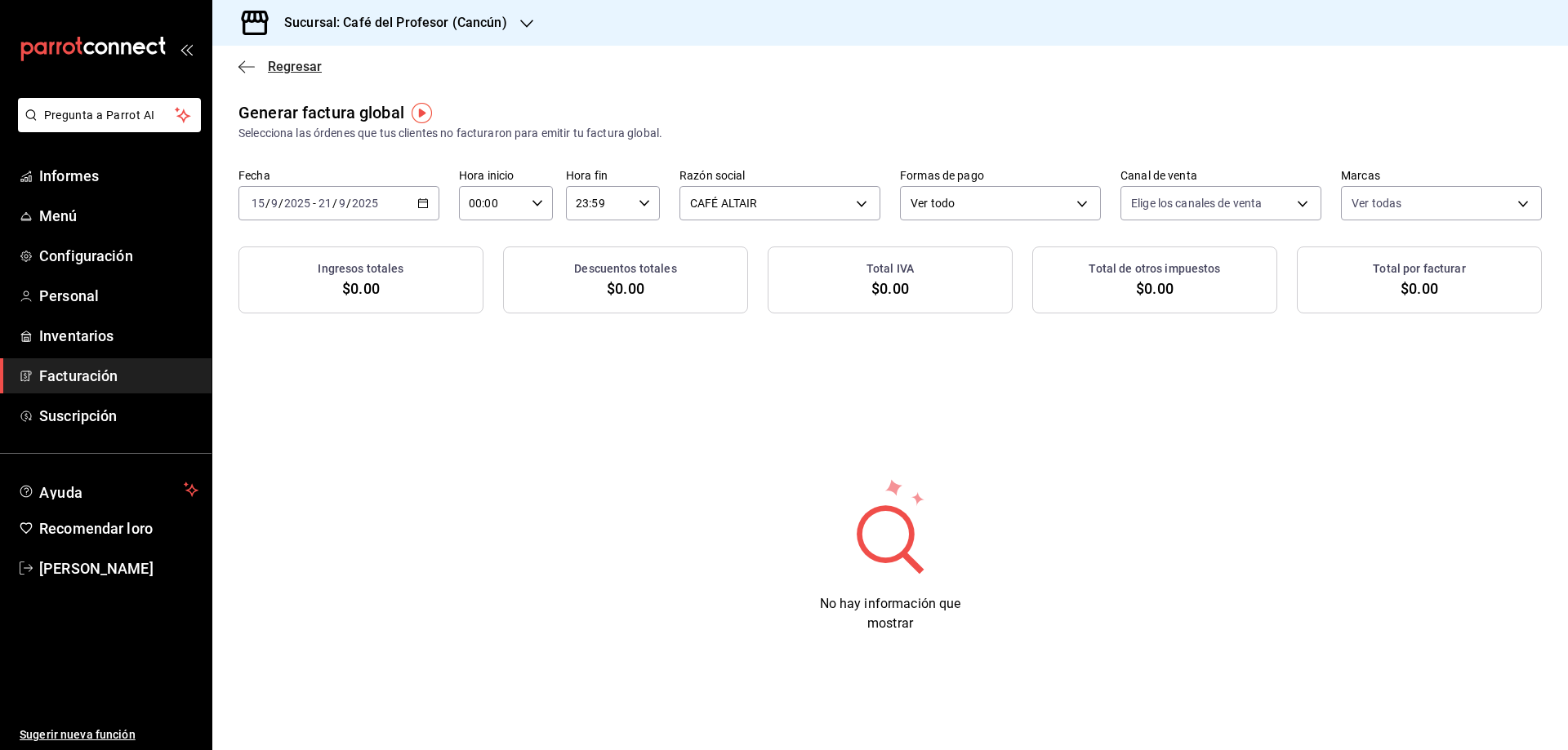
click at [281, 60] on font "Regresar" at bounding box center [295, 67] width 54 height 15
